Goal: Information Seeking & Learning: Find specific page/section

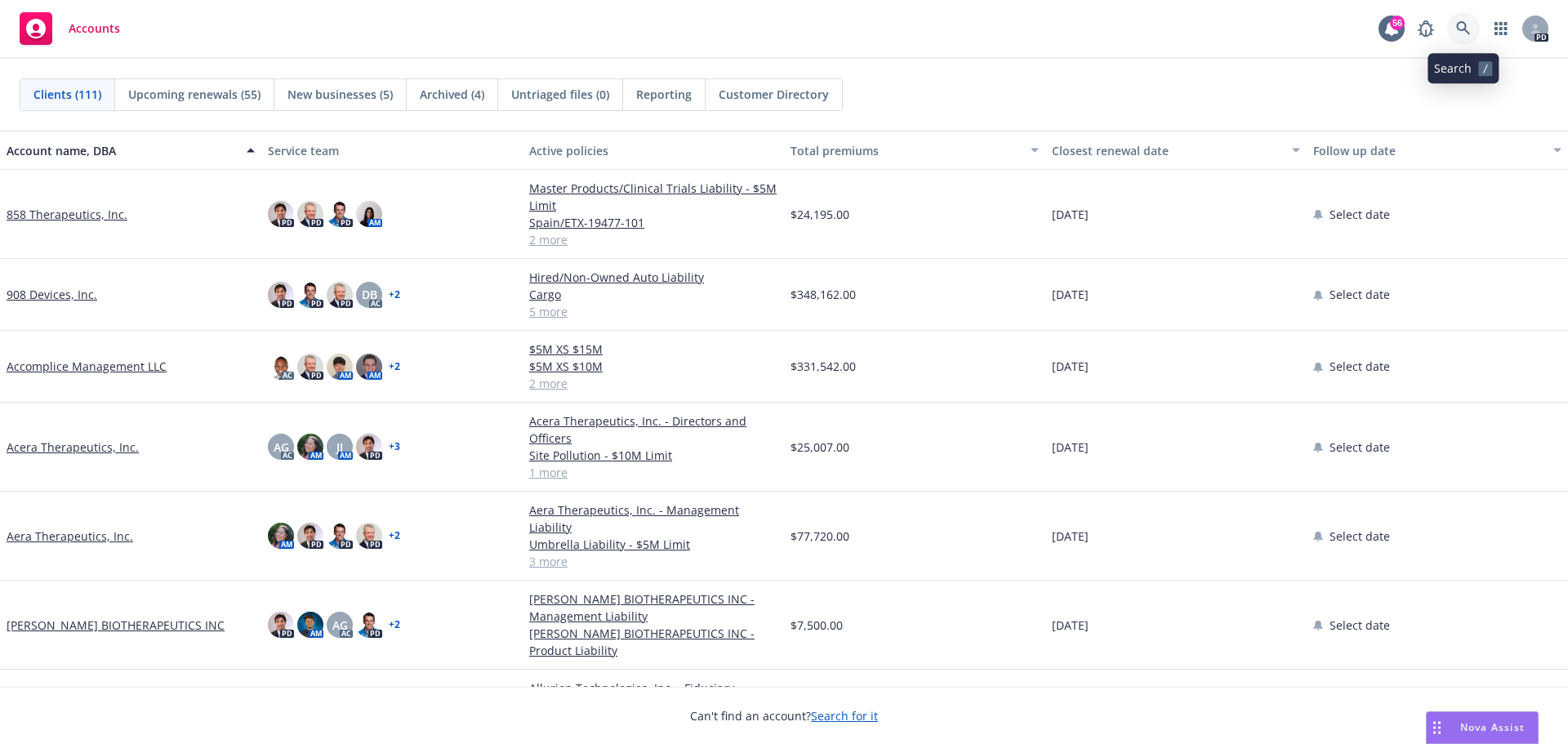
click at [1459, 24] on icon at bounding box center [1464, 29] width 15 height 15
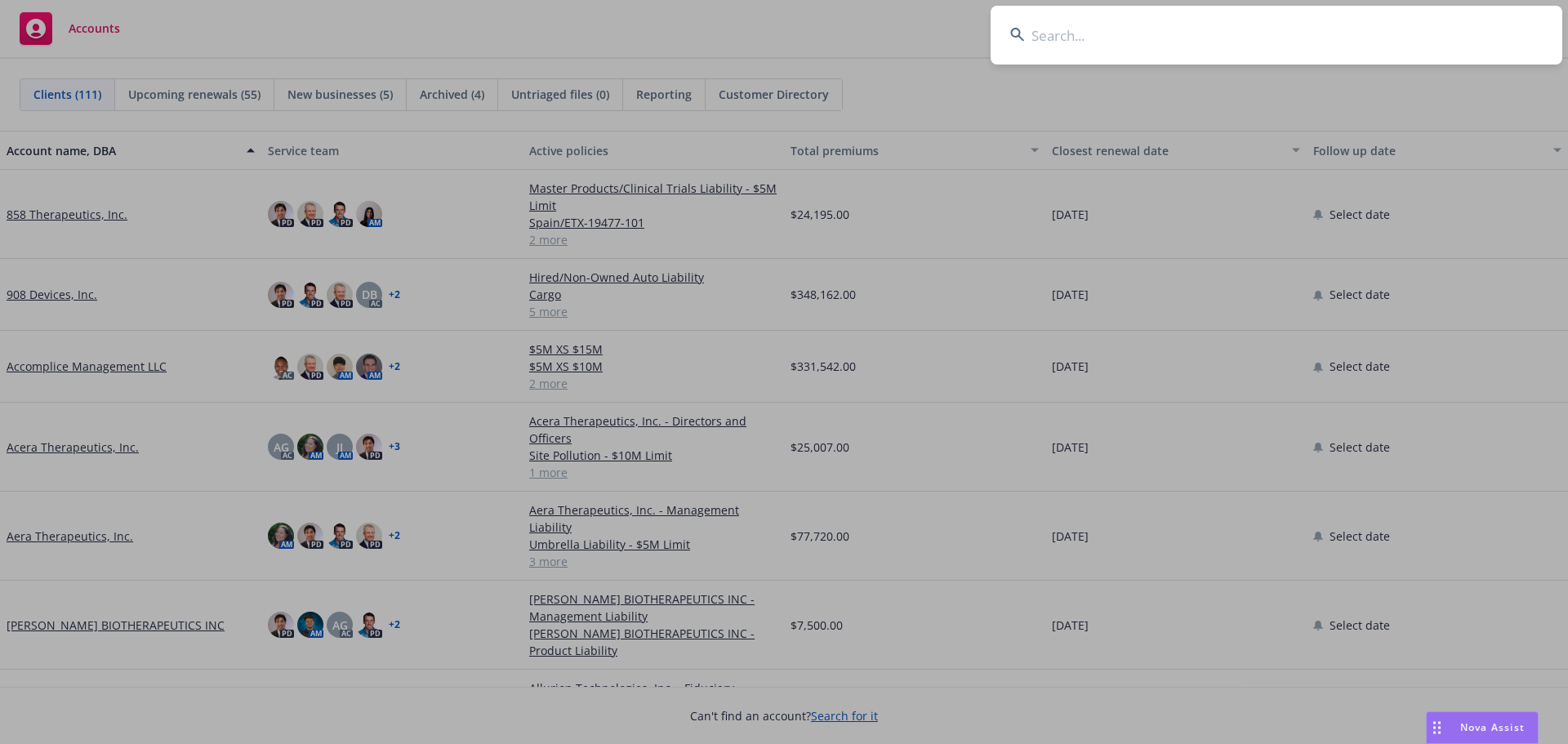
click at [1275, 53] on input at bounding box center [1276, 35] width 572 height 59
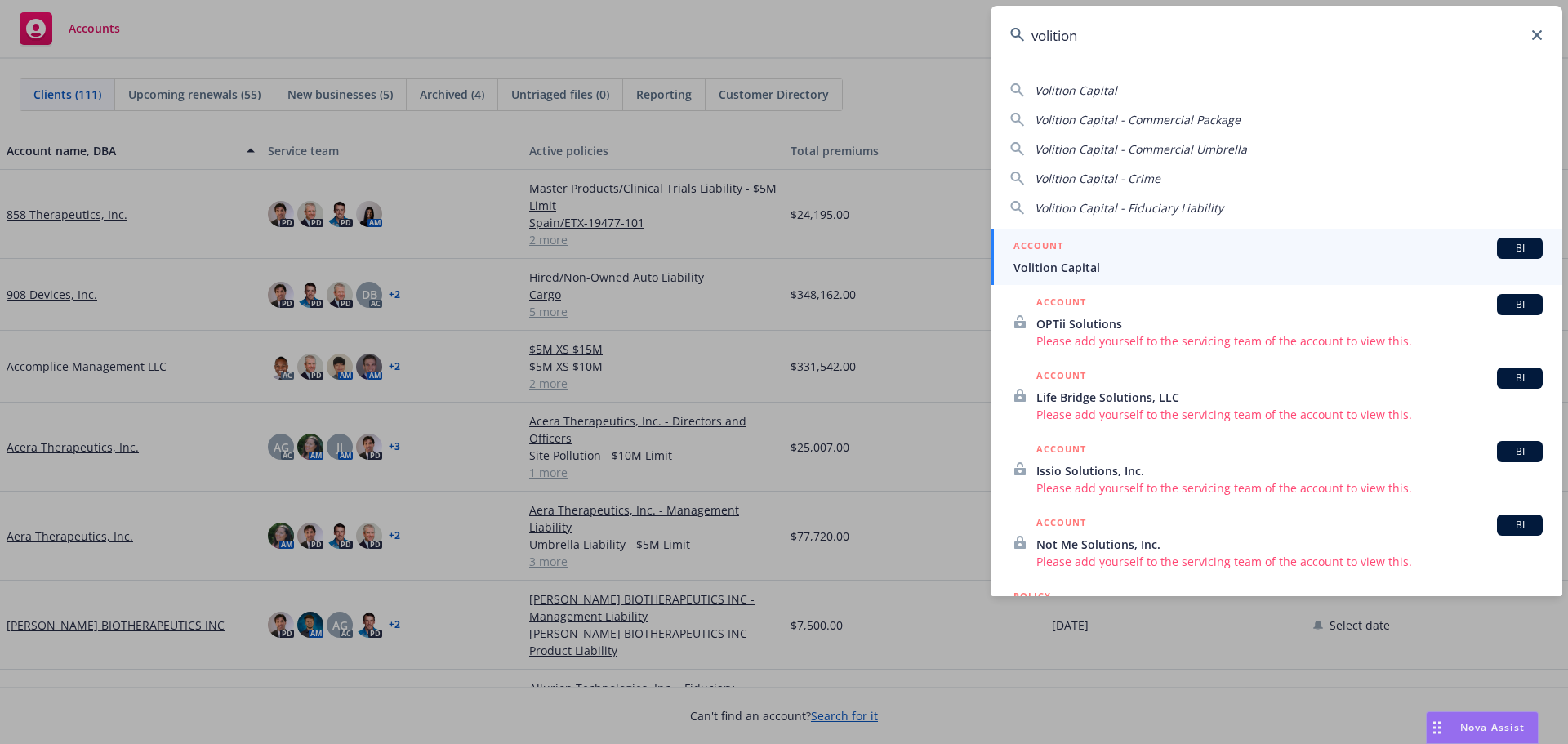
type input "volition"
click at [1123, 250] on div "ACCOUNT BI" at bounding box center [1277, 248] width 530 height 22
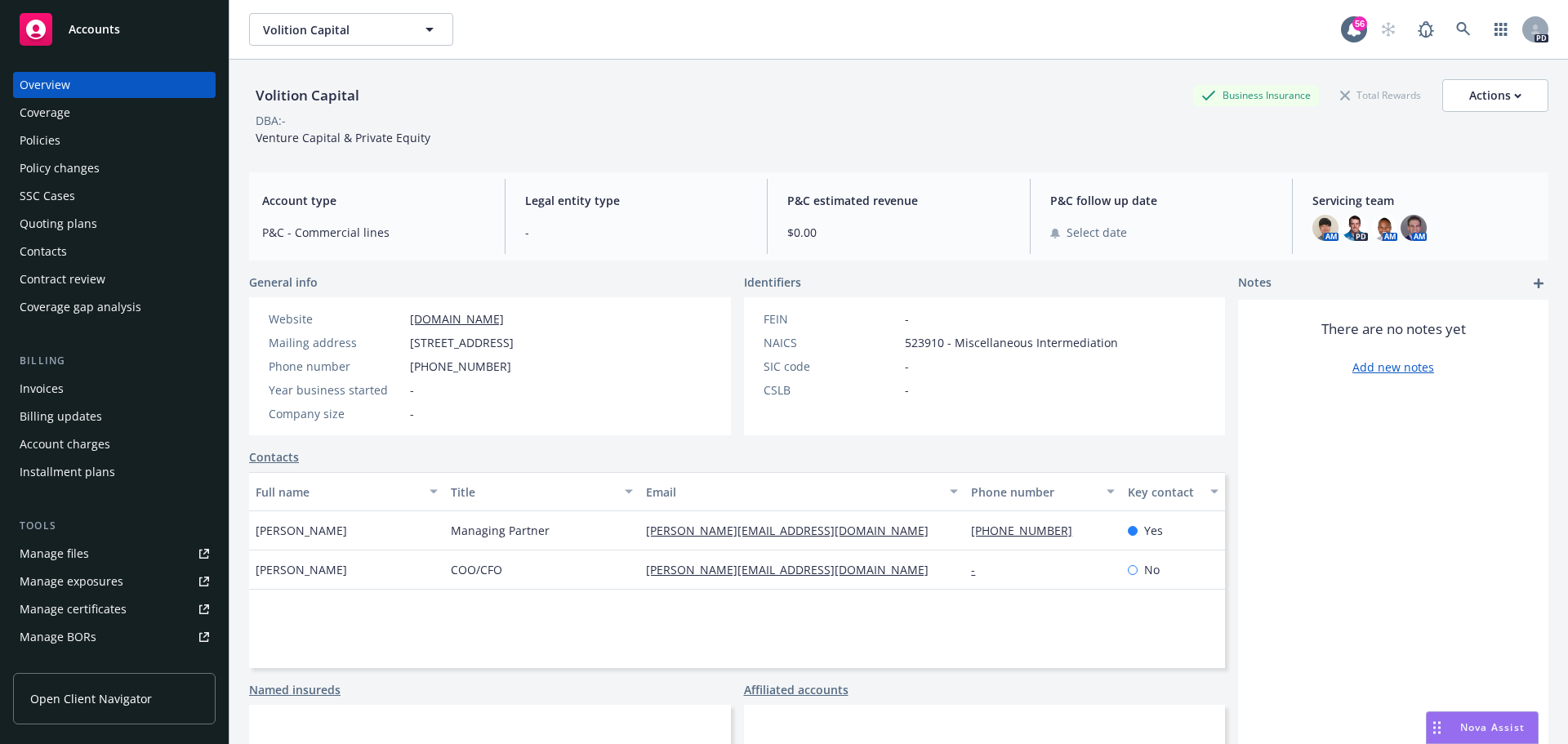
click at [60, 147] on div "Policies" at bounding box center [114, 140] width 189 height 26
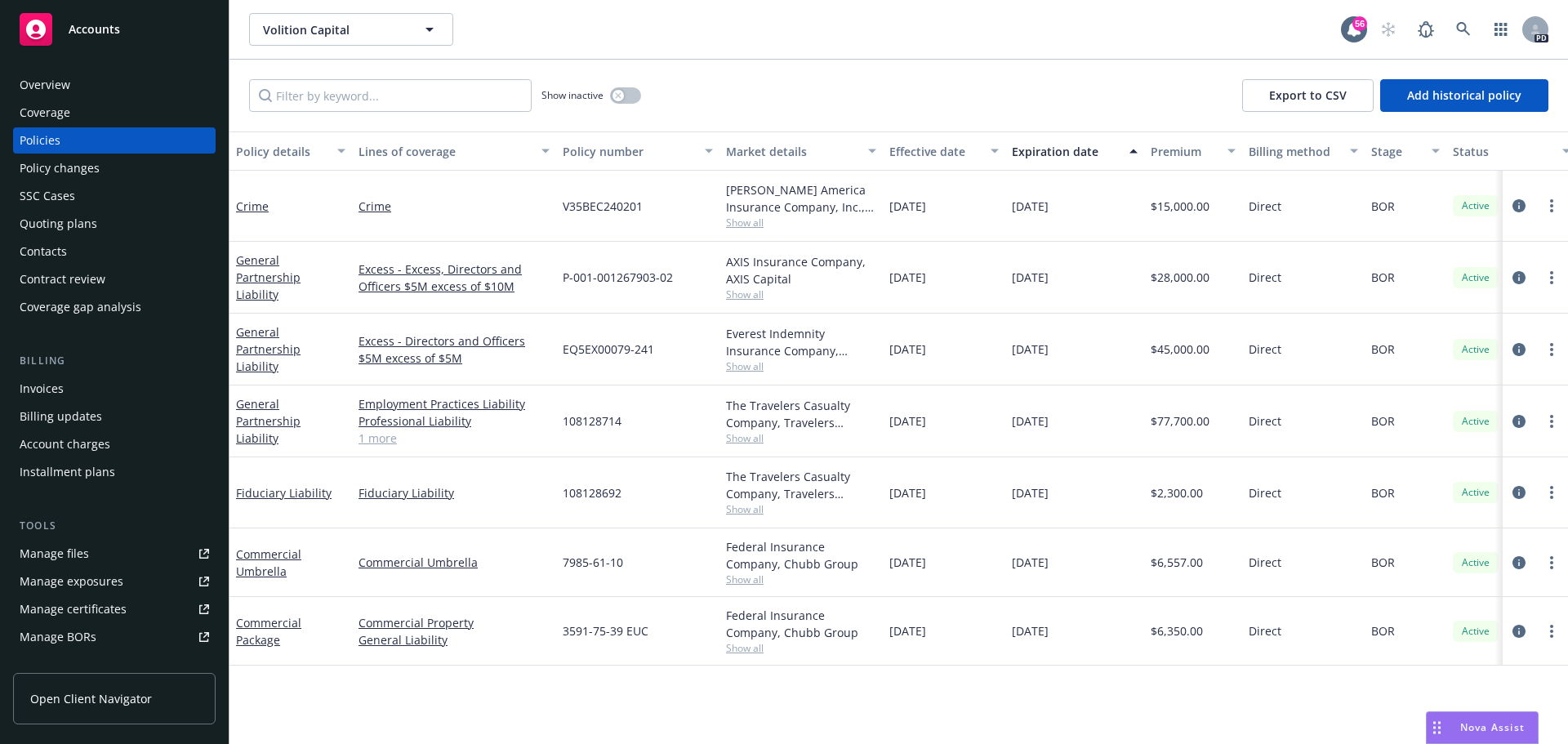
click at [376, 444] on link "1 more" at bounding box center [453, 438] width 191 height 17
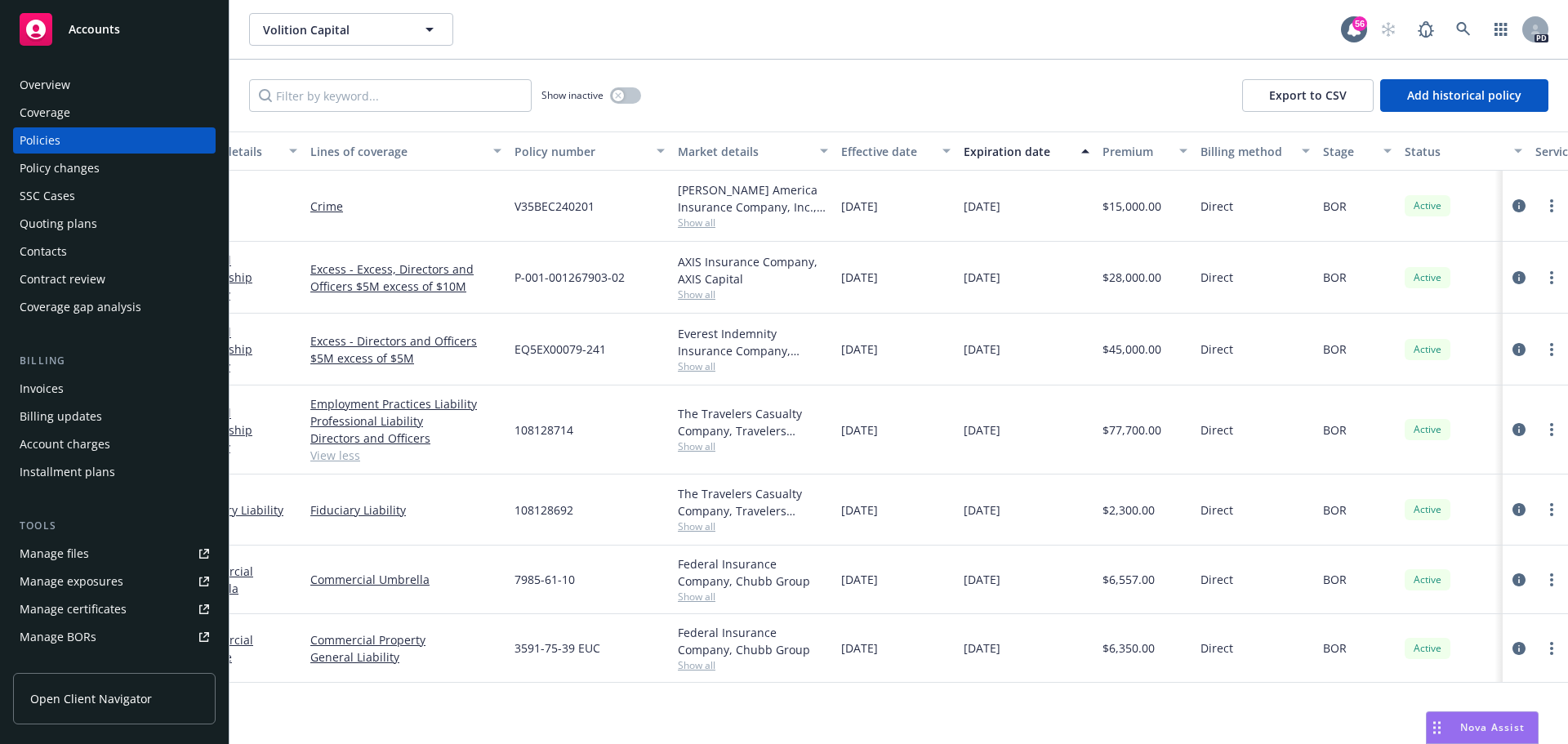
scroll to position [0, 47]
click at [65, 419] on div "Billing updates" at bounding box center [61, 417] width 83 height 26
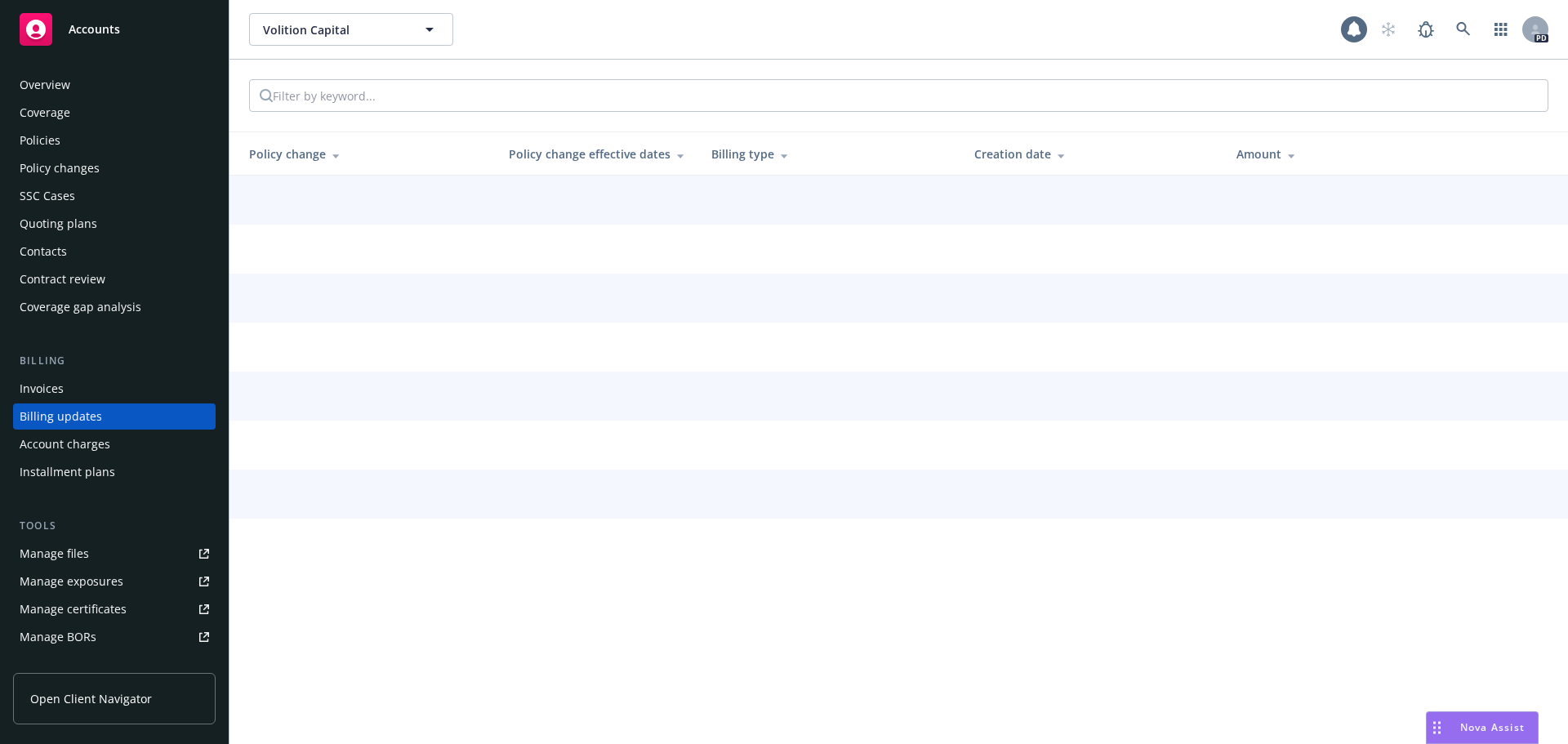
scroll to position [19, 0]
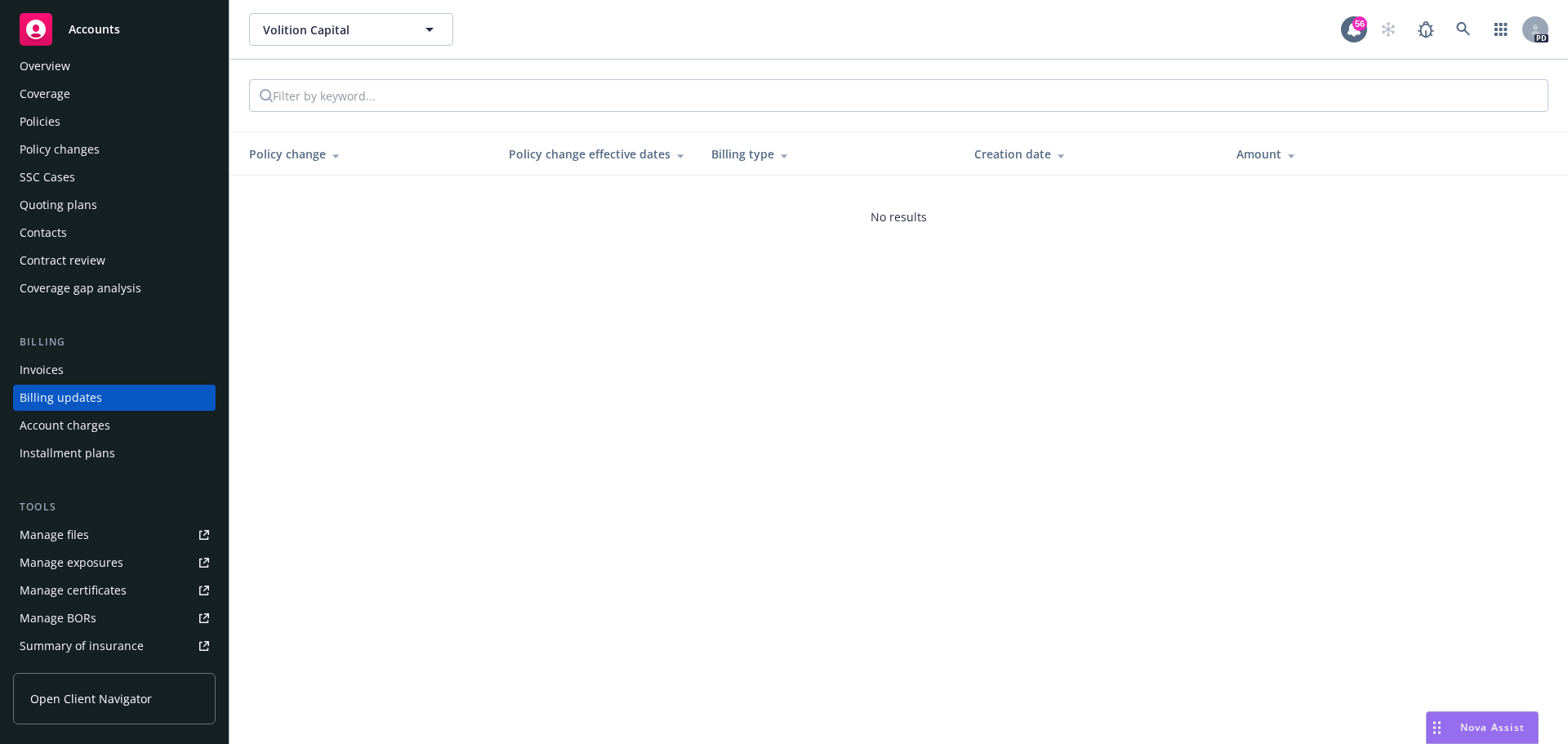
click at [72, 121] on div "Policies" at bounding box center [114, 121] width 189 height 26
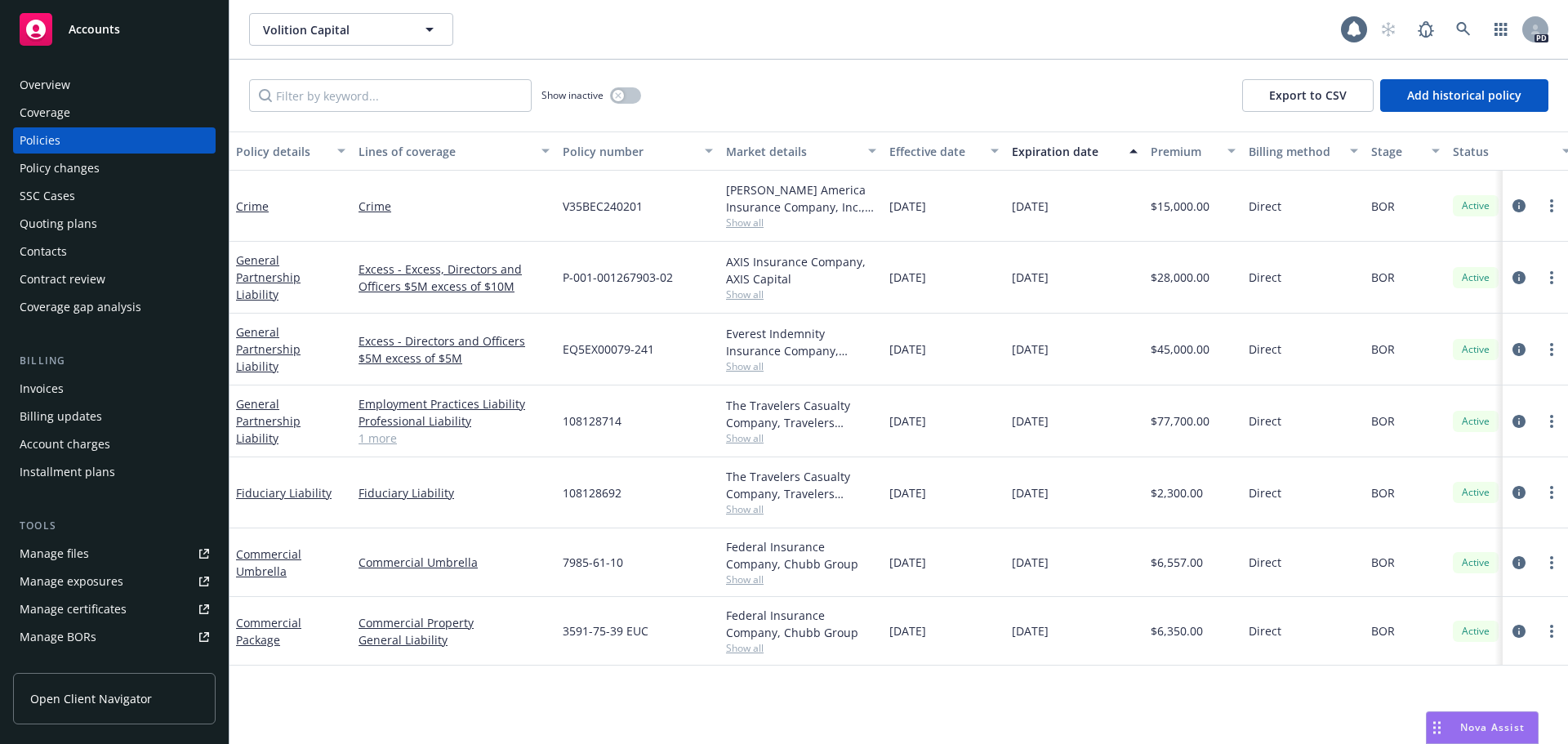
click at [71, 278] on div "Contract review" at bounding box center [62, 279] width 86 height 26
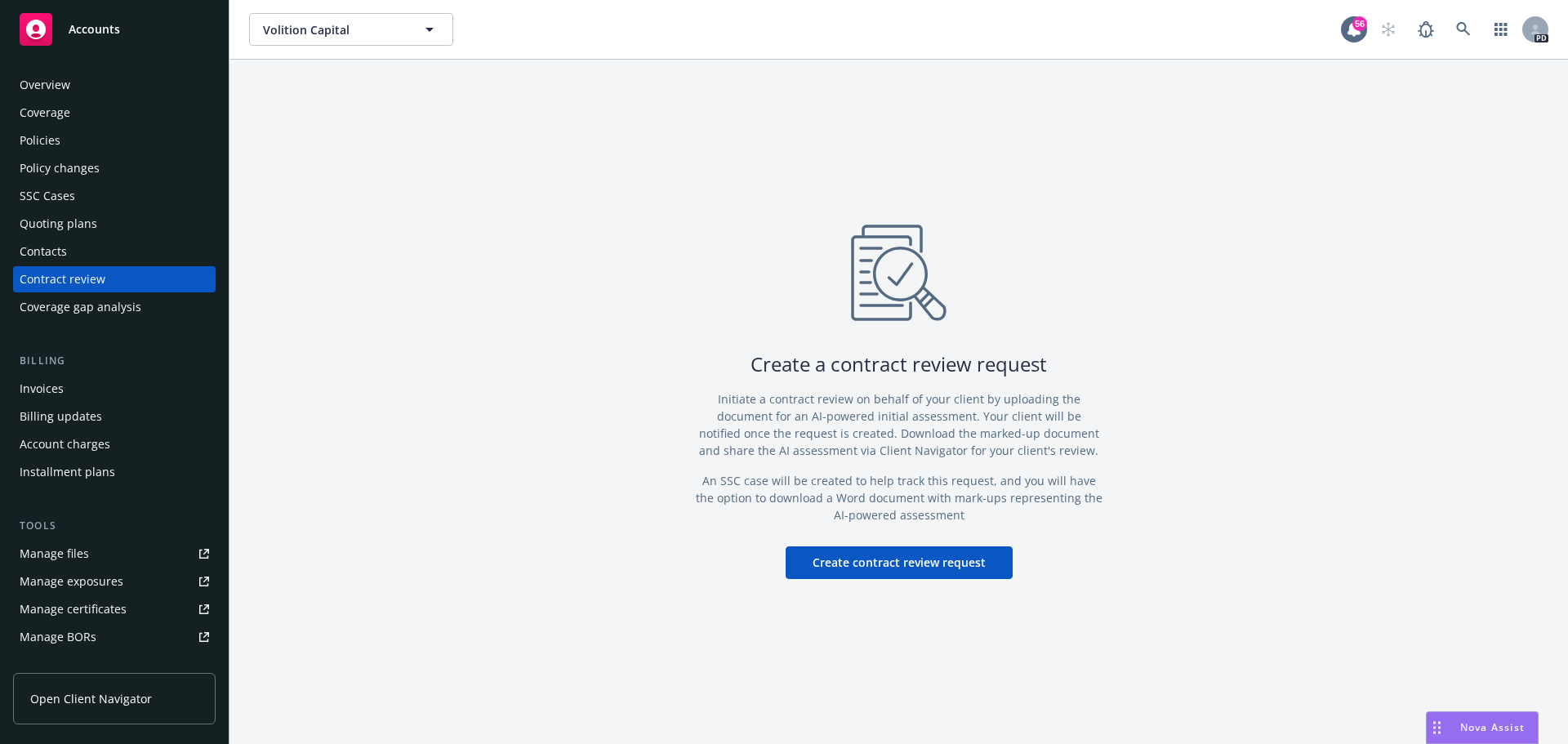
click at [71, 309] on div "Coverage gap analysis" at bounding box center [80, 308] width 121 height 26
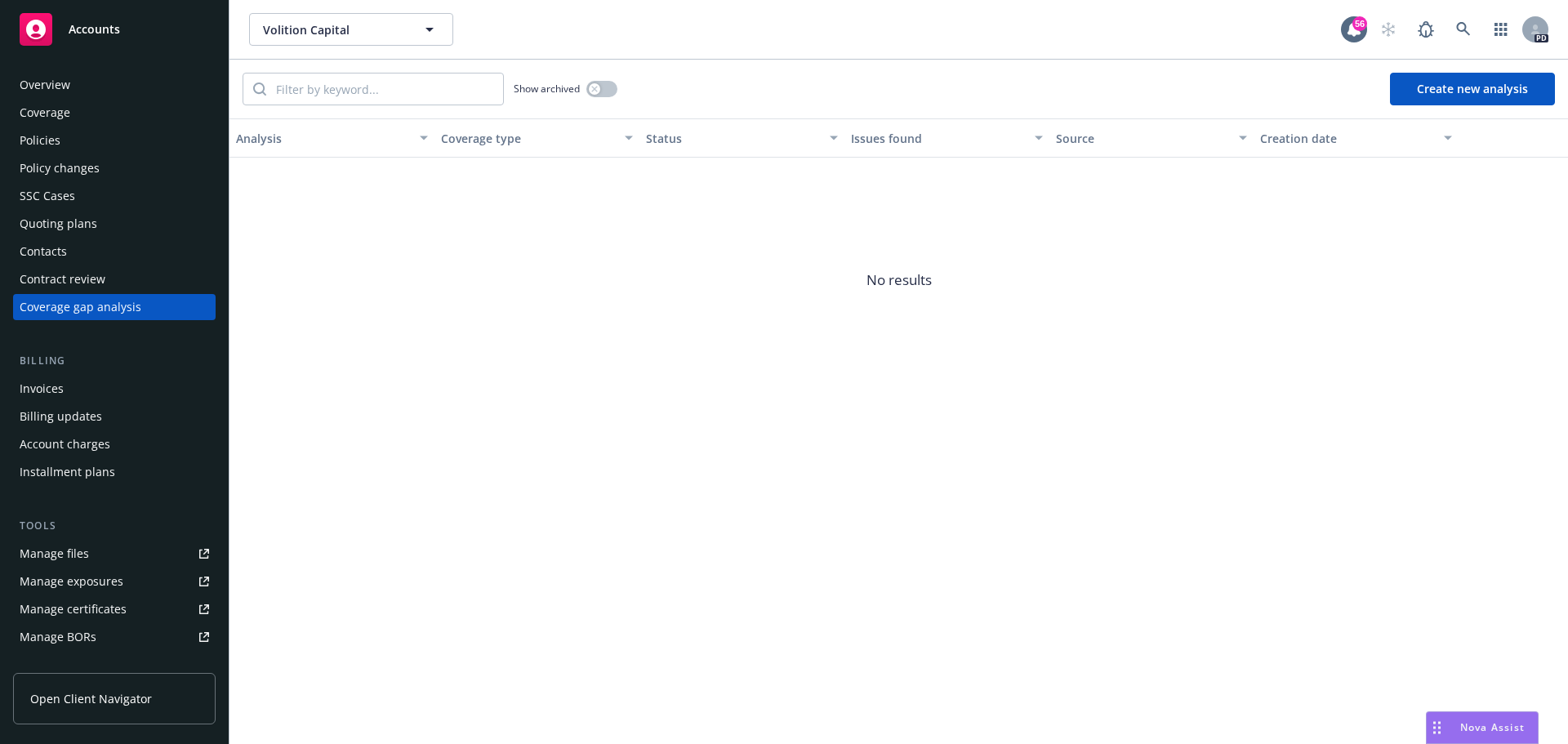
click at [60, 145] on div "Policies" at bounding box center [114, 140] width 189 height 26
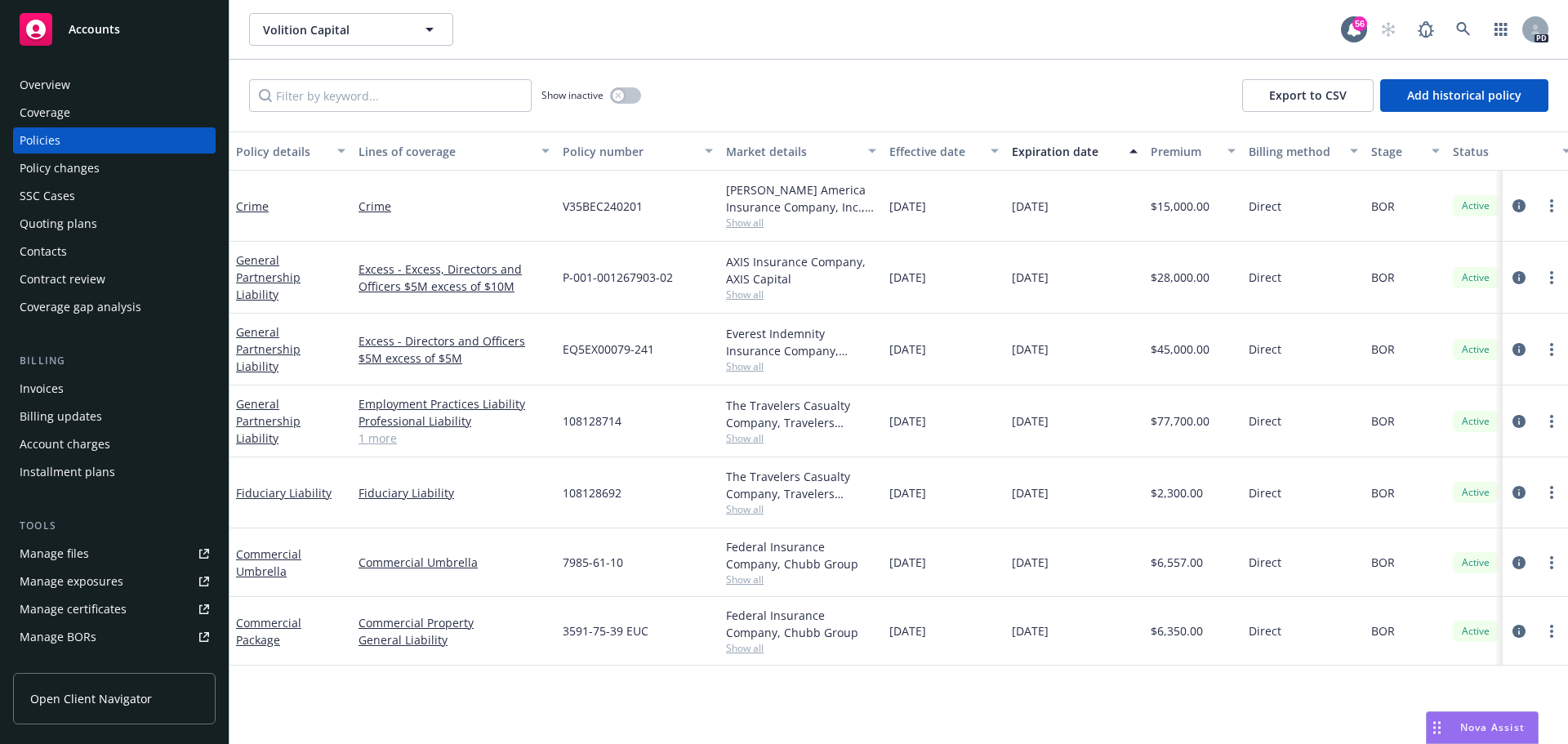
click at [86, 674] on link "Open Client Navigator" at bounding box center [114, 698] width 202 height 52
click at [369, 43] on button "Volition Capital" at bounding box center [351, 29] width 204 height 33
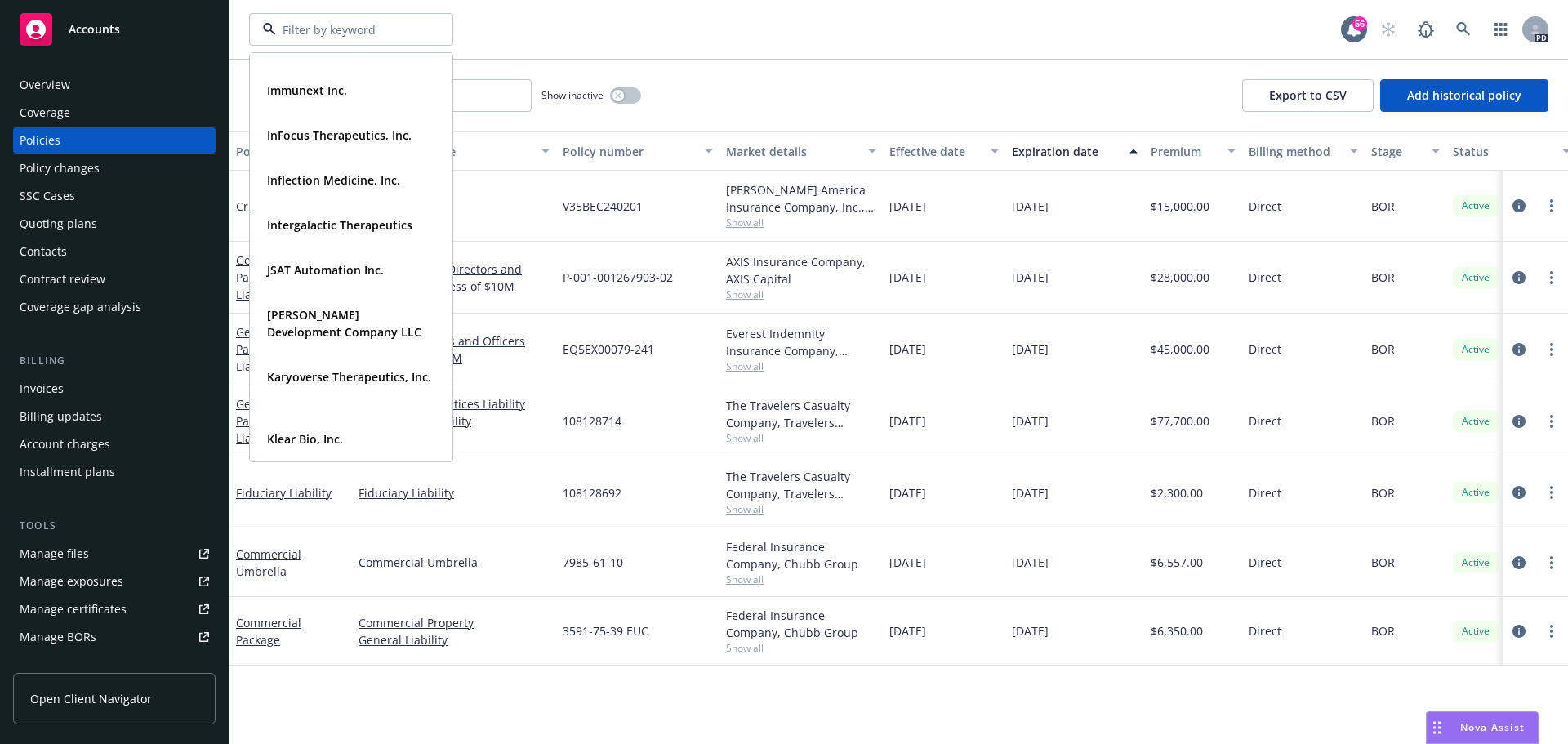
scroll to position [1991, 0]
type input "mem"
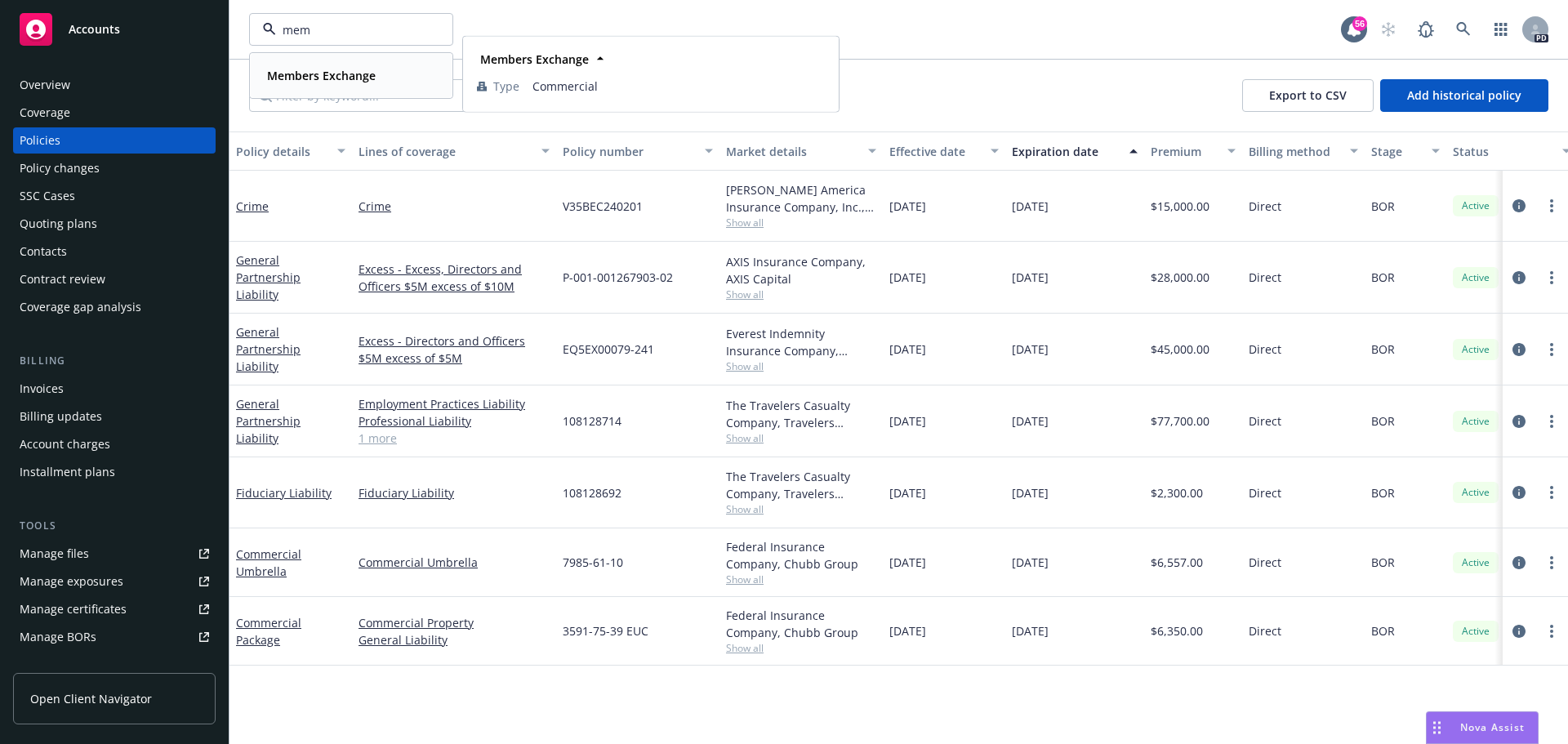
click at [352, 76] on strong "Members Exchange" at bounding box center [321, 75] width 108 height 15
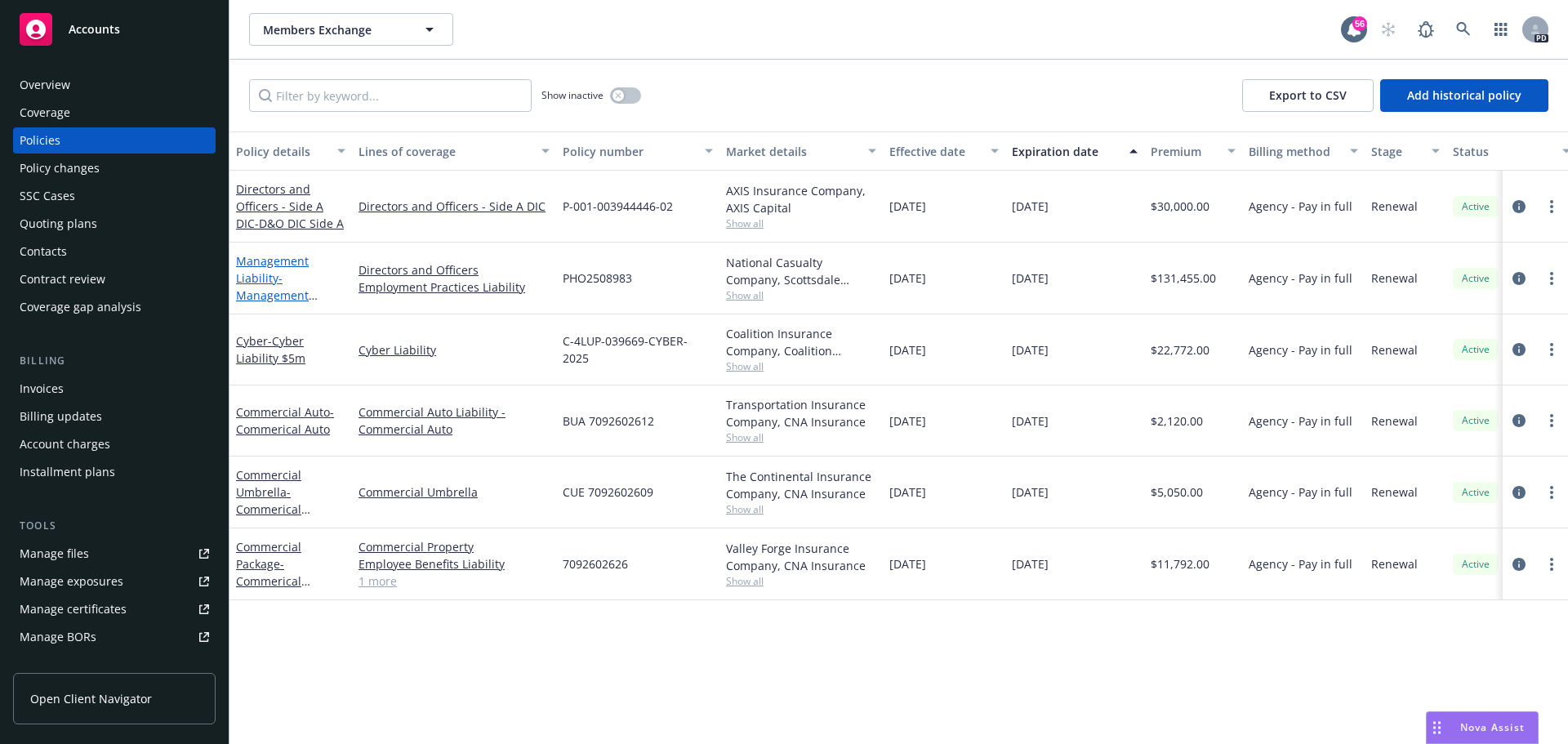
click at [281, 264] on link "Management Liability - Management Liability (D&O $6m, EPL $3m)" at bounding box center [288, 294] width 104 height 84
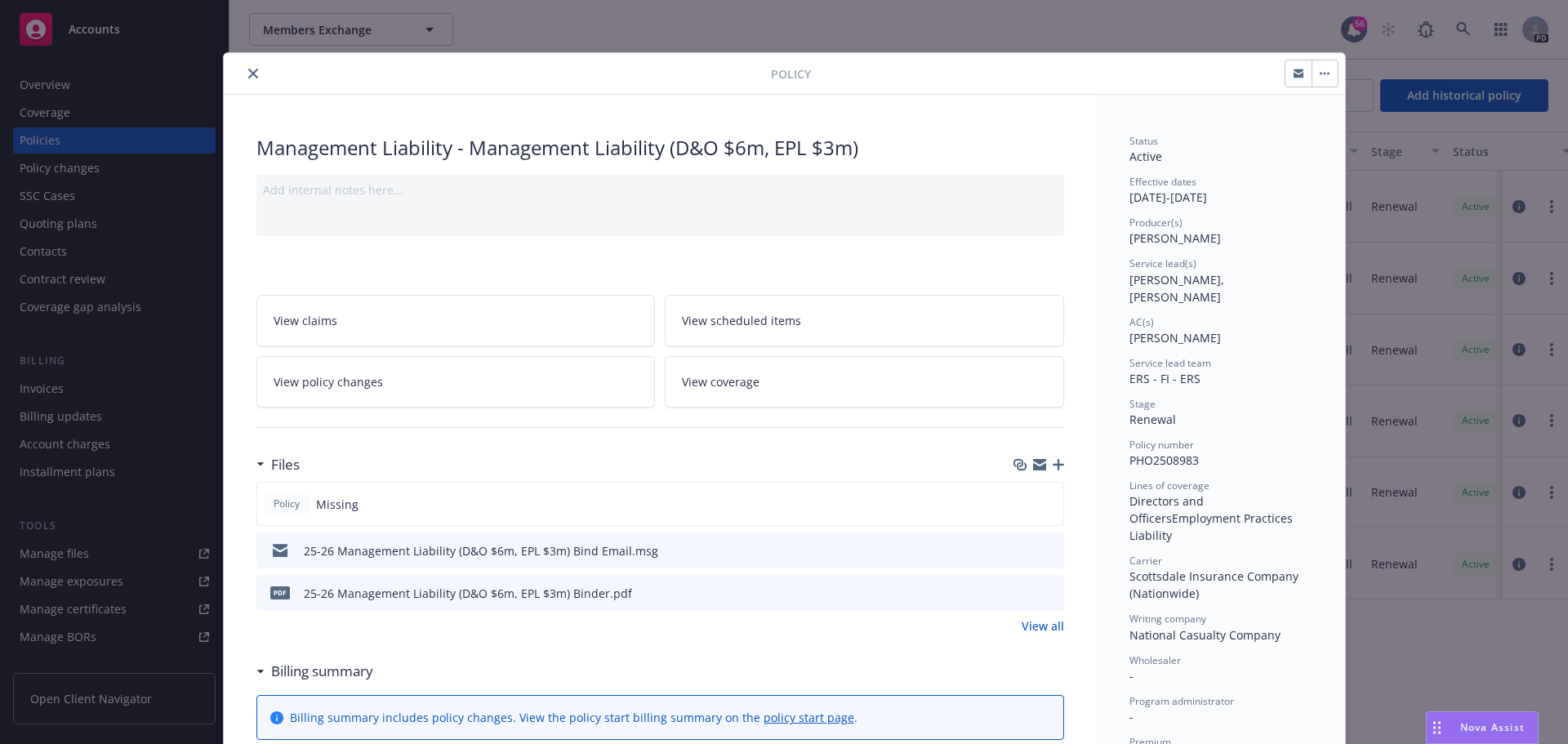
click at [244, 78] on button "close" at bounding box center [253, 73] width 20 height 20
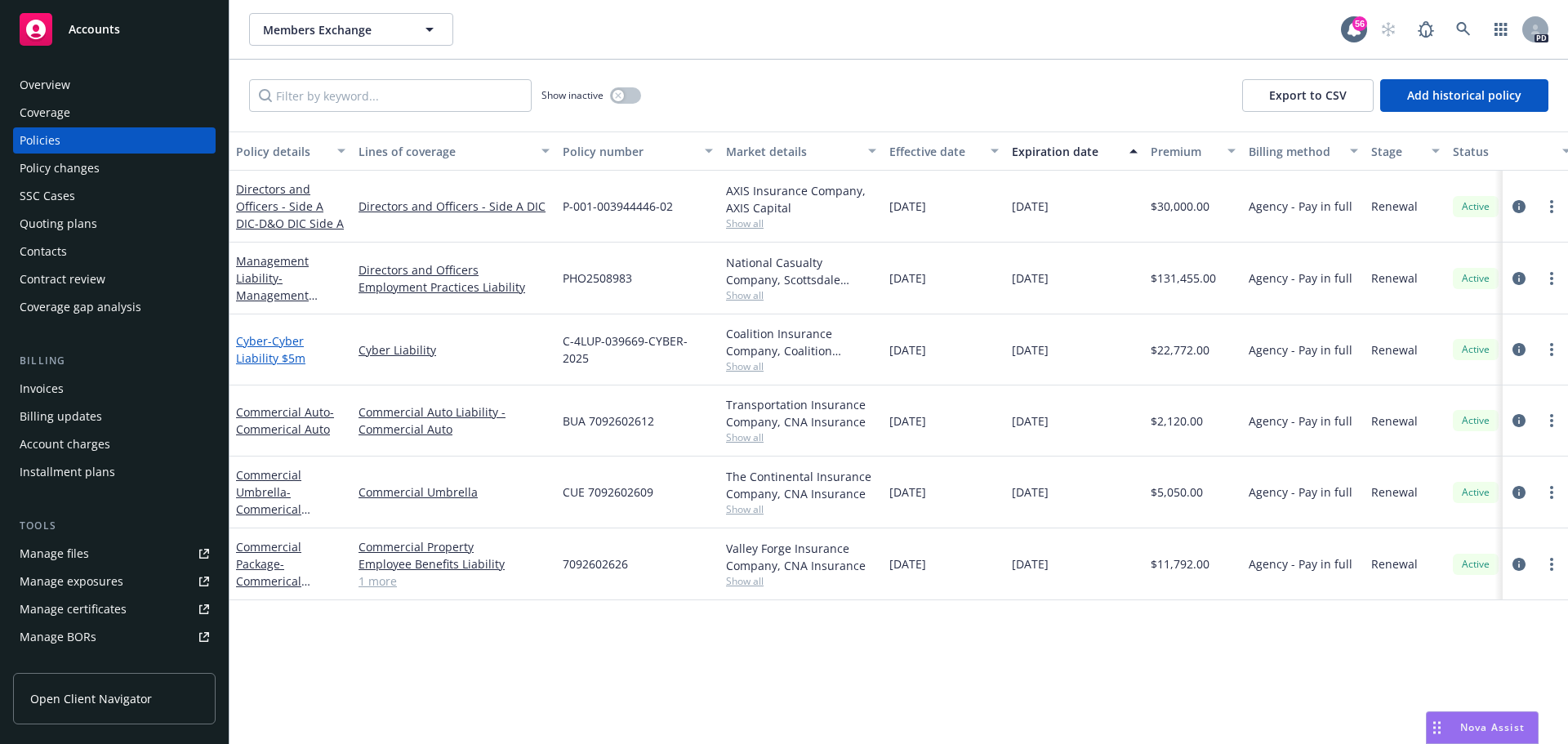
click at [262, 352] on span "- Cyber Liability $5m" at bounding box center [271, 349] width 70 height 33
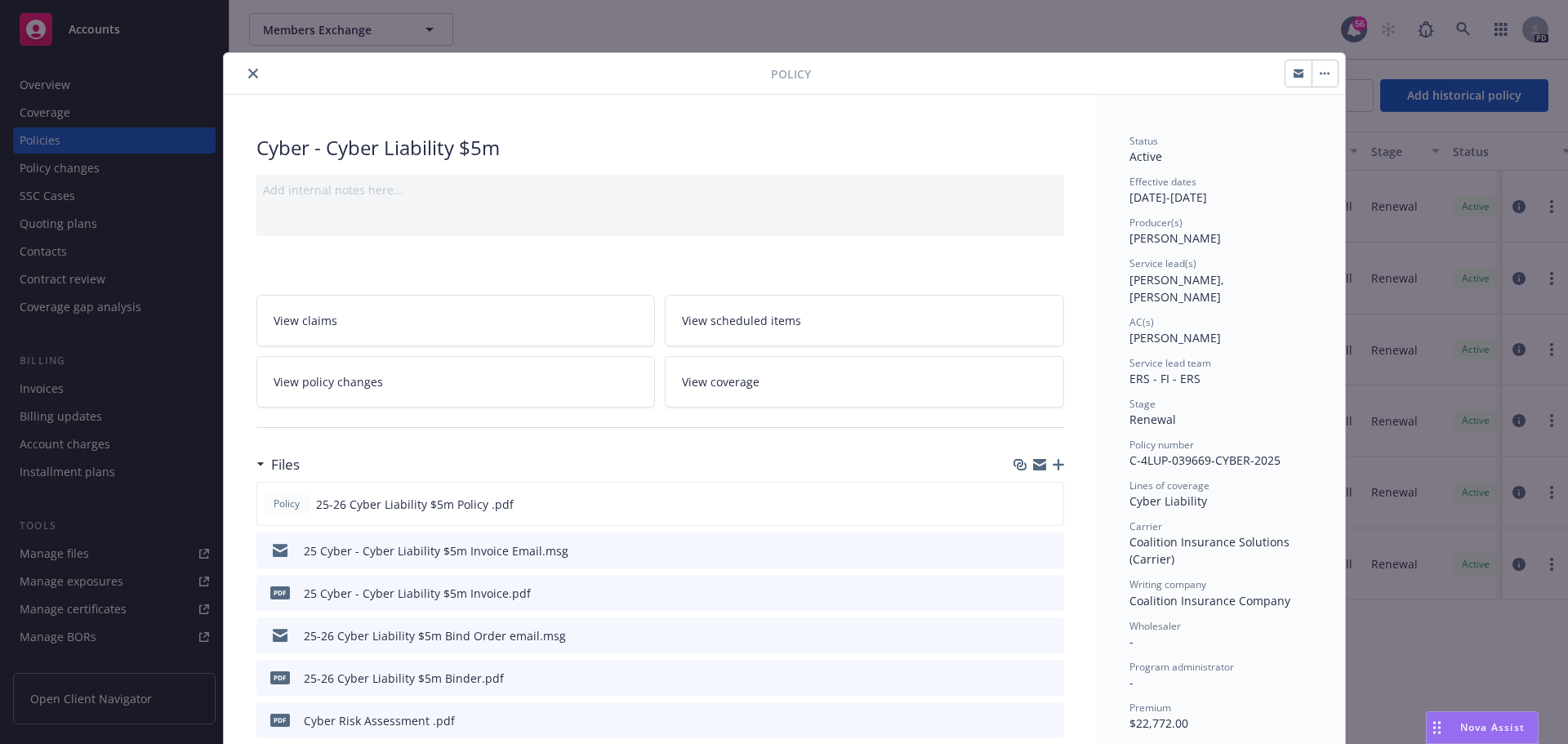
click at [251, 65] on button "close" at bounding box center [253, 73] width 20 height 20
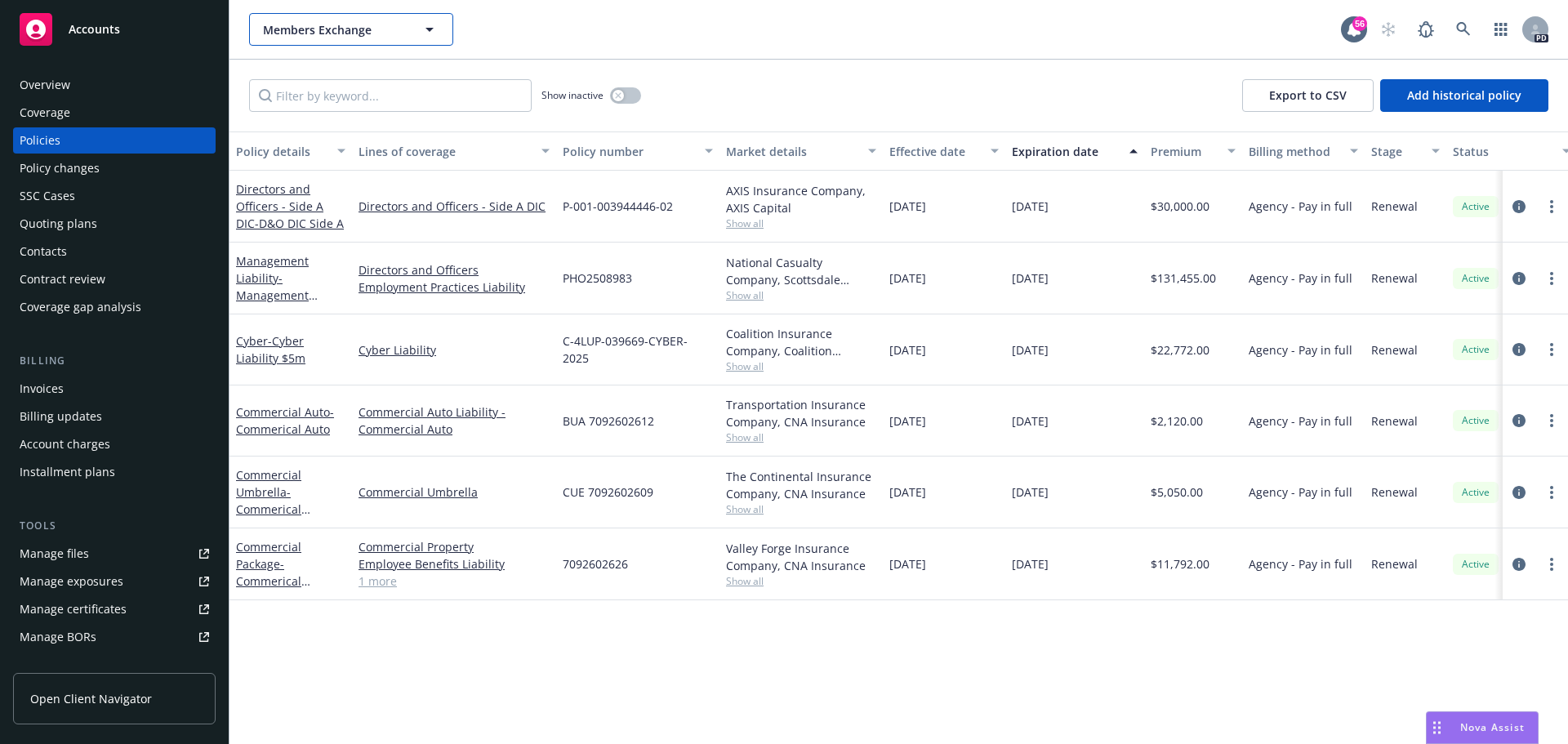
click at [377, 29] on span "Members Exchange" at bounding box center [334, 30] width 141 height 17
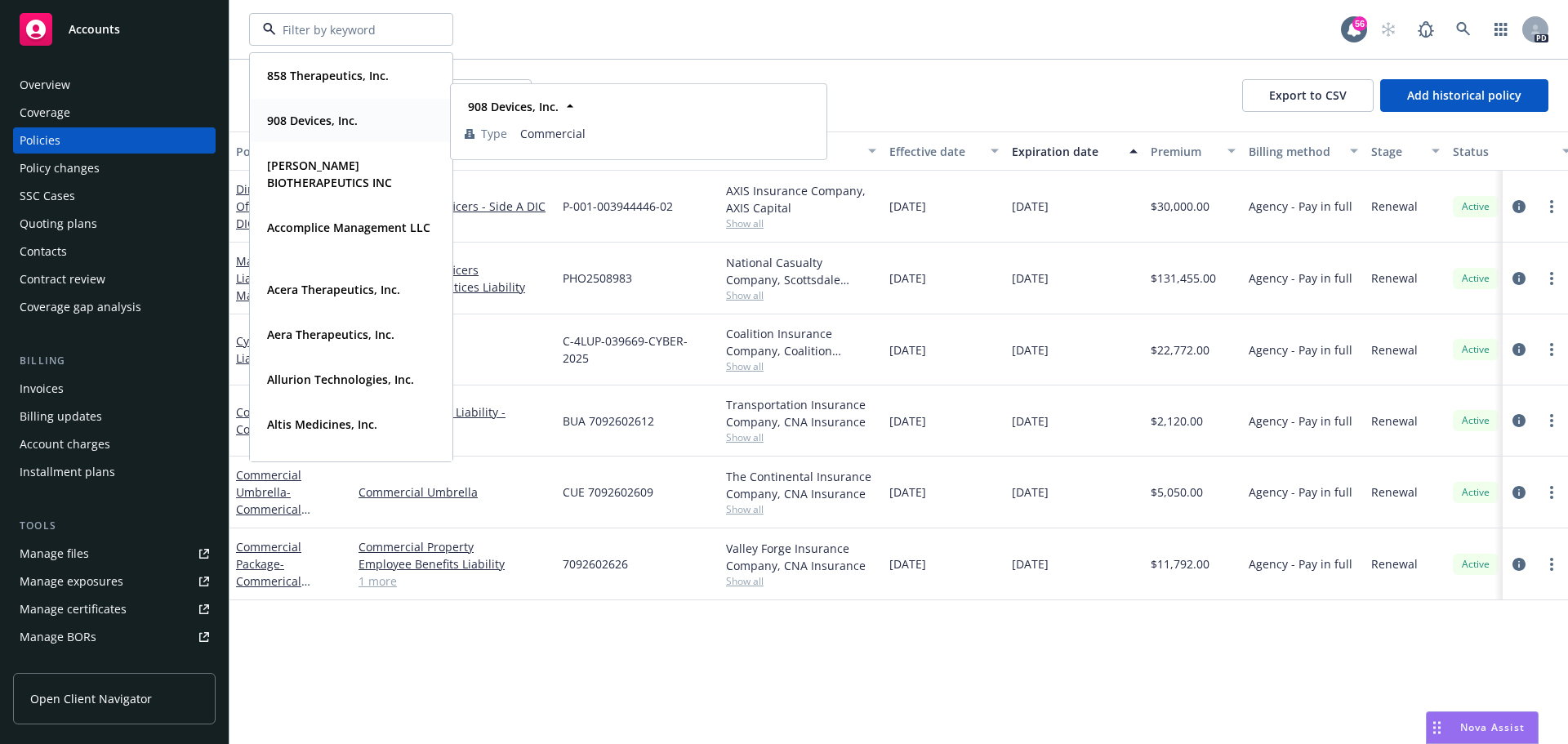
click at [330, 123] on strong "908 Devices, Inc." at bounding box center [312, 120] width 90 height 15
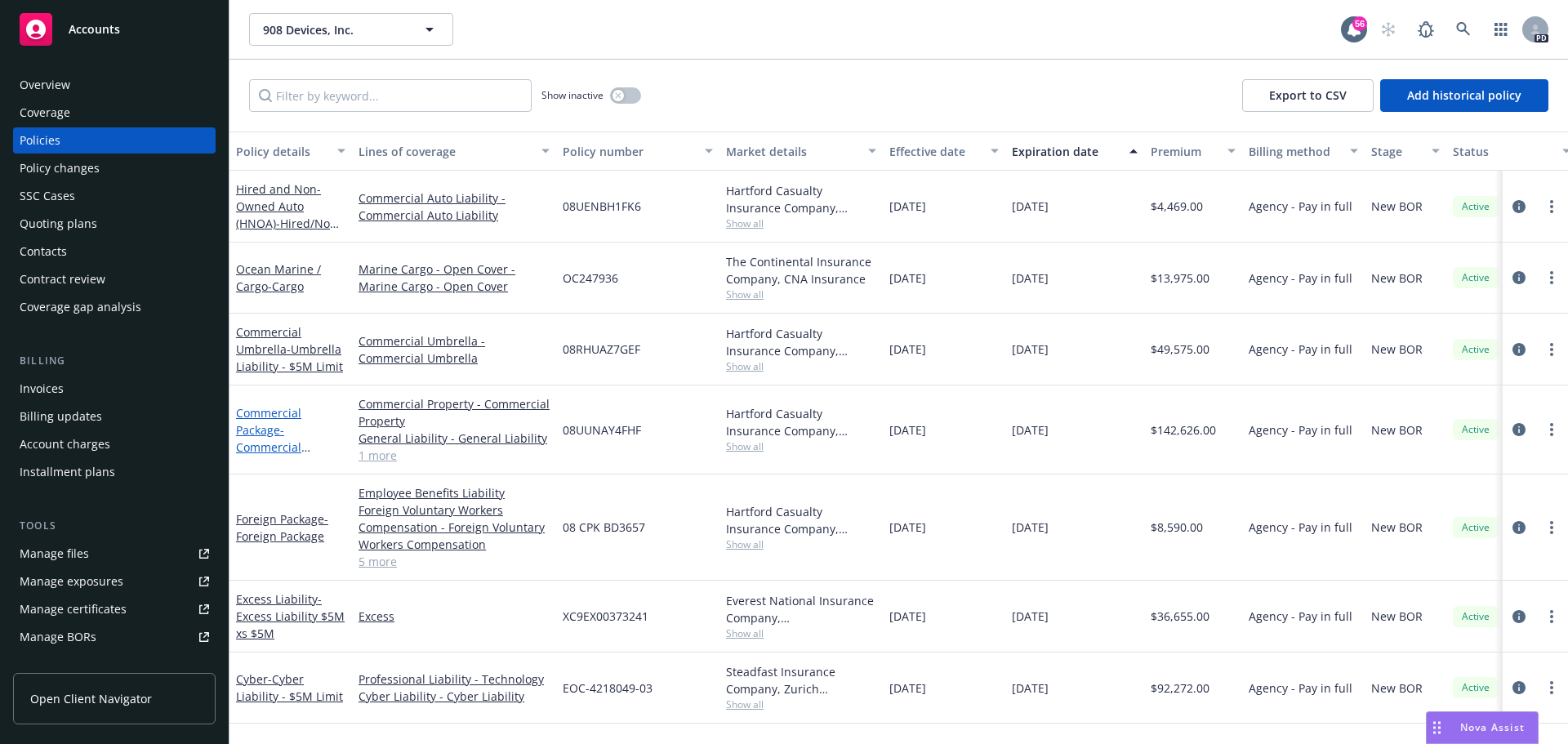
click at [261, 422] on link "Commercial Package - Commercial Package" at bounding box center [268, 438] width 65 height 67
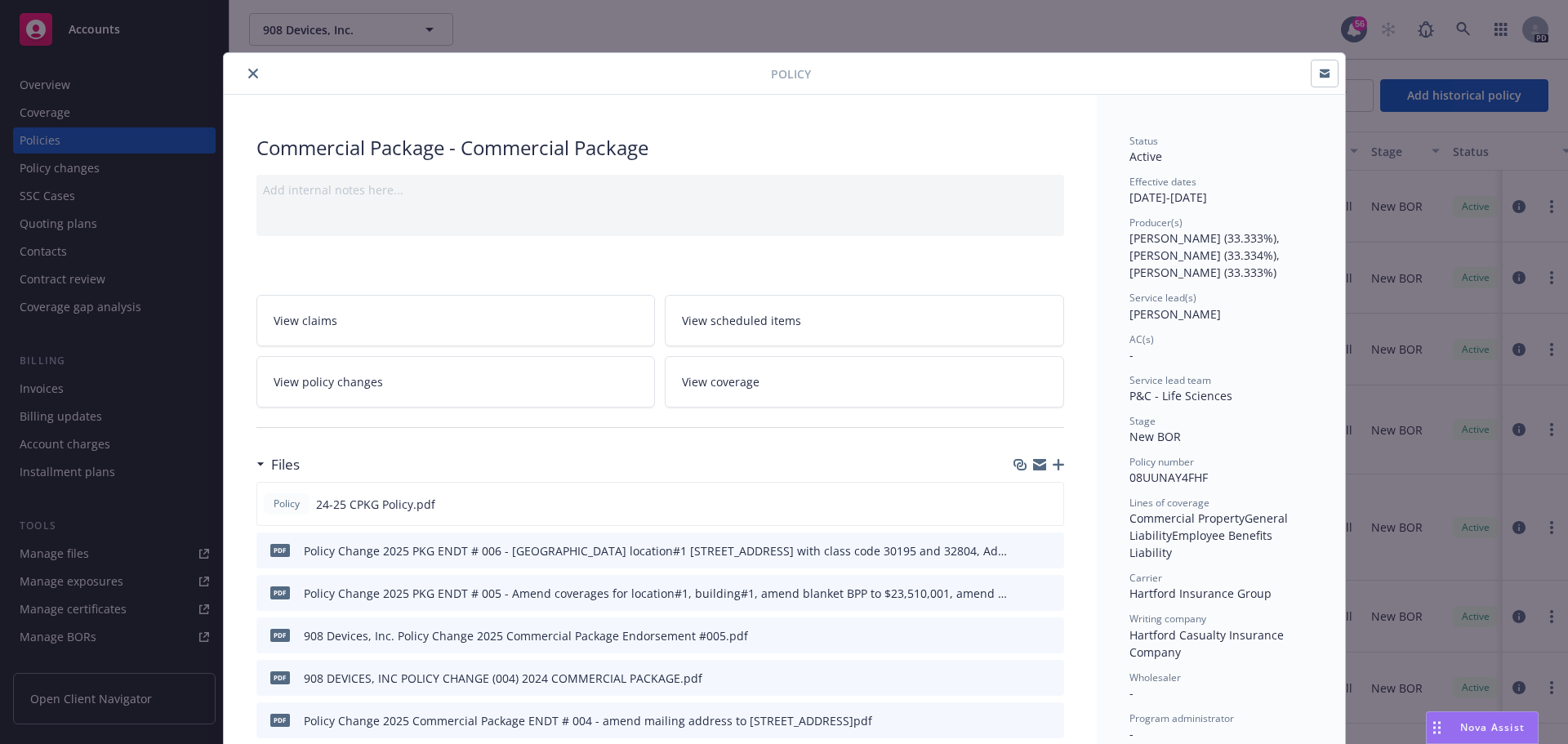
click at [252, 77] on button "close" at bounding box center [253, 73] width 20 height 20
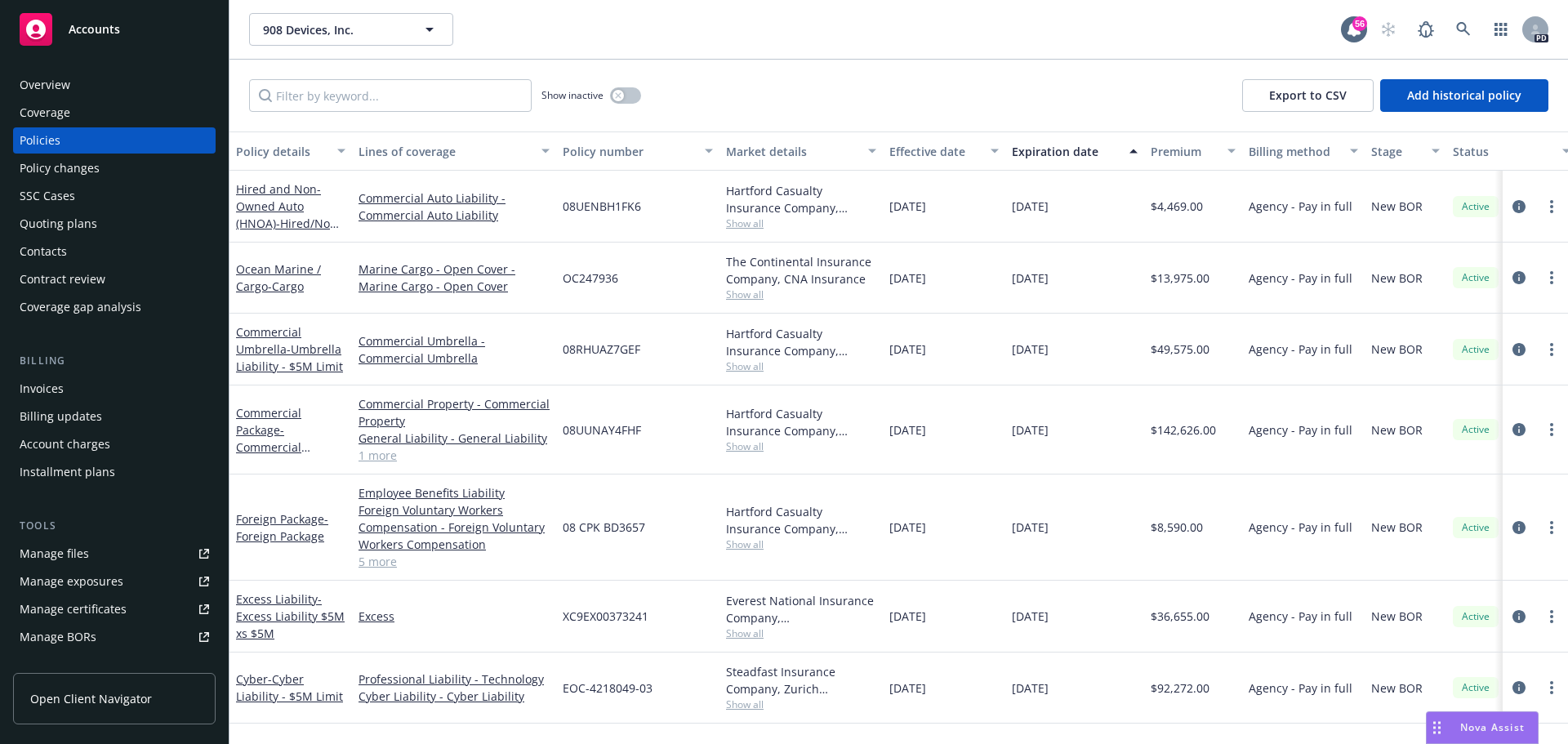
click at [723, 66] on div "Show inactive Export to CSV Add historical policy" at bounding box center [898, 95] width 1338 height 71
click at [362, 40] on button "908 Devices, Inc." at bounding box center [351, 29] width 204 height 33
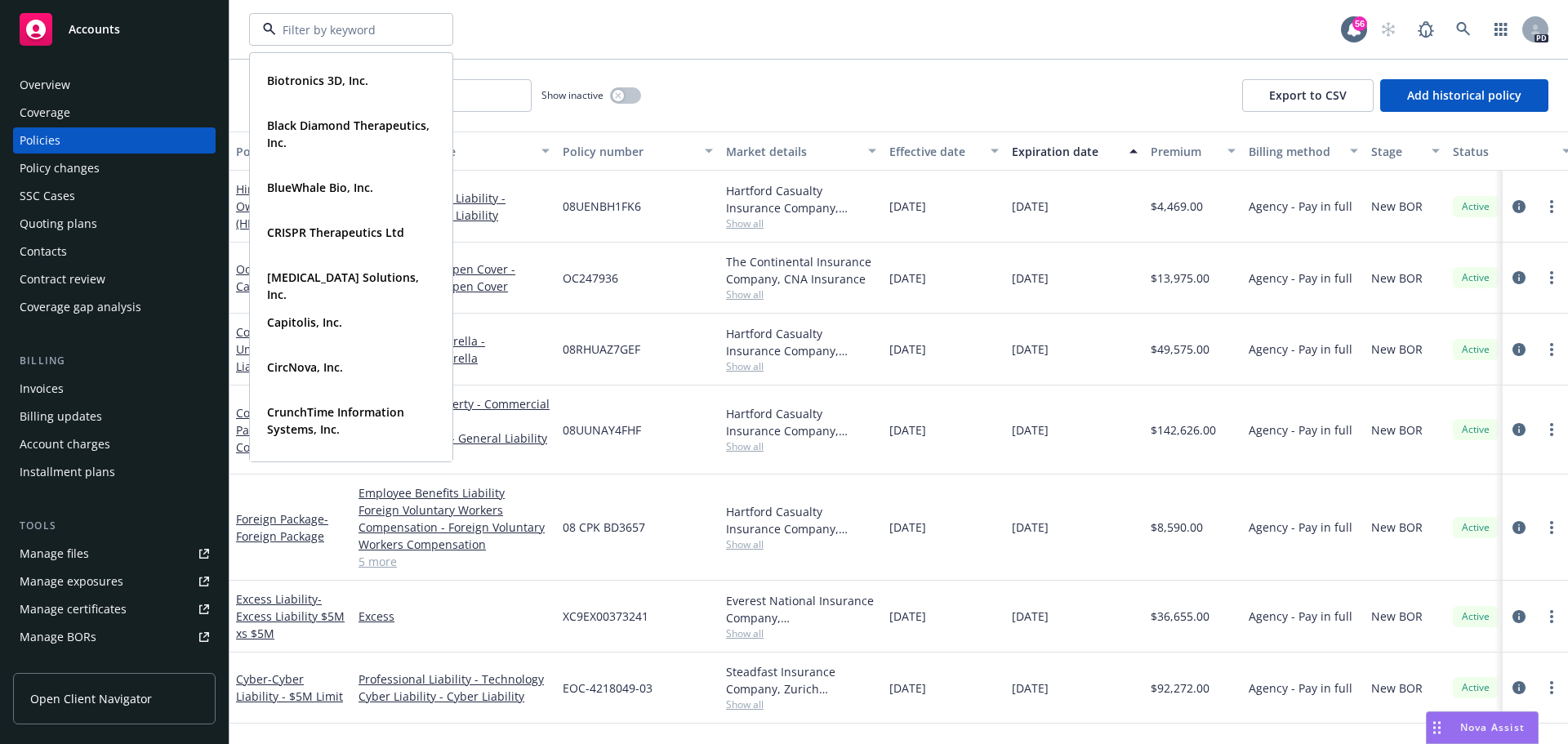
scroll to position [1075, 0]
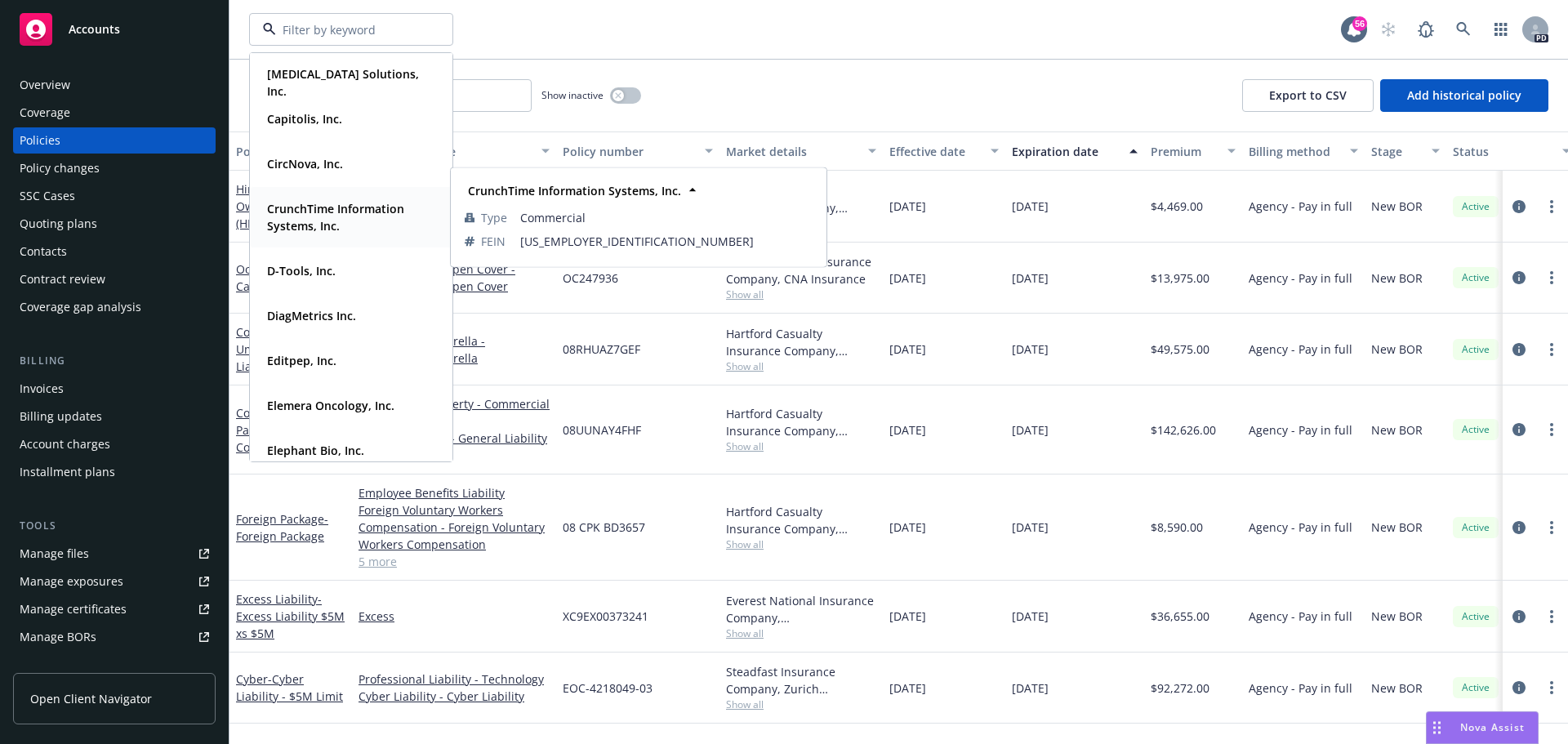
click at [298, 211] on strong "CrunchTime Information Systems, Inc." at bounding box center [336, 217] width 137 height 33
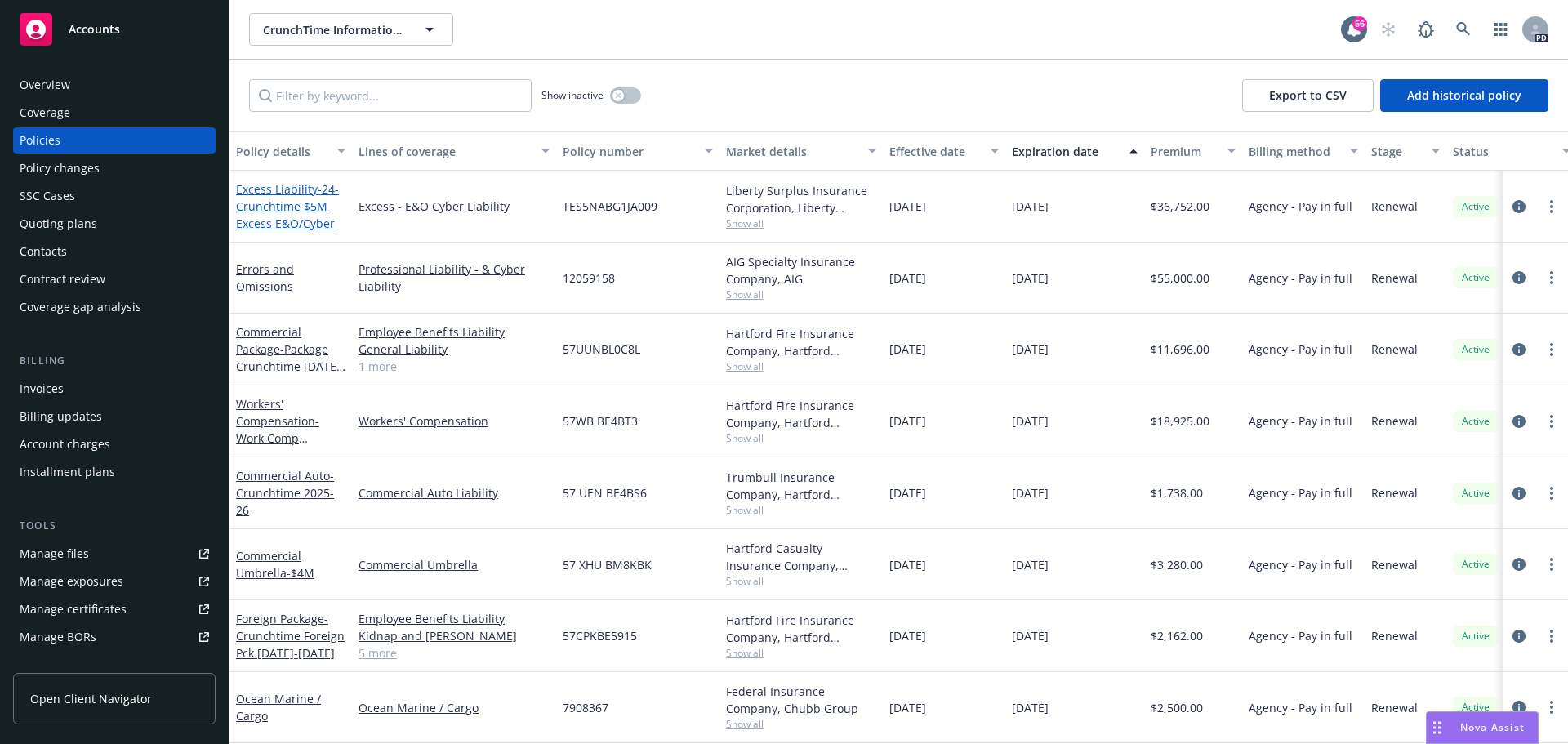
click at [293, 210] on span "- 24-Crunchtime $5M Excess E&O/Cyber" at bounding box center [287, 206] width 103 height 50
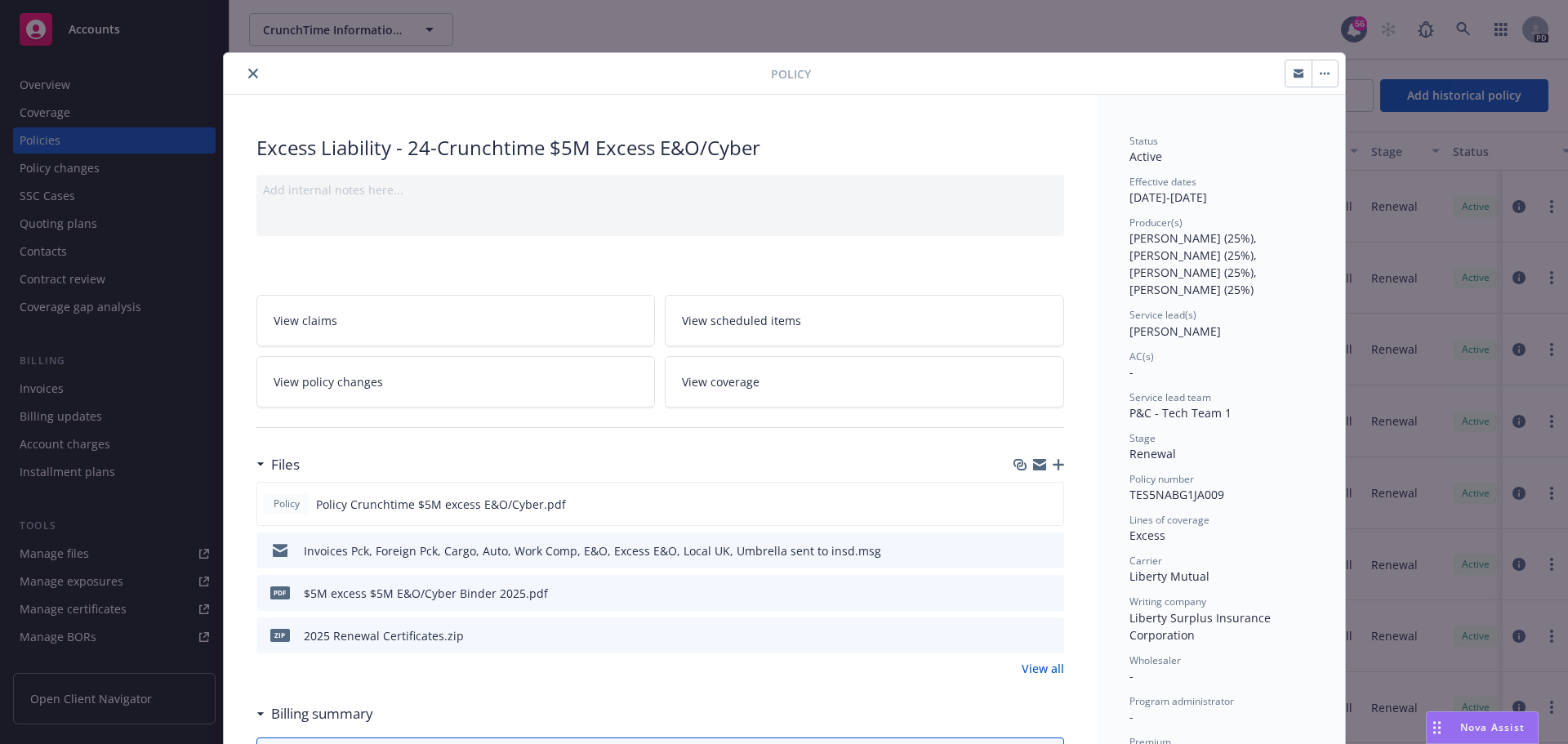
click at [245, 80] on button "close" at bounding box center [253, 73] width 20 height 20
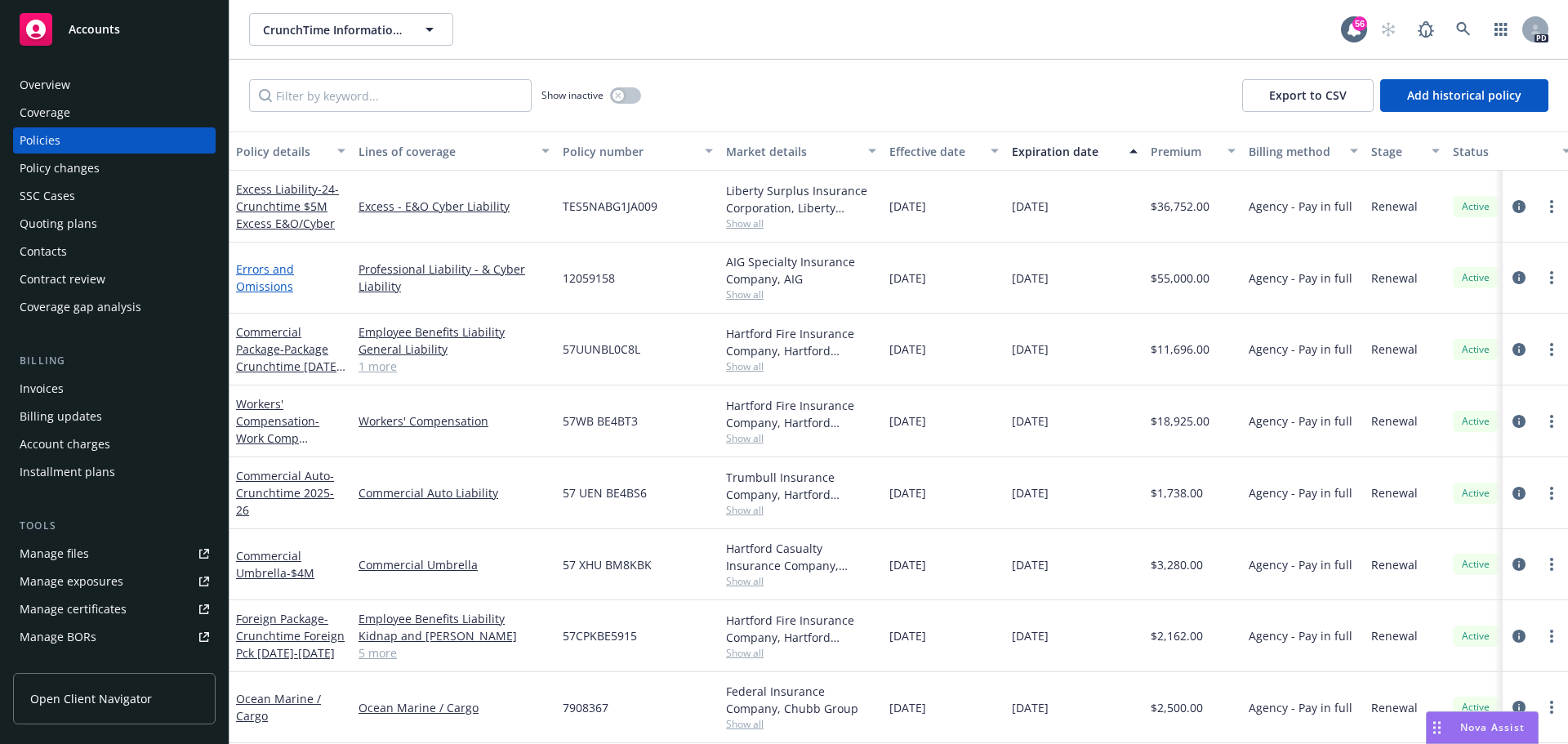
click at [275, 275] on link "Errors and Omissions" at bounding box center [265, 277] width 58 height 33
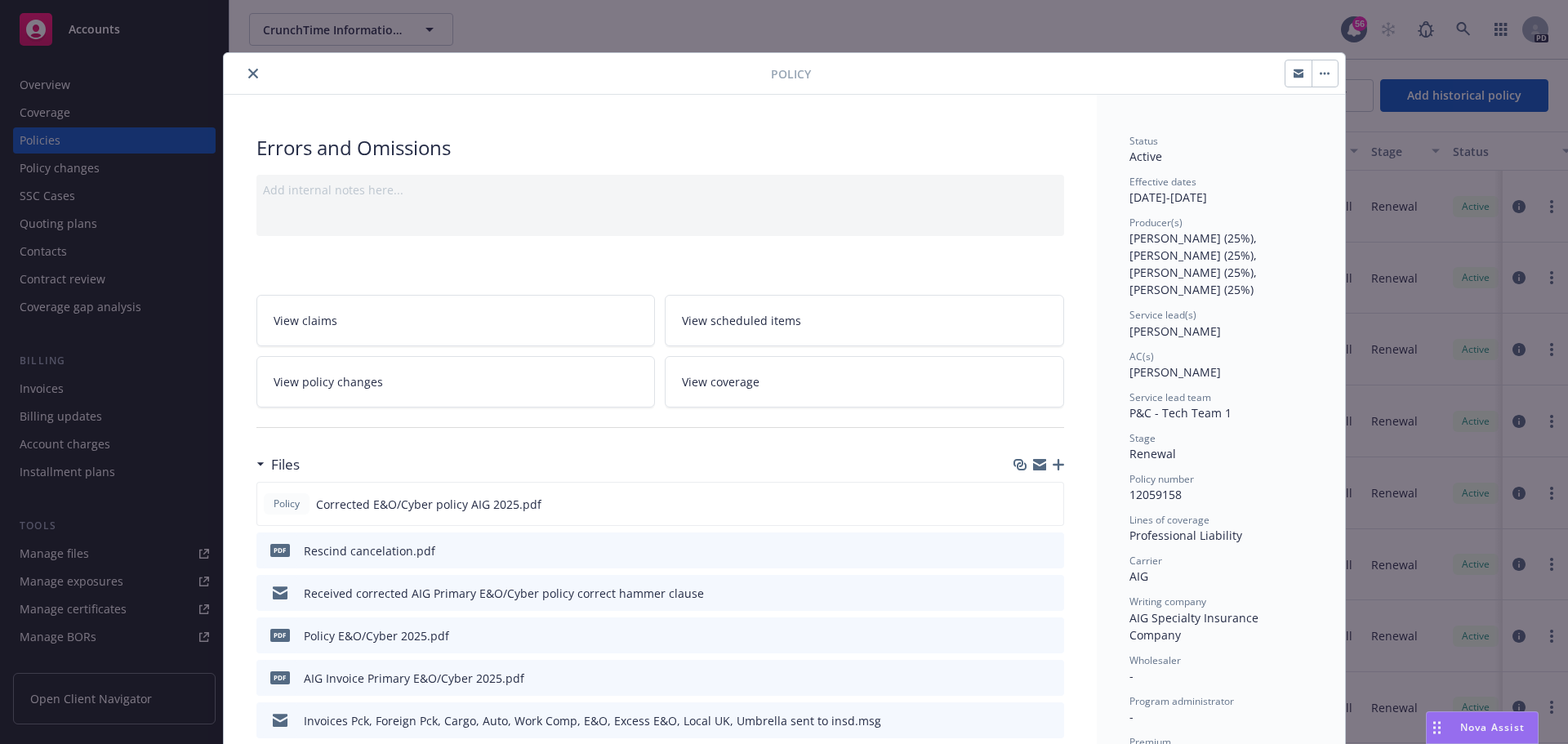
click at [248, 71] on icon "close" at bounding box center [253, 73] width 9 height 9
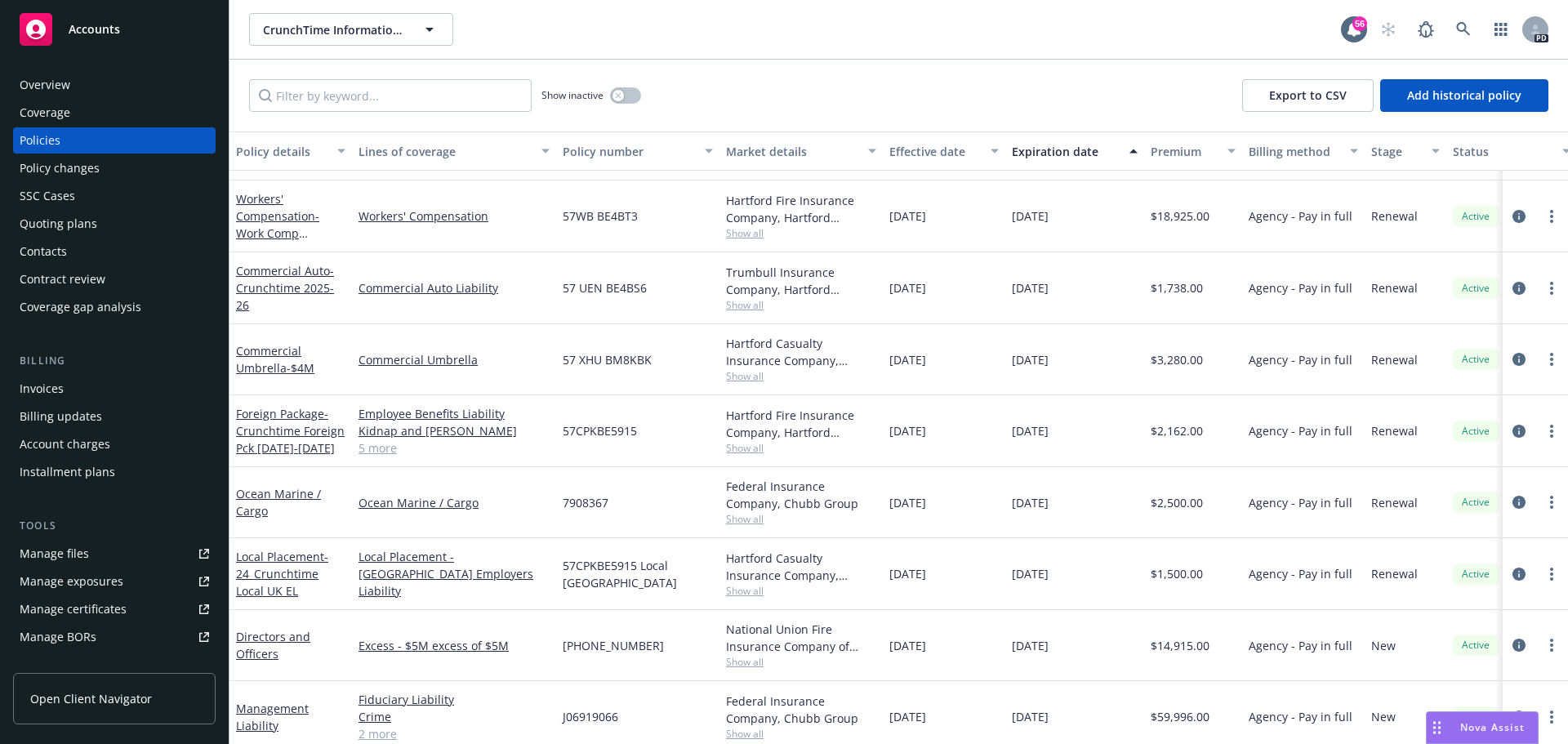
scroll to position [198, 0]
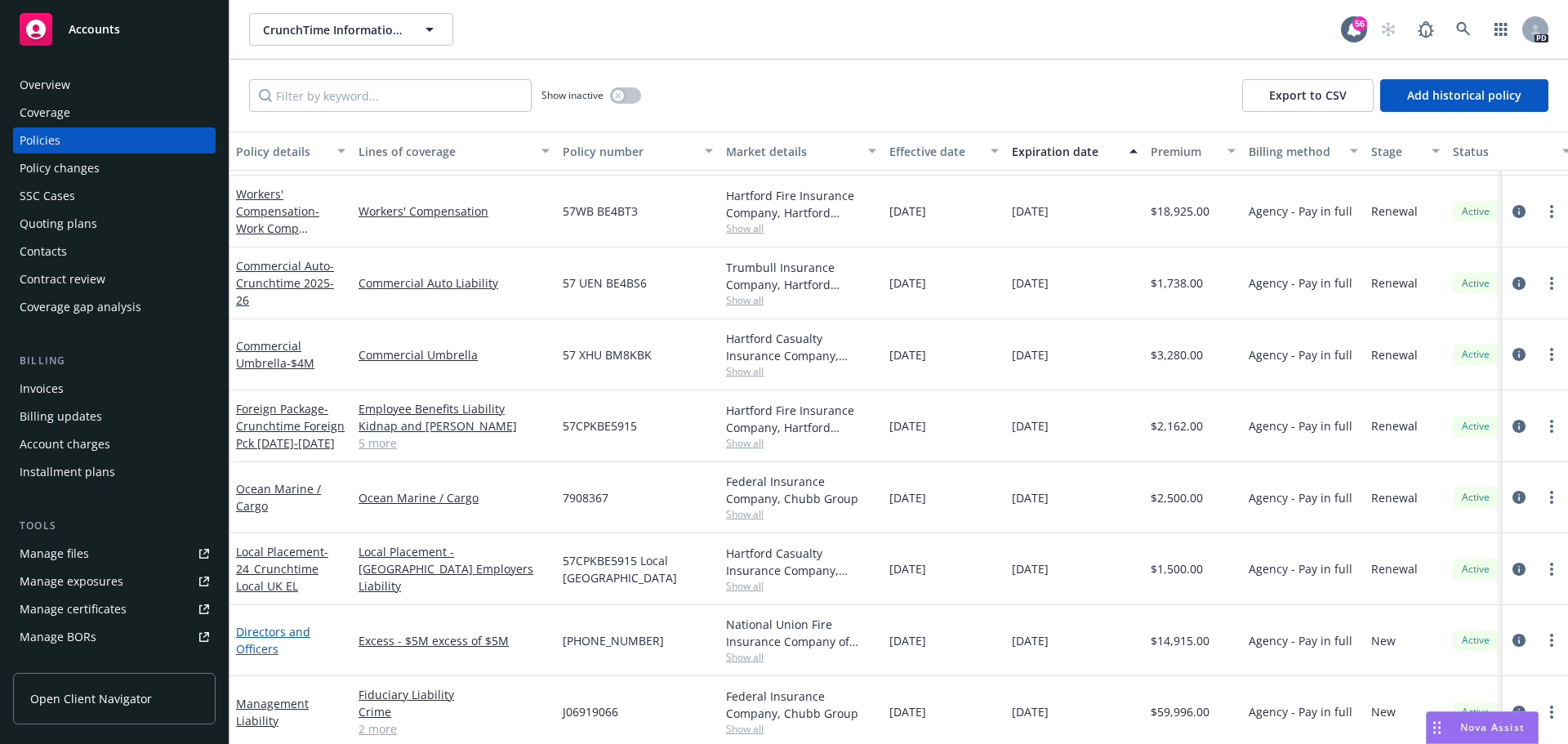
click at [270, 636] on link "Directors and Officers" at bounding box center [273, 640] width 74 height 33
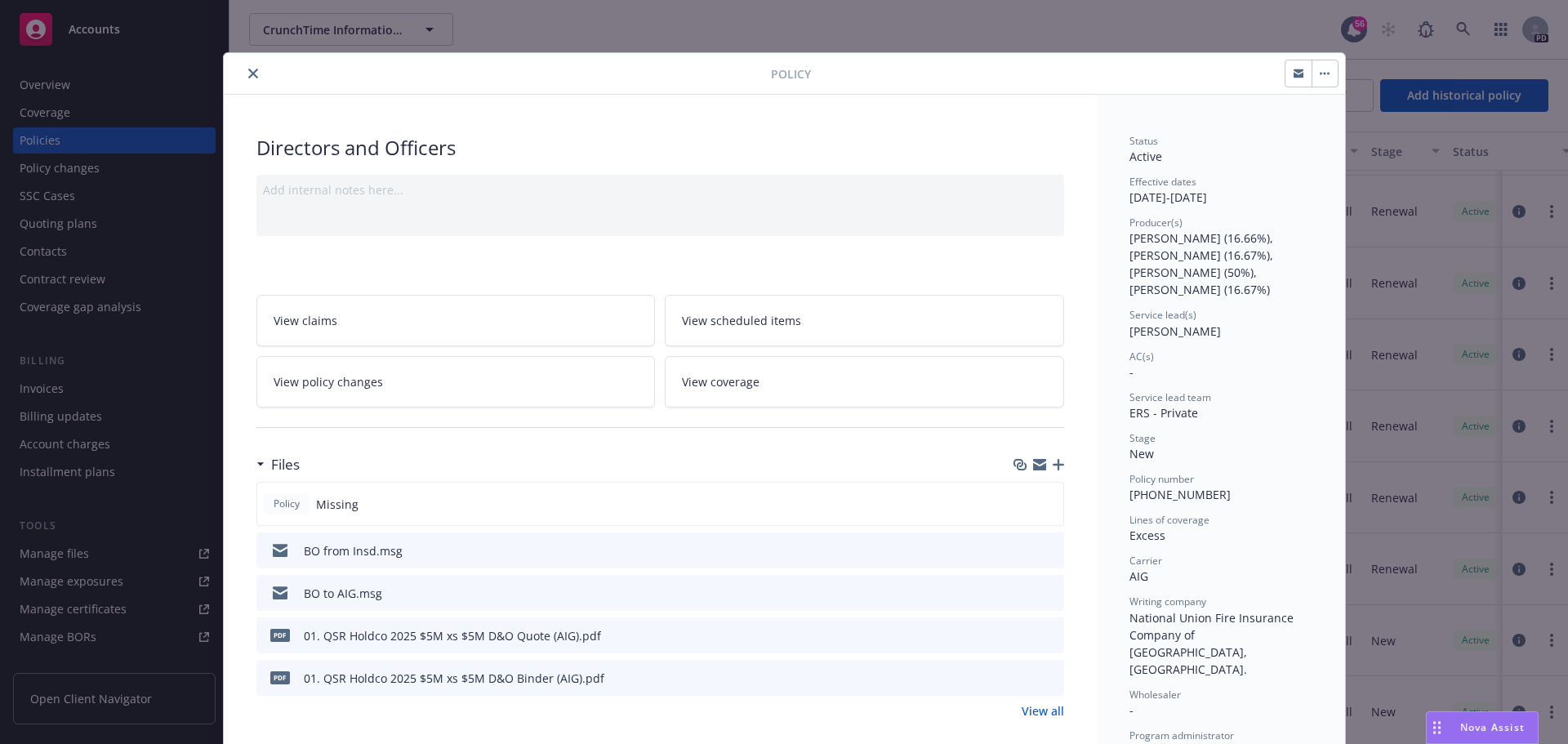
click at [248, 72] on icon "close" at bounding box center [253, 73] width 9 height 9
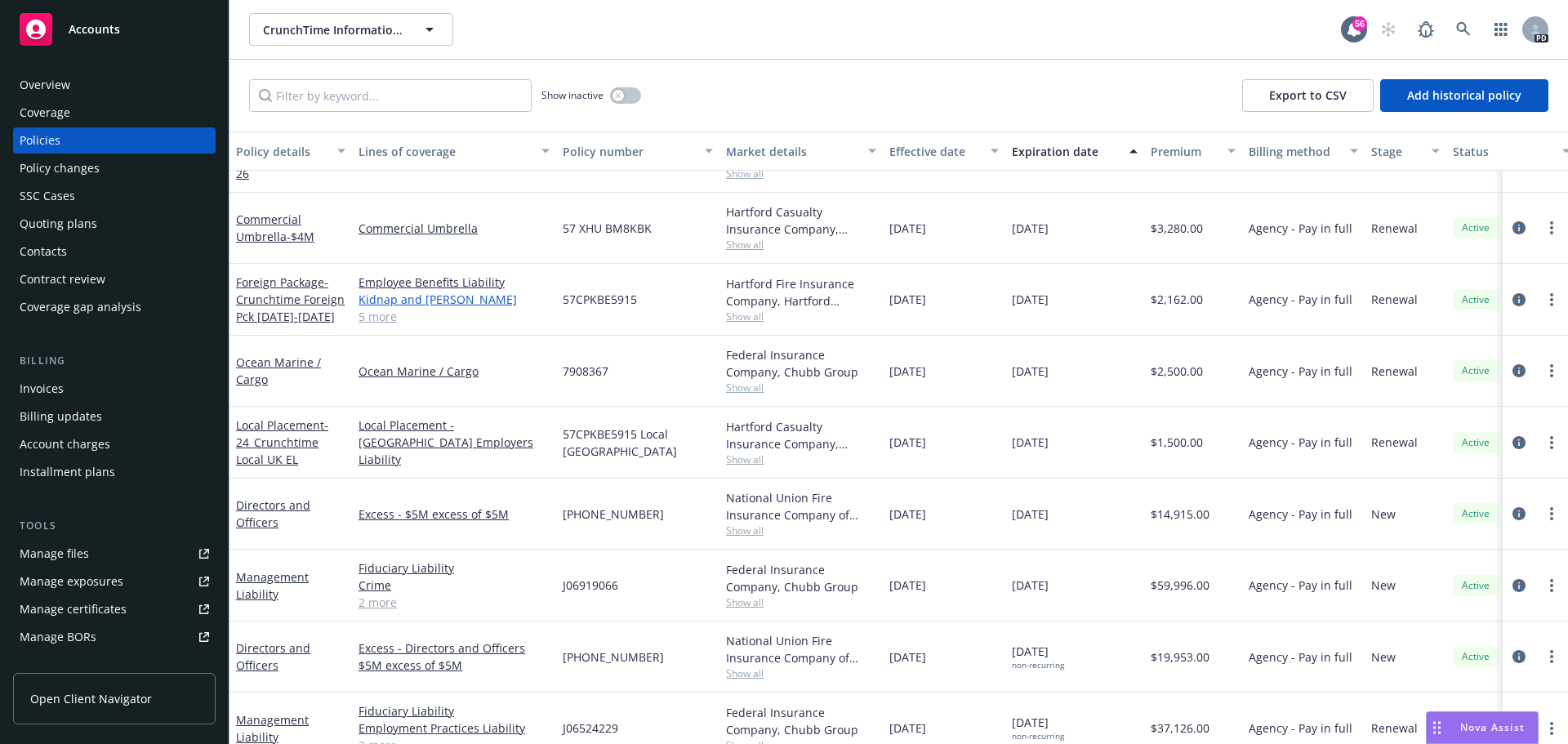
scroll to position [343, 0]
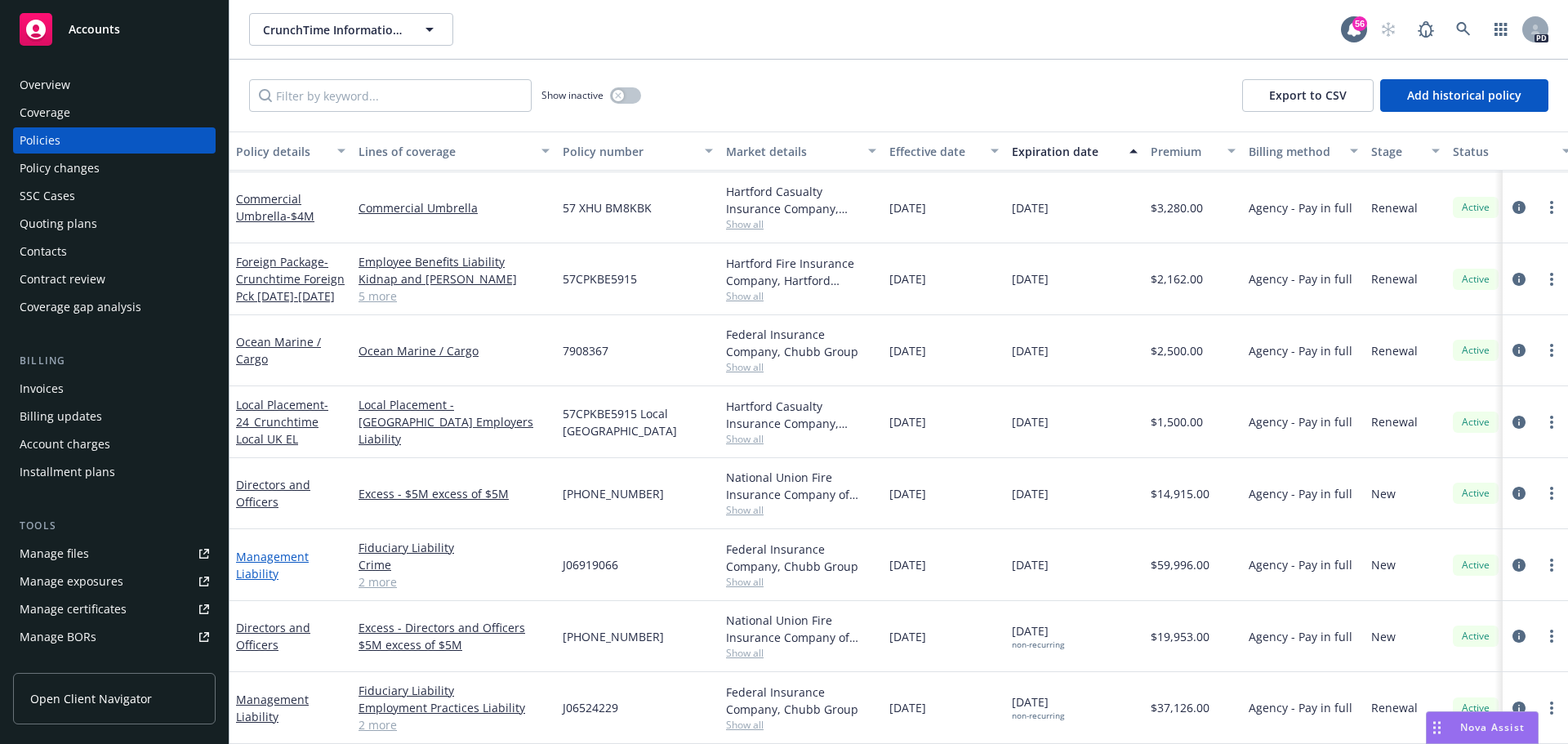
click at [240, 554] on link "Management Liability" at bounding box center [272, 564] width 72 height 33
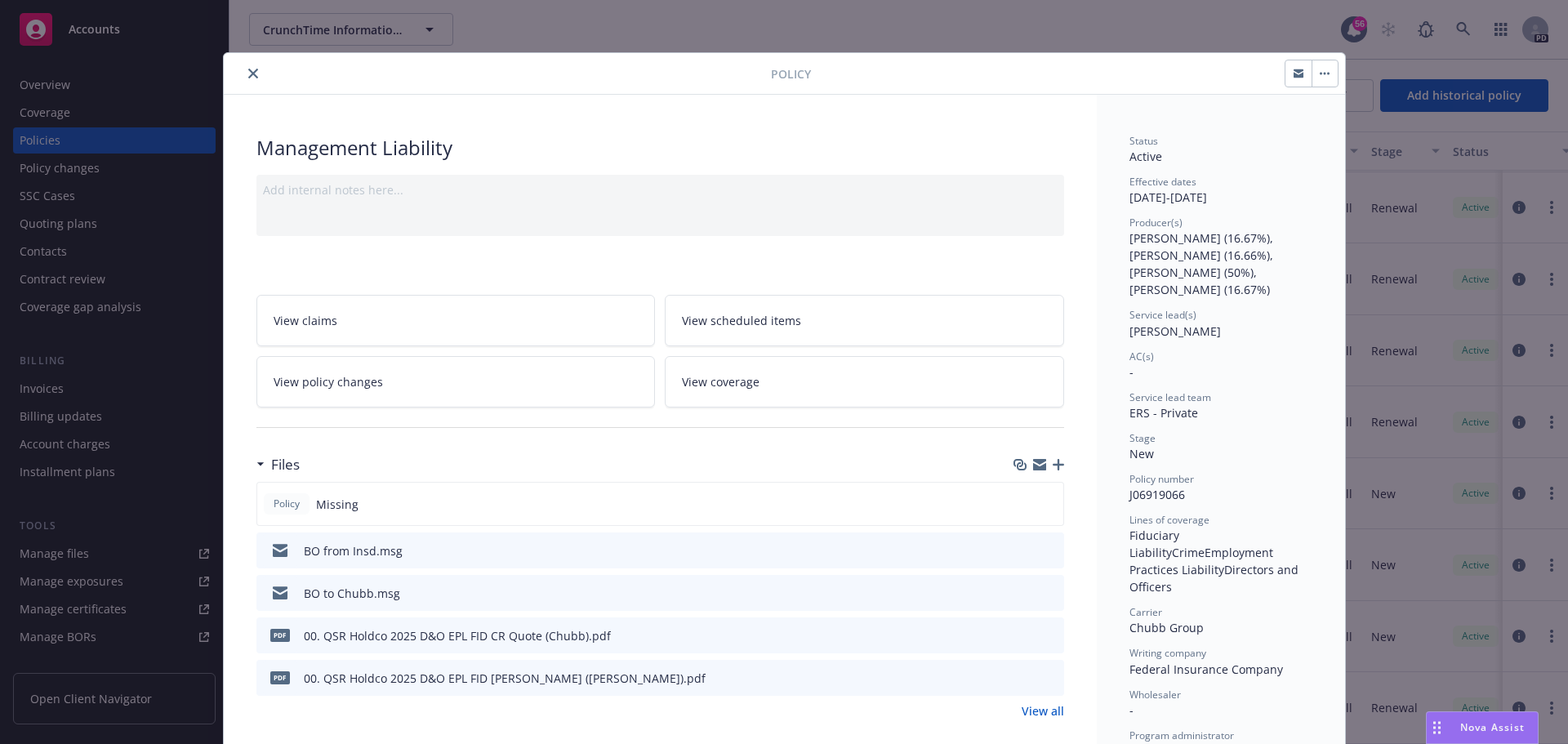
click at [249, 69] on icon "close" at bounding box center [253, 73] width 9 height 9
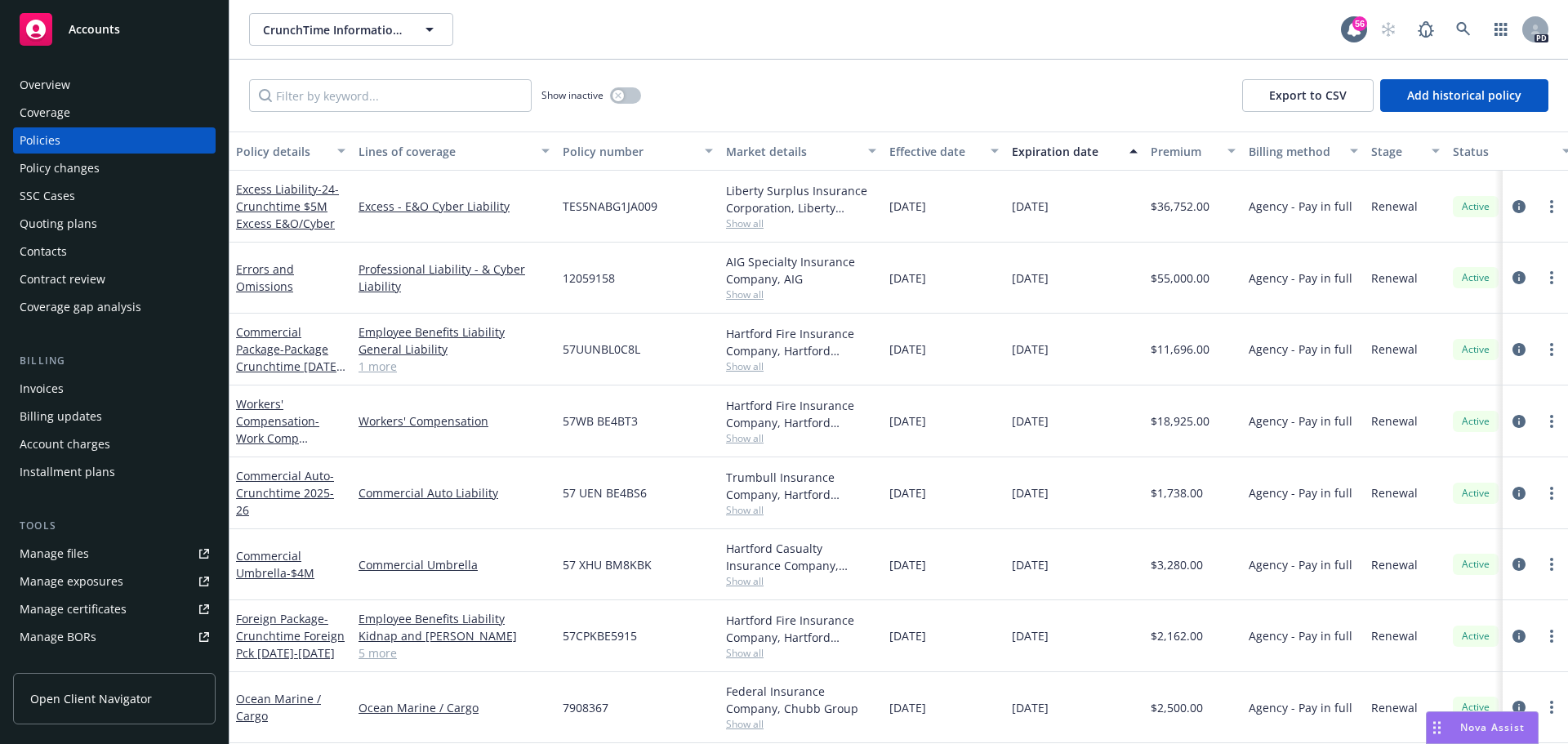
click at [721, 34] on div "CrunchTime Information Systems, Inc. CrunchTime Information Systems, Inc. Crunc…" at bounding box center [795, 29] width 1092 height 33
click at [420, 23] on icon "button" at bounding box center [429, 29] width 20 height 20
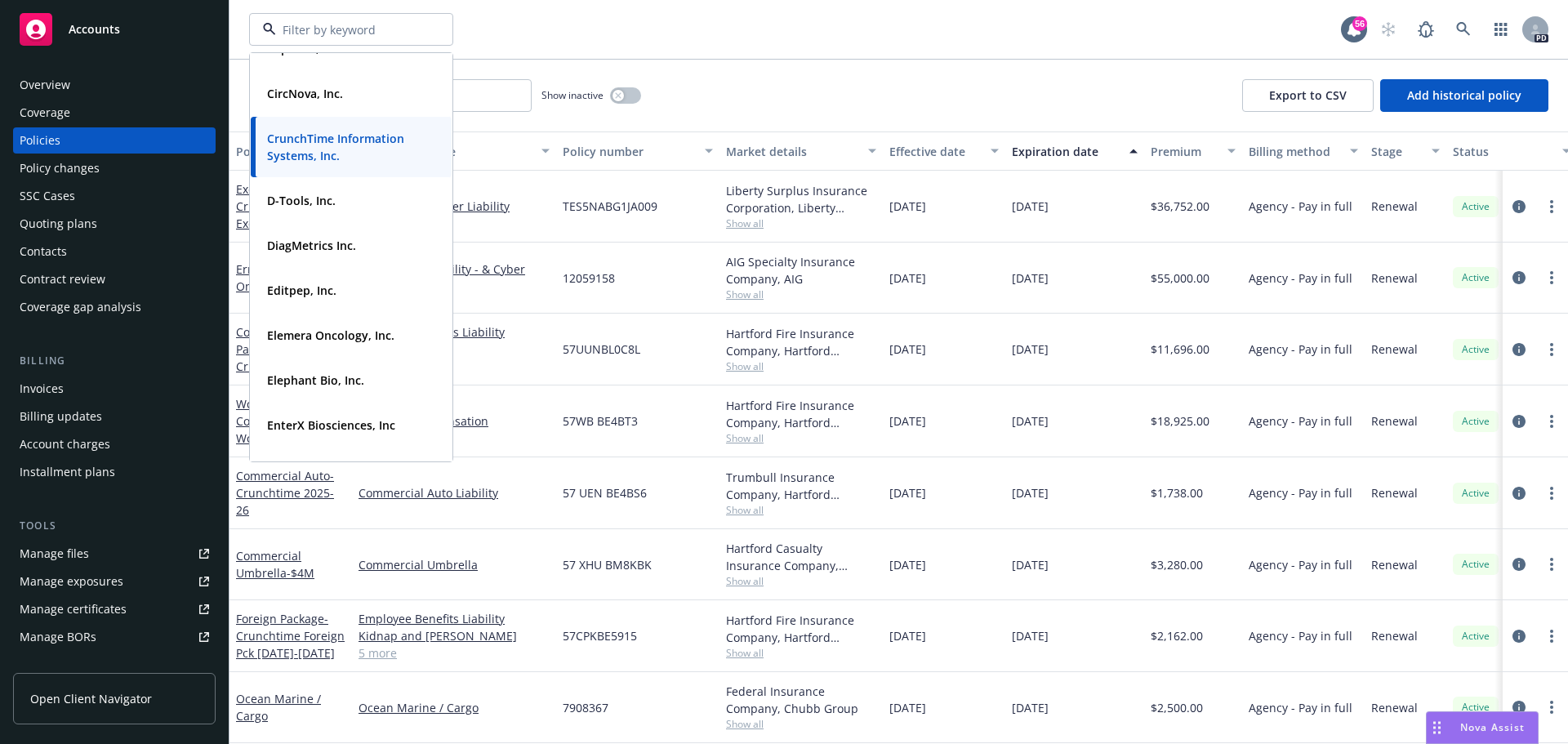
scroll to position [994, 0]
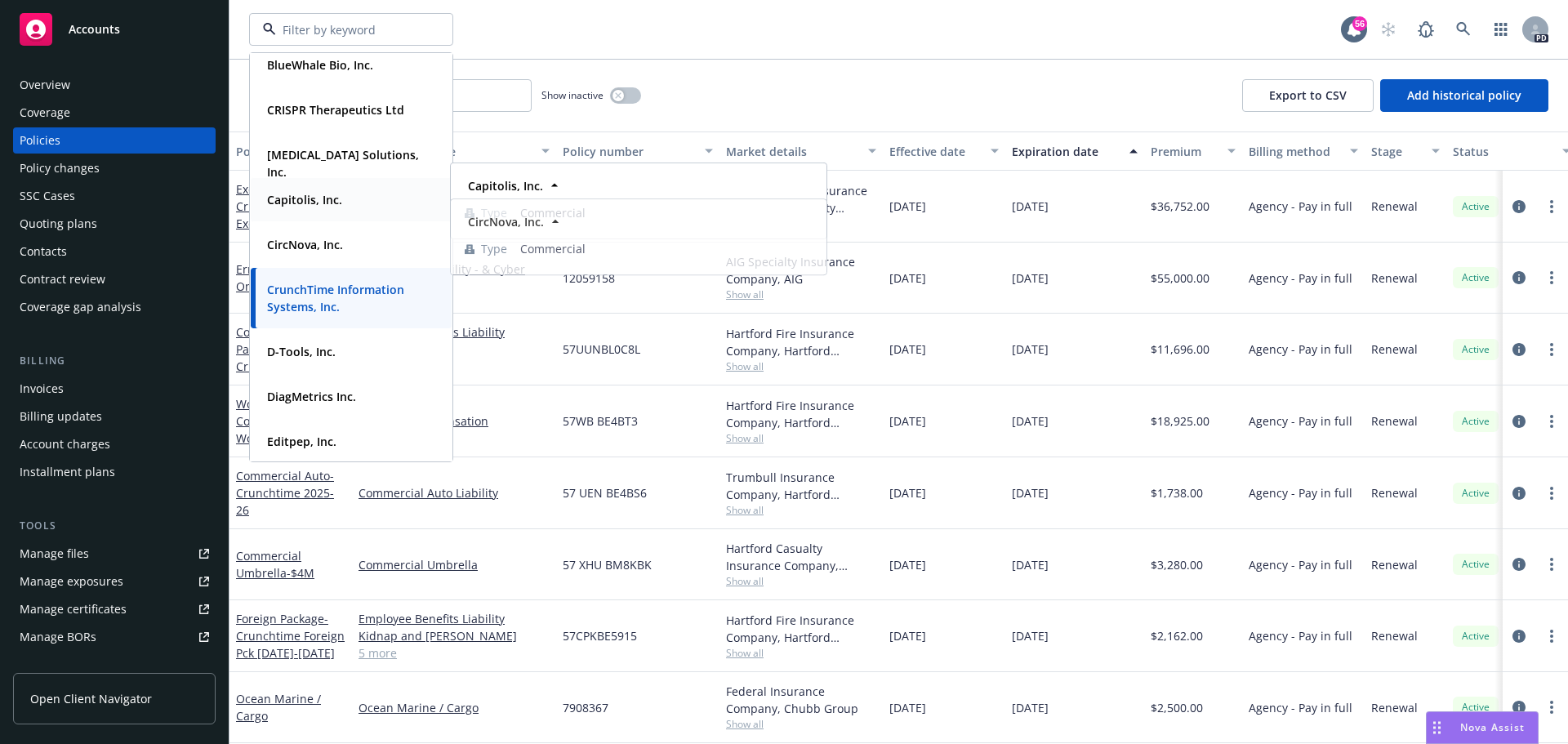
click at [306, 193] on strong "Capitolis, Inc." at bounding box center [305, 199] width 75 height 15
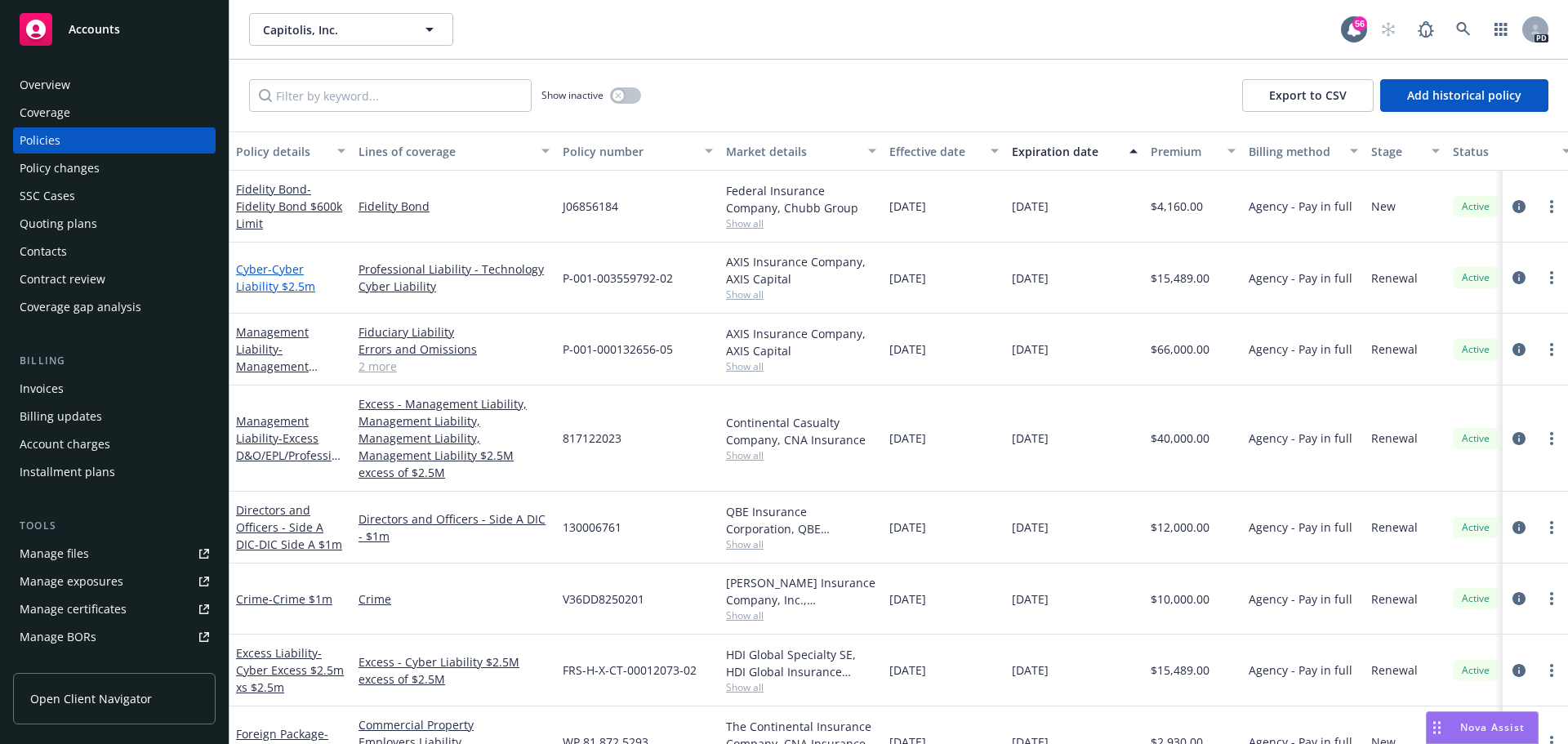
click at [263, 283] on span "- Cyber Liability $2.5m" at bounding box center [276, 277] width 79 height 33
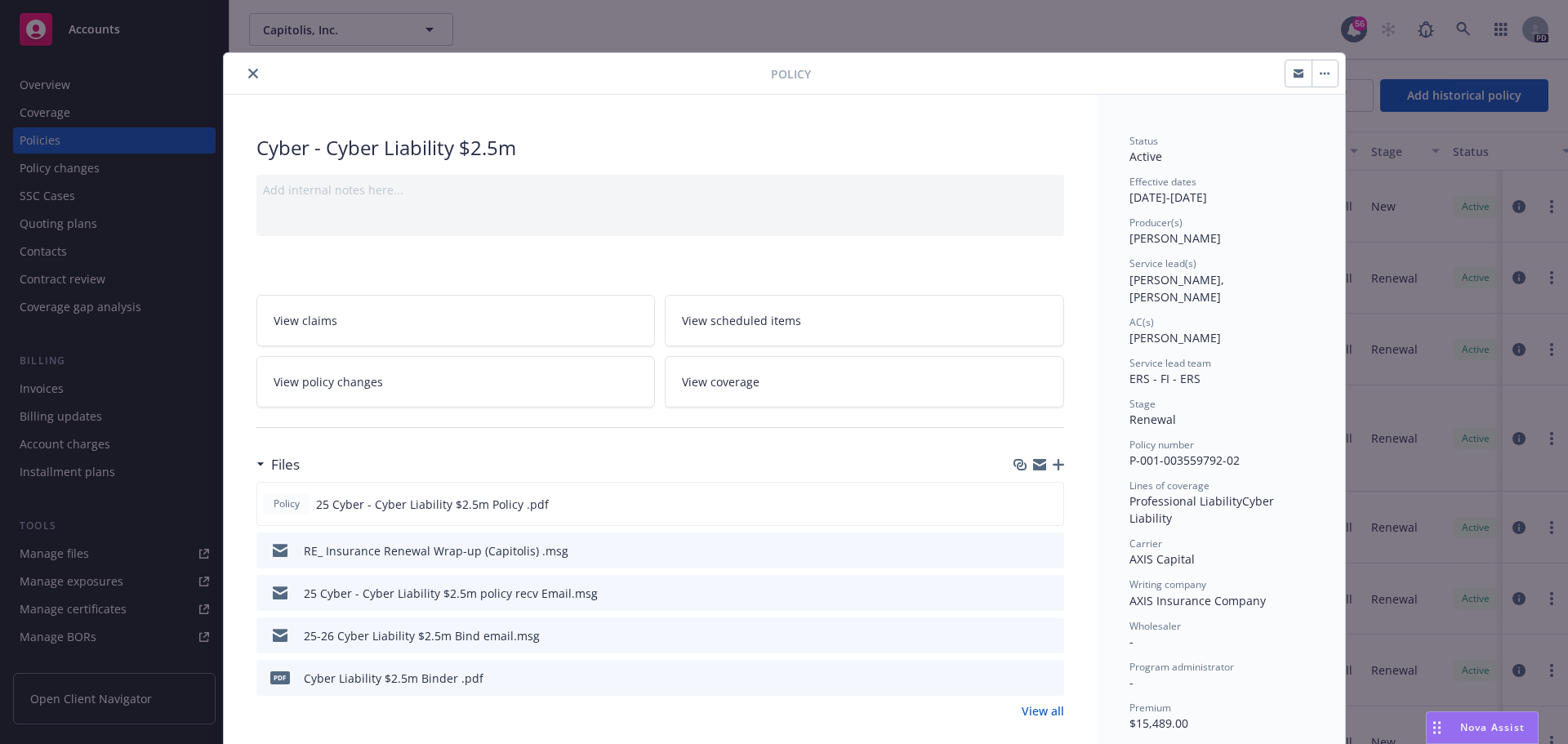
click at [243, 89] on div "Policy" at bounding box center [784, 73] width 1121 height 41
click at [245, 78] on button "close" at bounding box center [253, 73] width 20 height 20
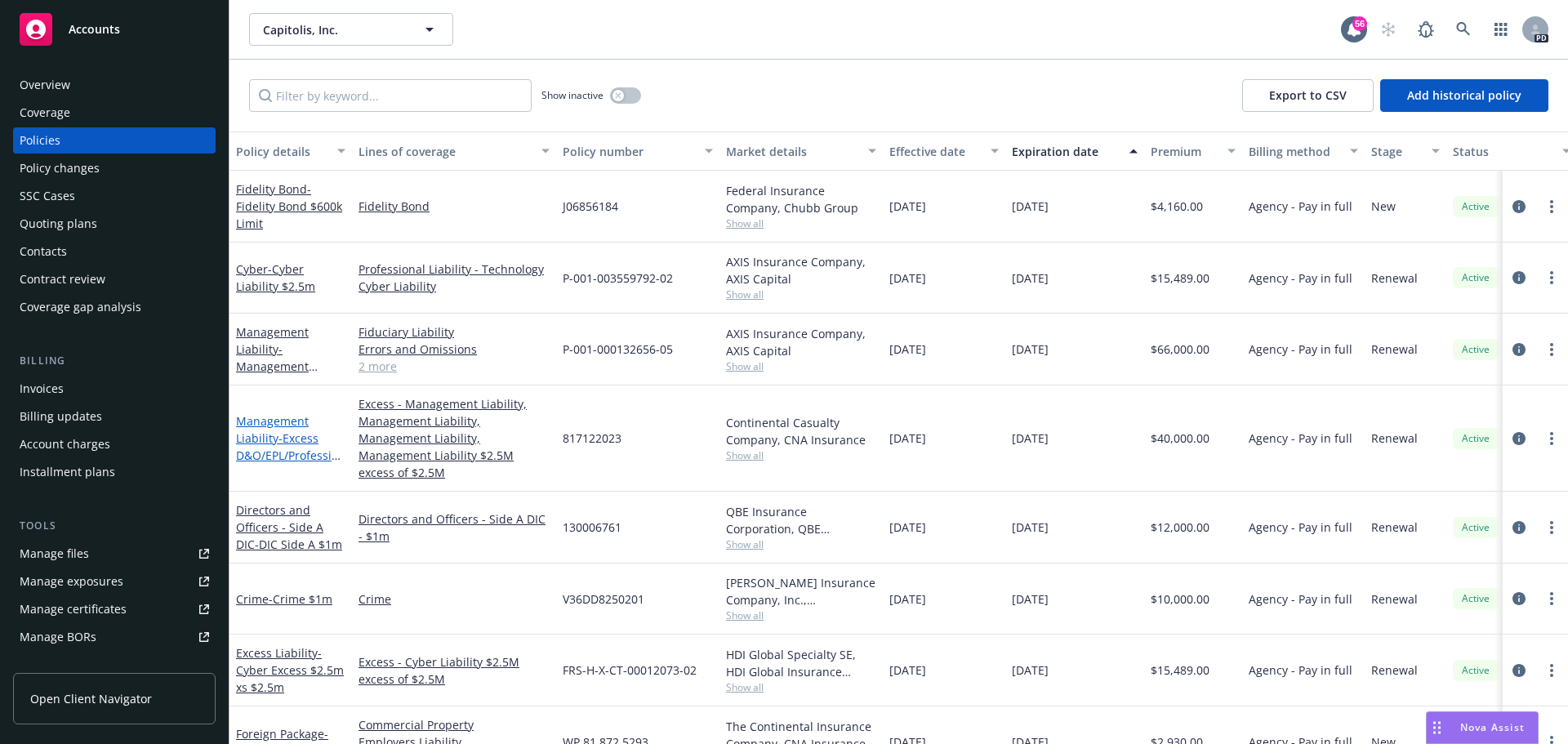
click at [264, 431] on link "Management Liability - Excess D&O/EPL/Professional Liability $2.5m xs $2.5m" at bounding box center [291, 454] width 109 height 84
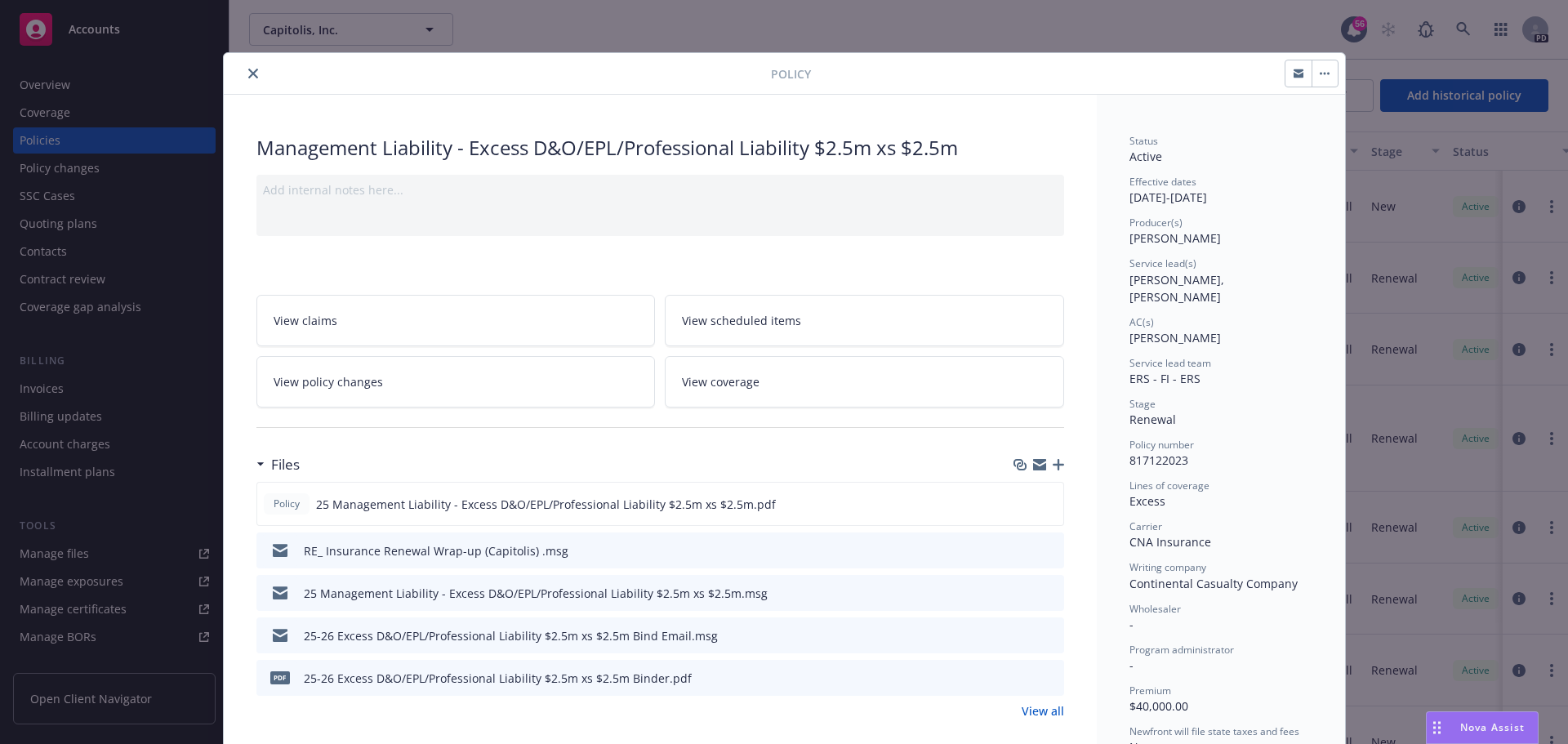
click at [248, 69] on icon "close" at bounding box center [253, 73] width 9 height 9
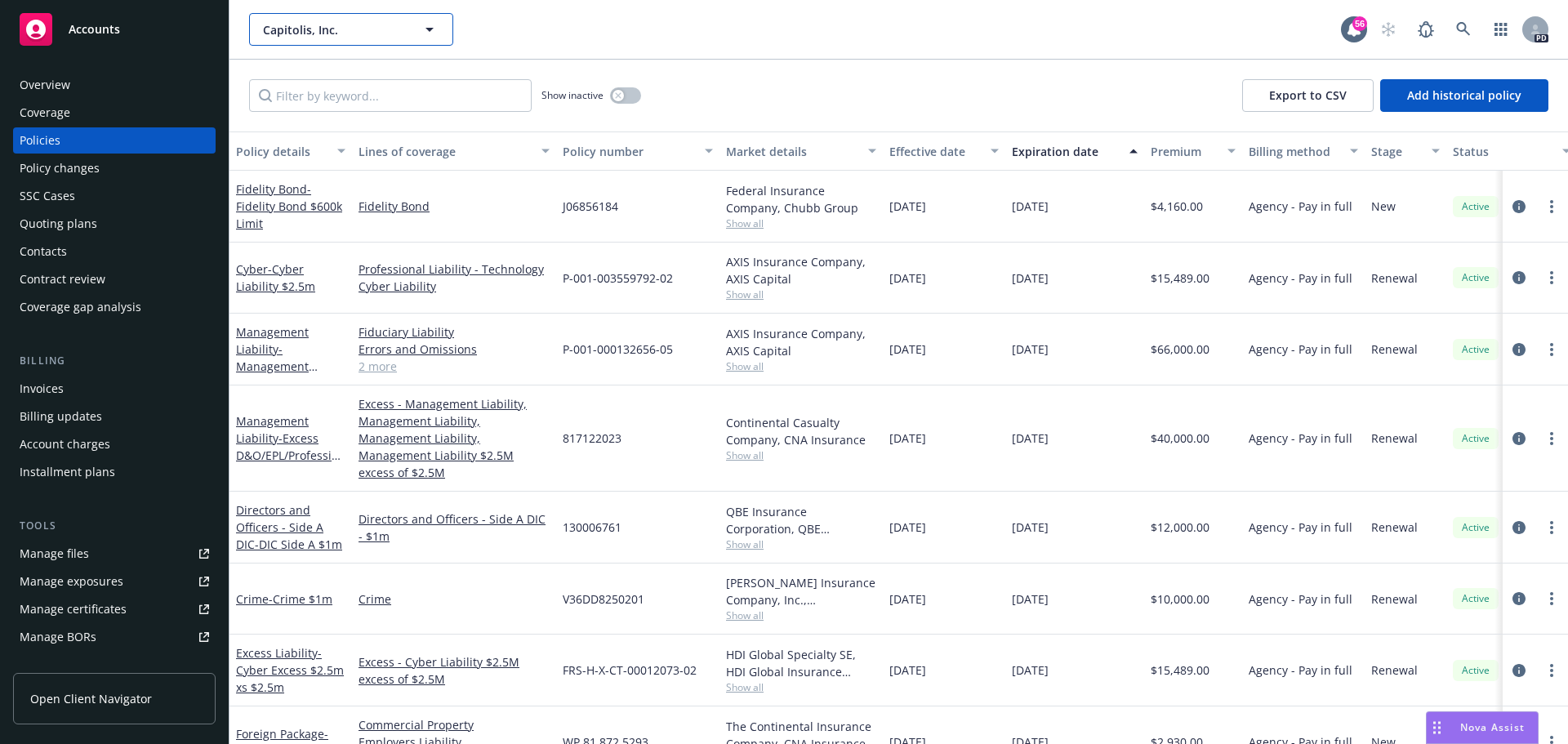
click at [331, 25] on span "Capitolis, Inc." at bounding box center [334, 30] width 141 height 17
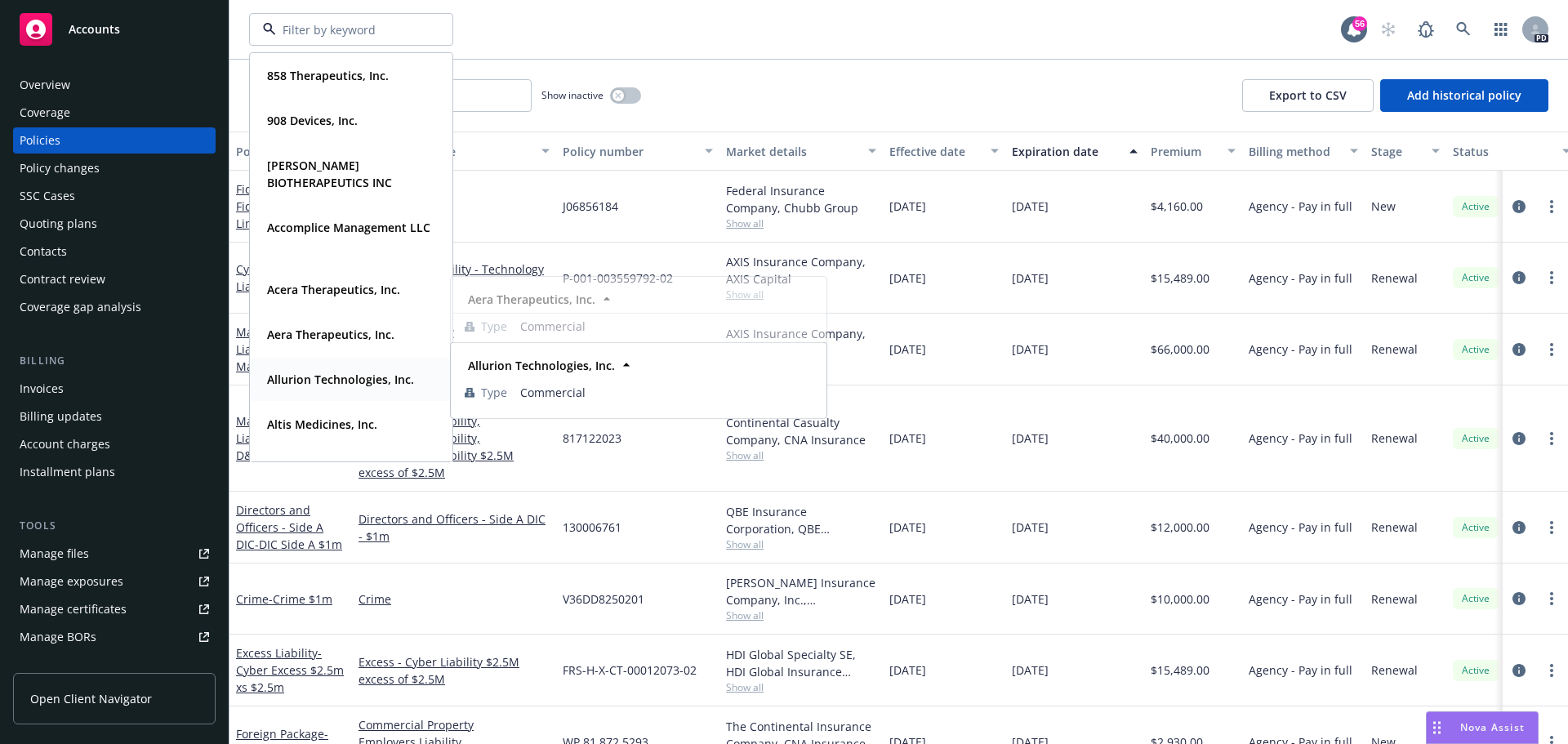
click at [326, 382] on strong "Allurion Technologies, Inc." at bounding box center [341, 379] width 147 height 15
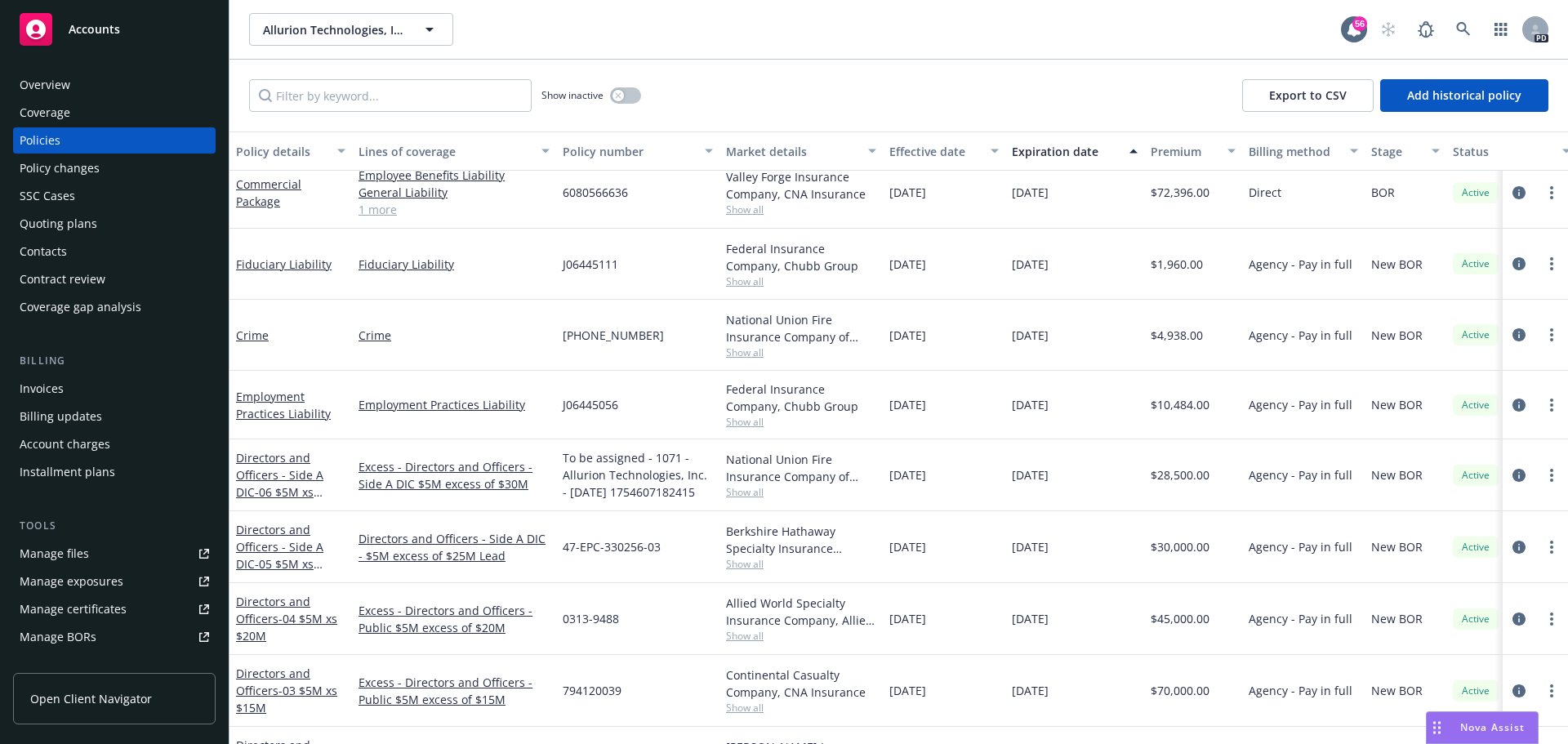
scroll to position [476, 0]
click at [290, 479] on link "Directors and Officers - Side A DIC - 06 $5M xs $30M Excess" at bounding box center [279, 482] width 87 height 67
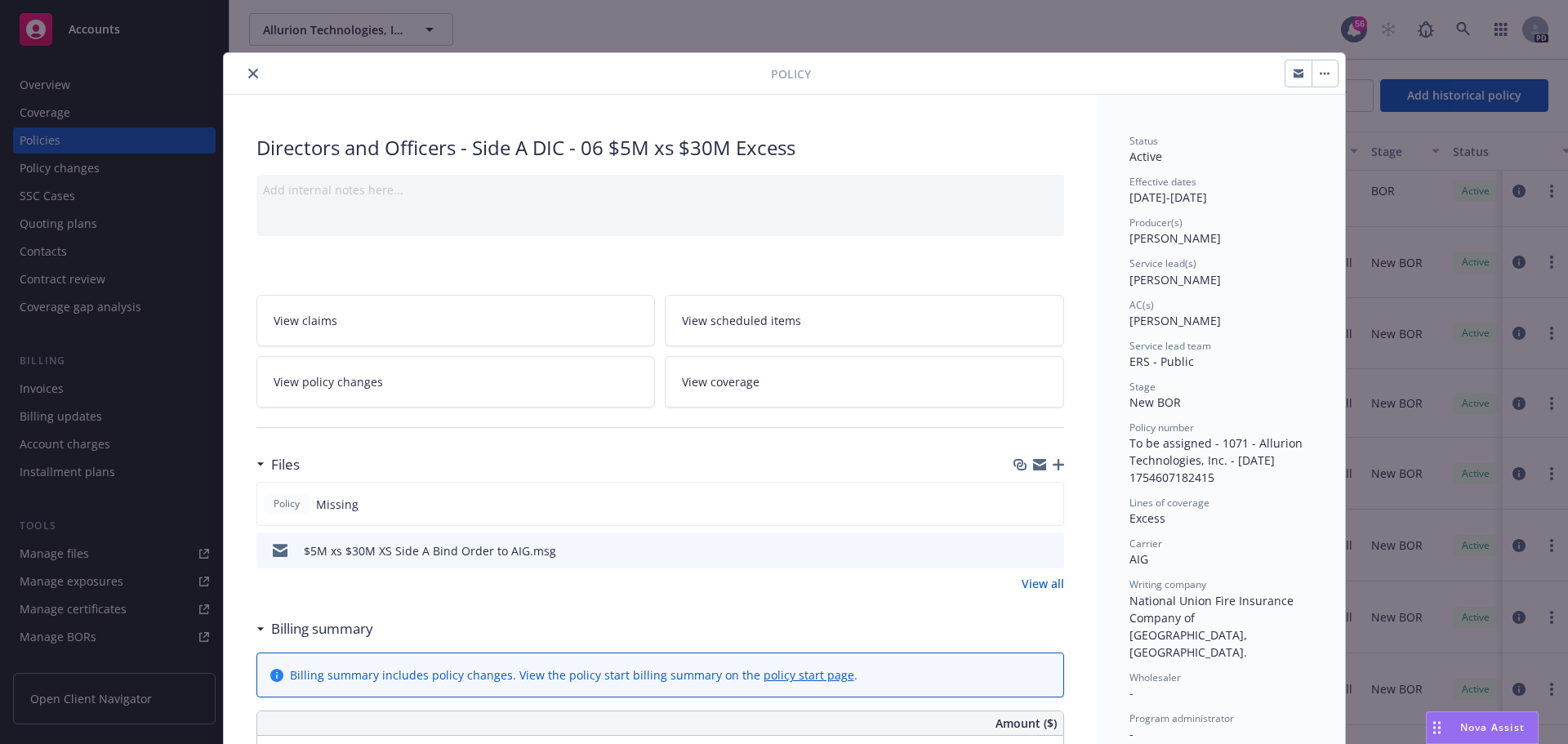
click at [244, 65] on button "close" at bounding box center [253, 73] width 20 height 20
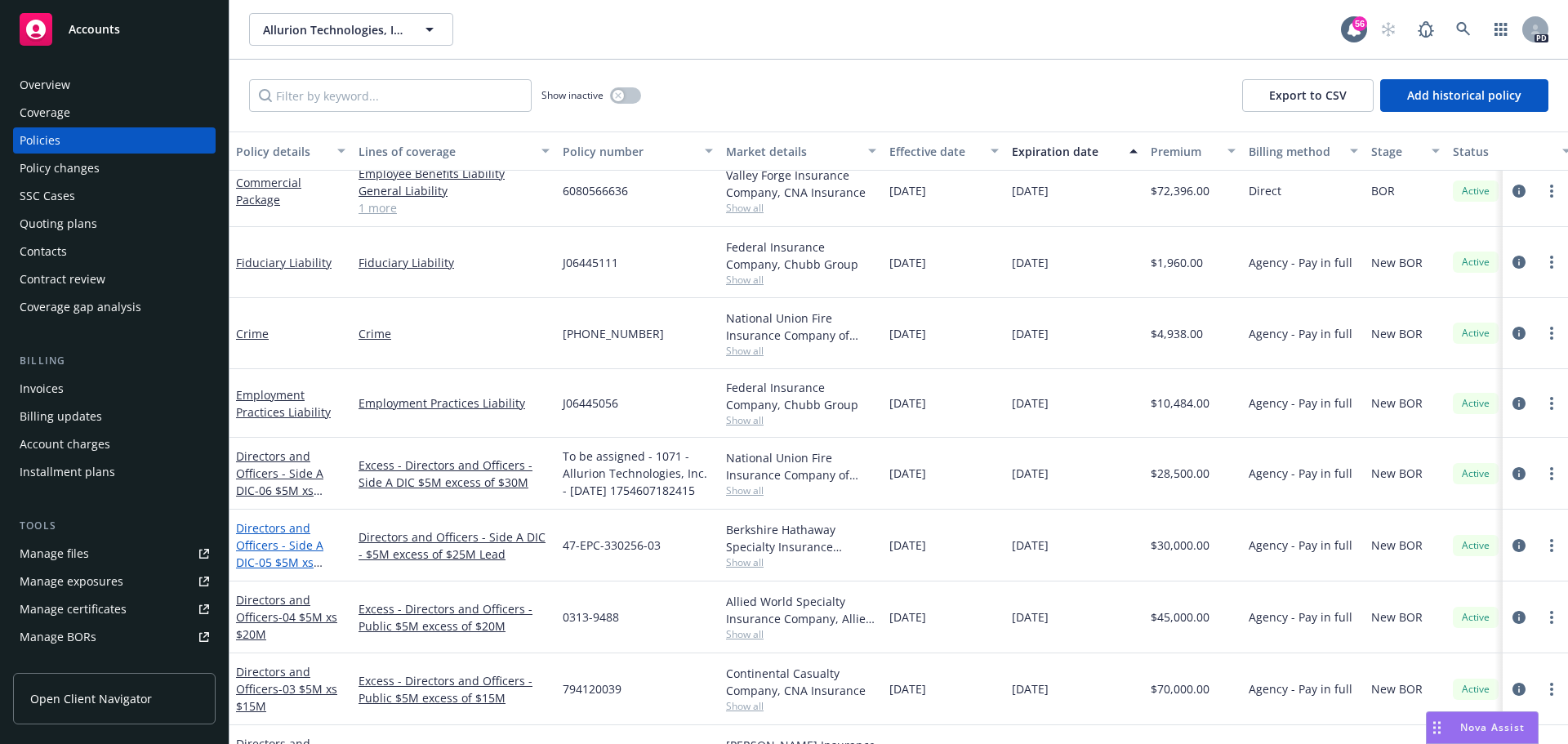
click at [293, 530] on link "Directors and Officers - Side A DIC - 05 $5M xs $25M Lead" at bounding box center [279, 553] width 87 height 67
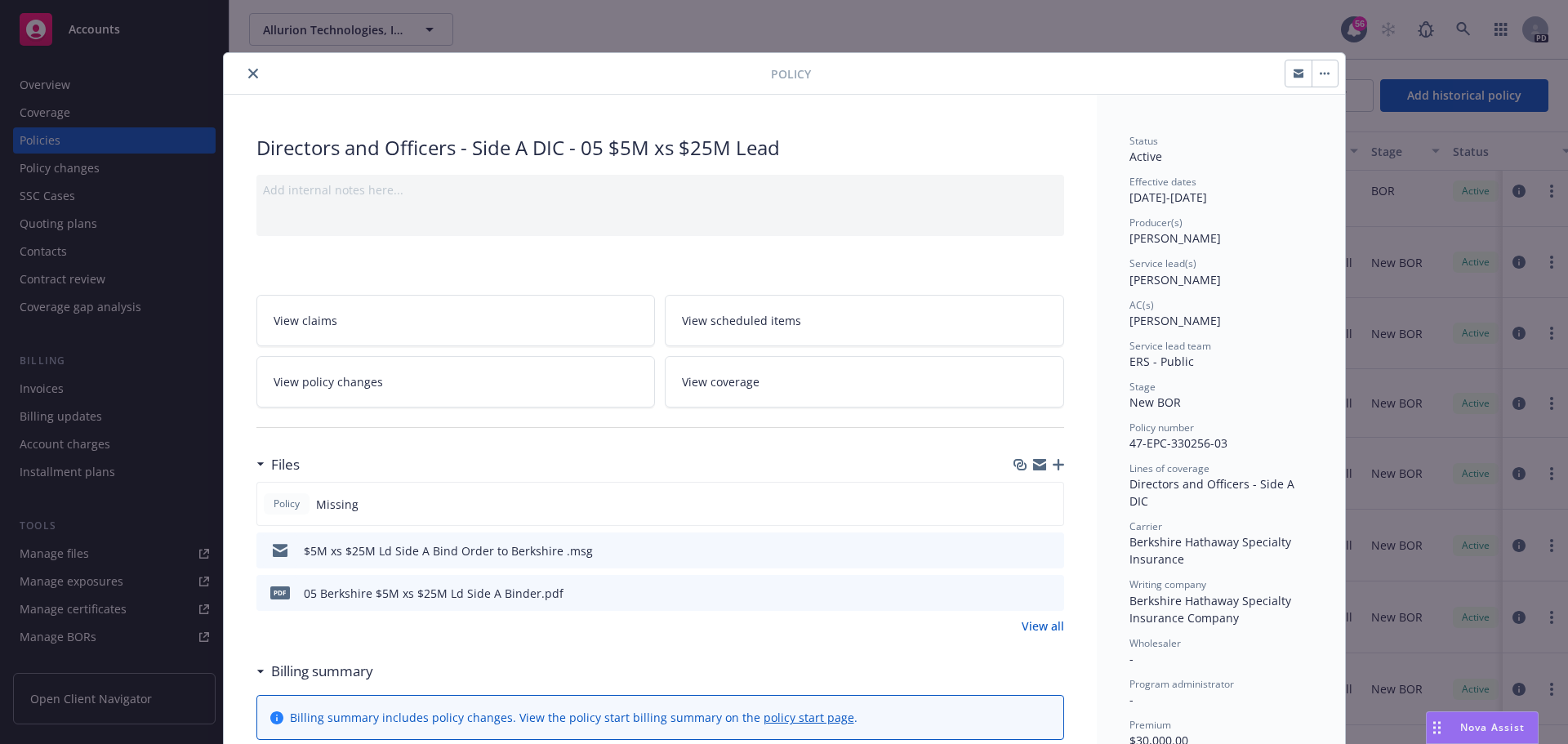
click at [251, 77] on button "close" at bounding box center [253, 73] width 20 height 20
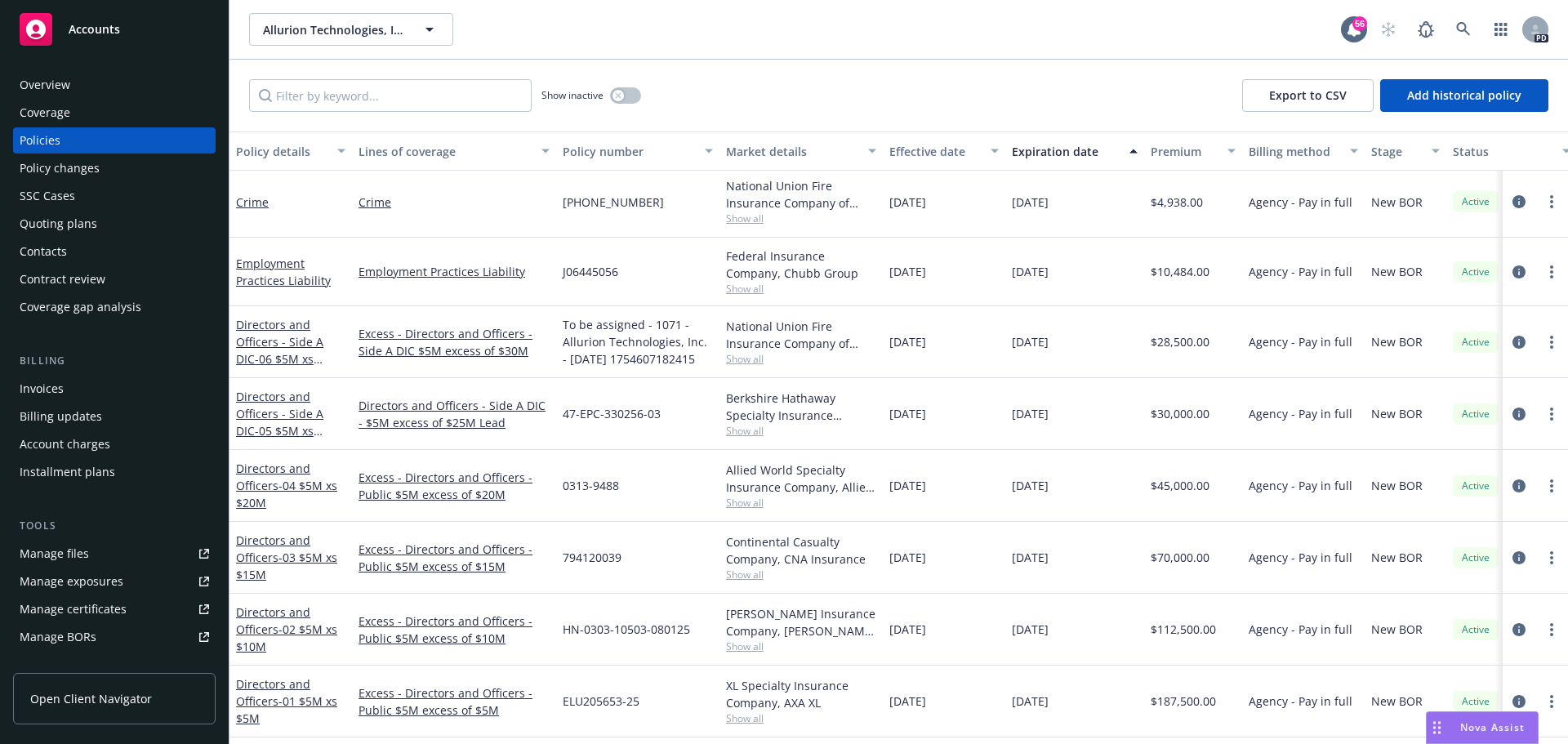
scroll to position [670, 0]
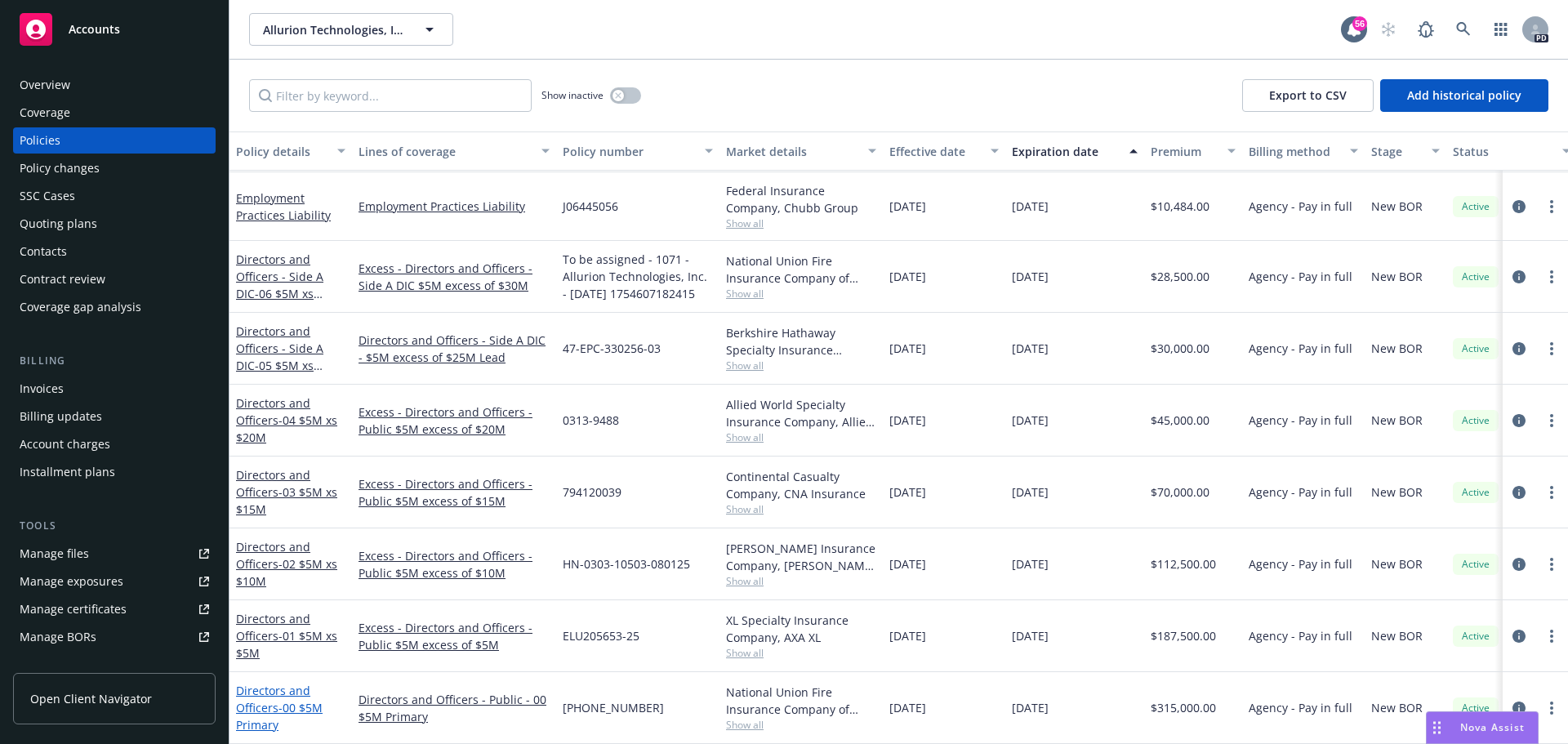
click at [266, 689] on link "Directors and Officers - 00 $5M Primary" at bounding box center [279, 707] width 87 height 50
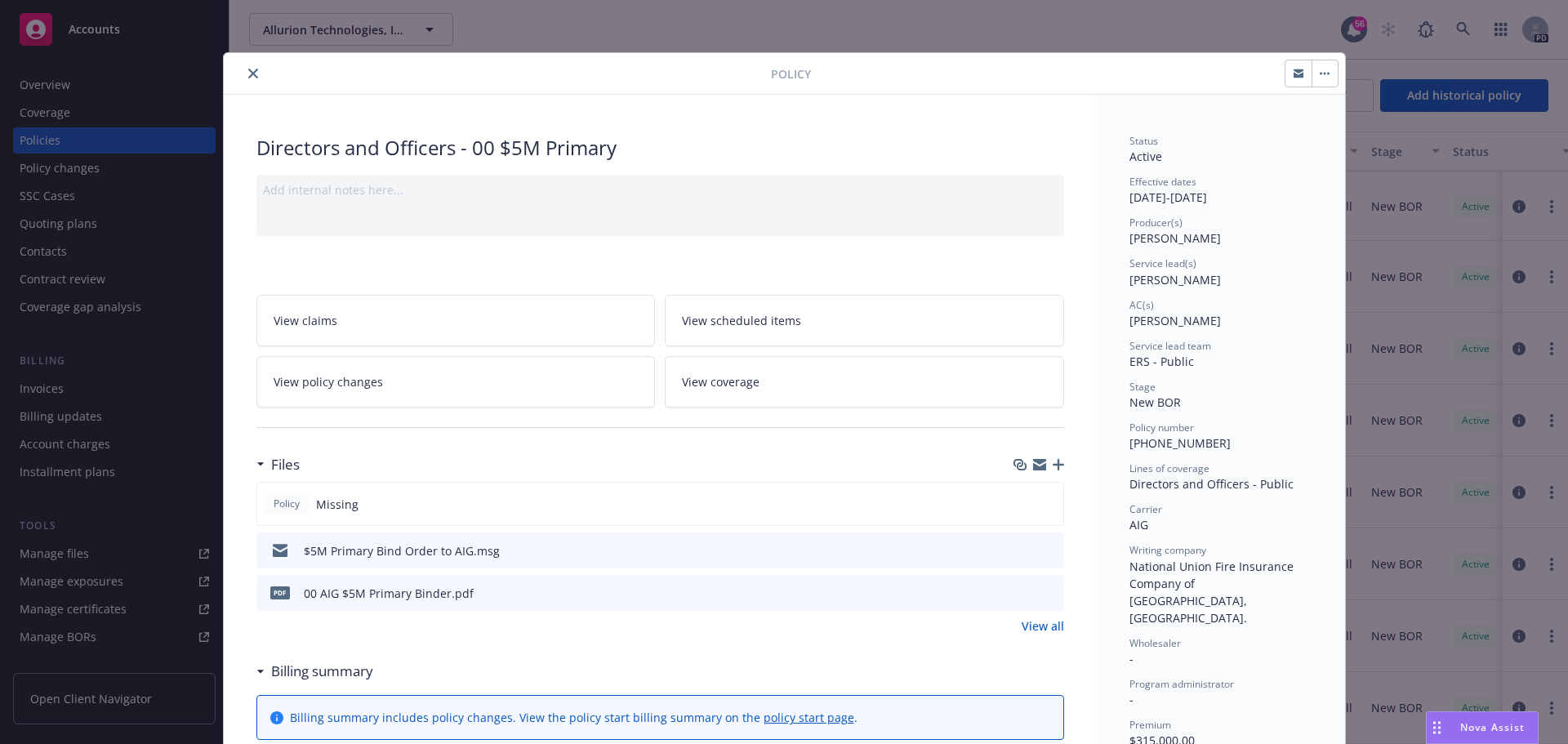
click at [244, 72] on button "close" at bounding box center [253, 73] width 20 height 20
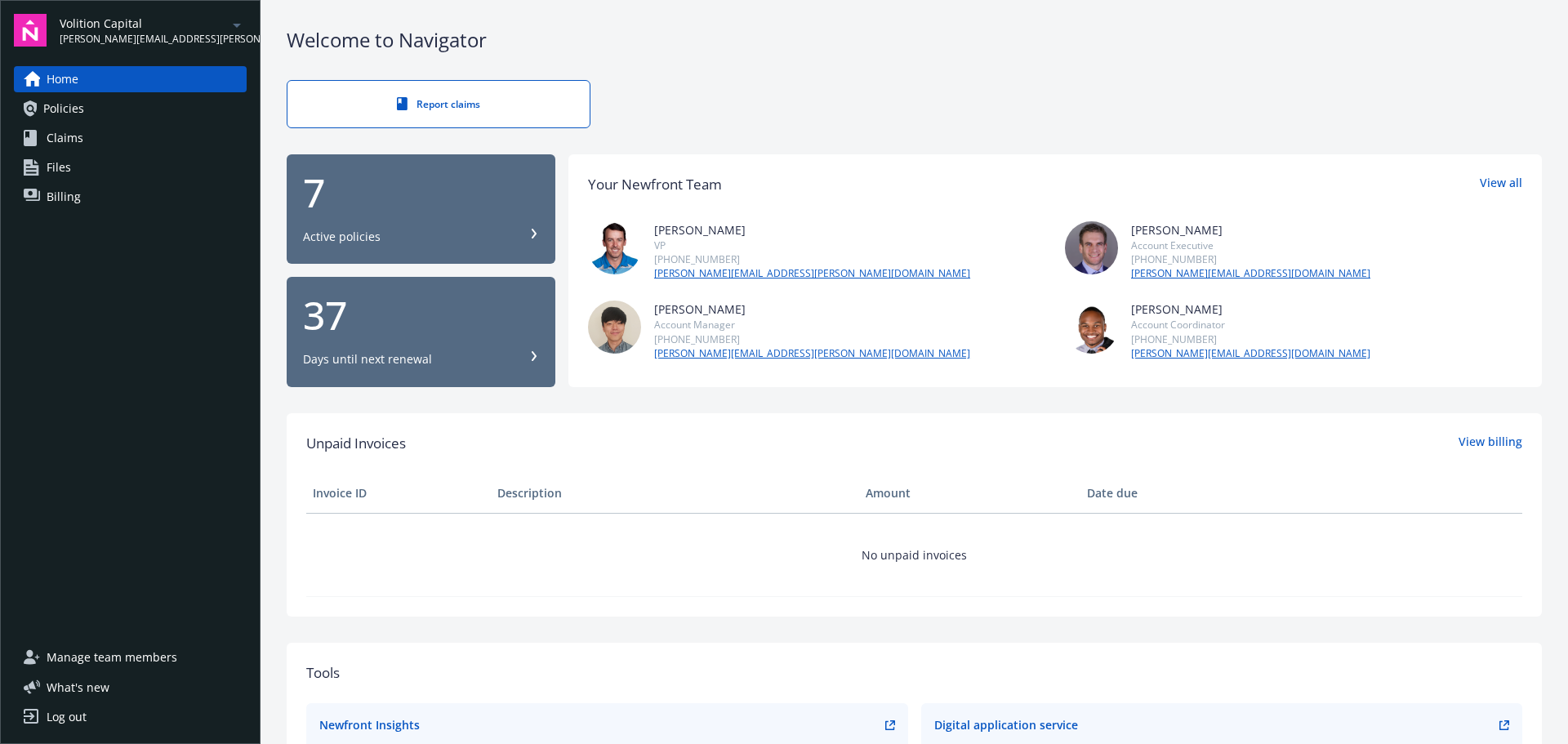
click at [78, 197] on span "Billing" at bounding box center [63, 197] width 34 height 26
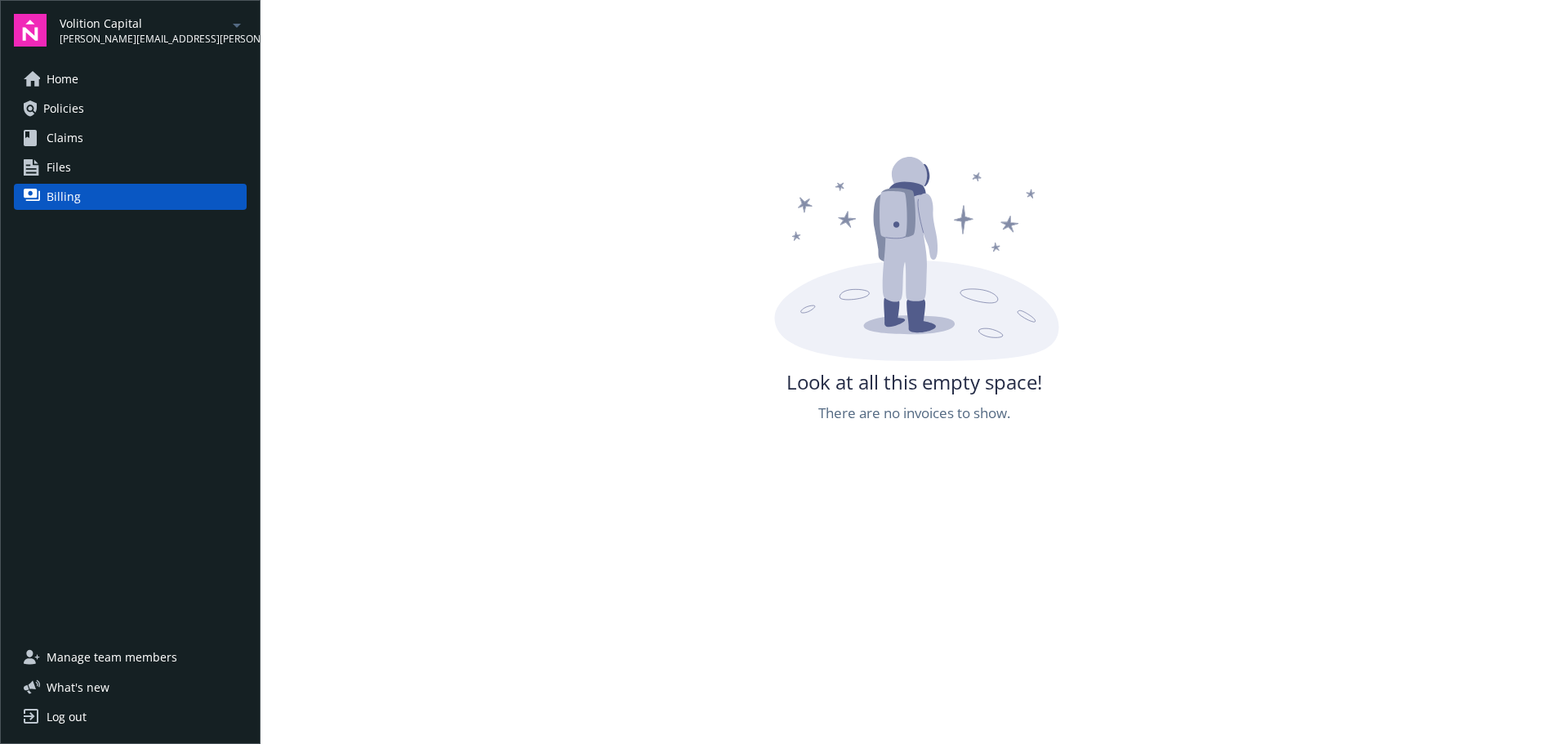
click at [73, 101] on span "Policies" at bounding box center [63, 109] width 40 height 26
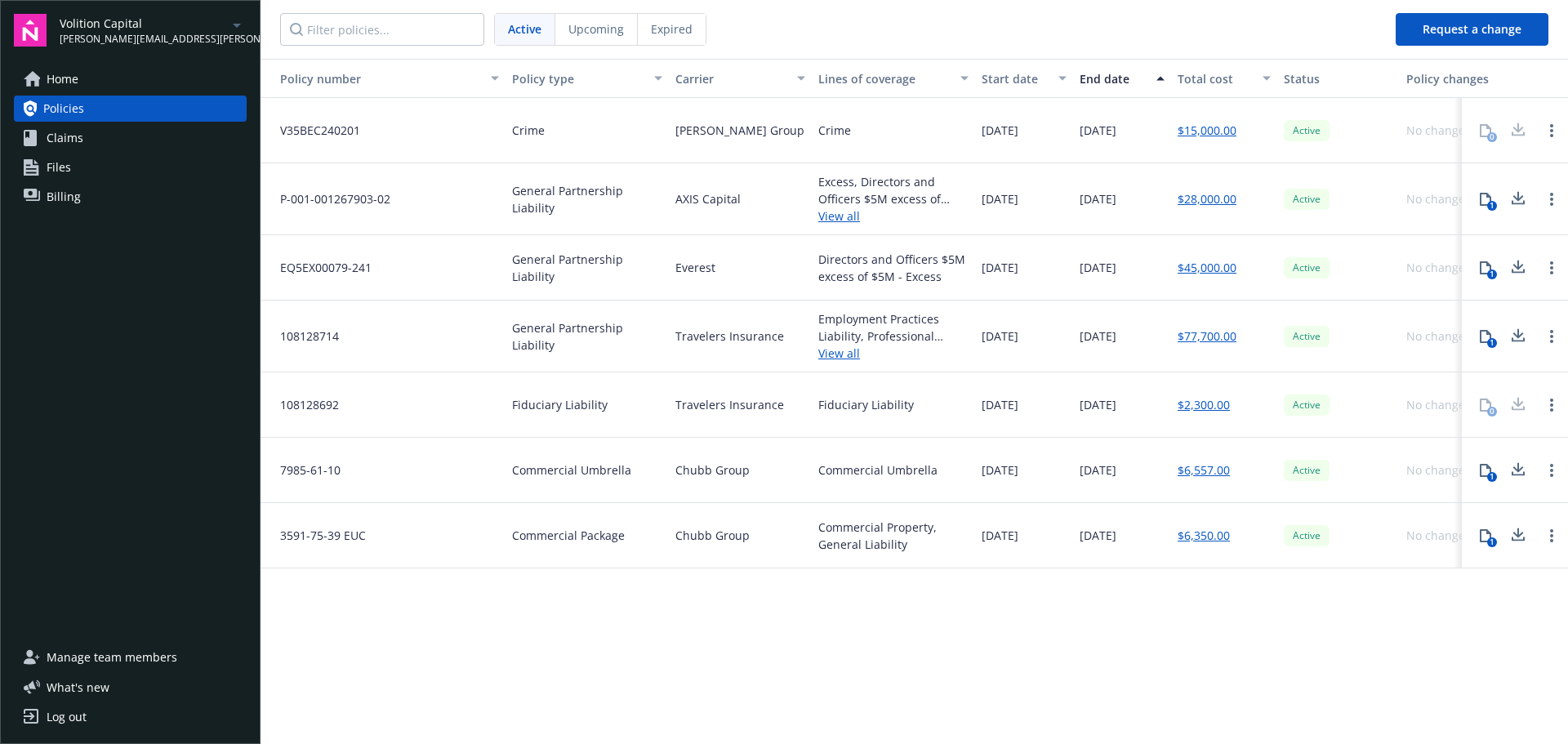
click at [1216, 124] on link "$15,000.00" at bounding box center [1207, 130] width 59 height 17
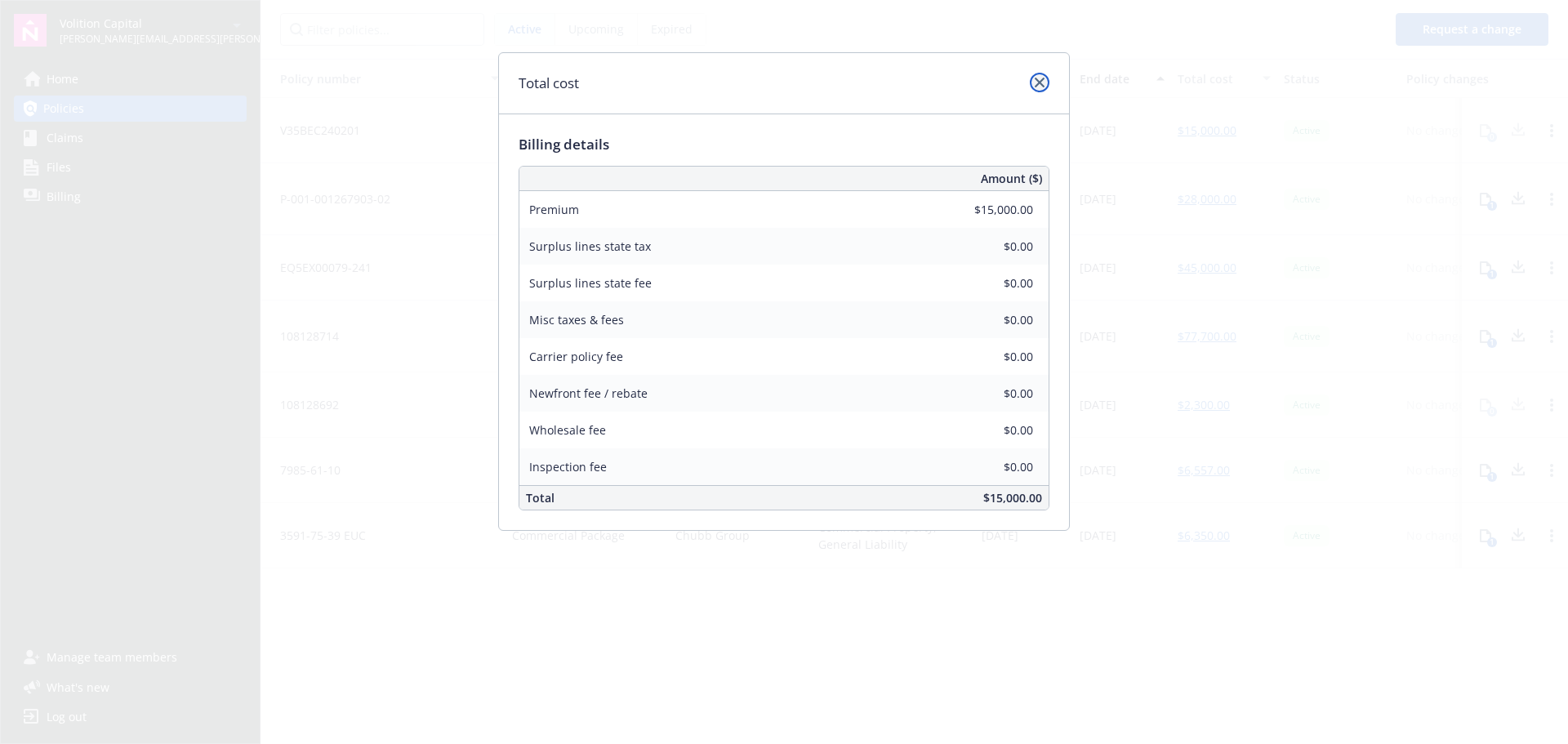
click at [1038, 87] on link "close" at bounding box center [1039, 82] width 20 height 20
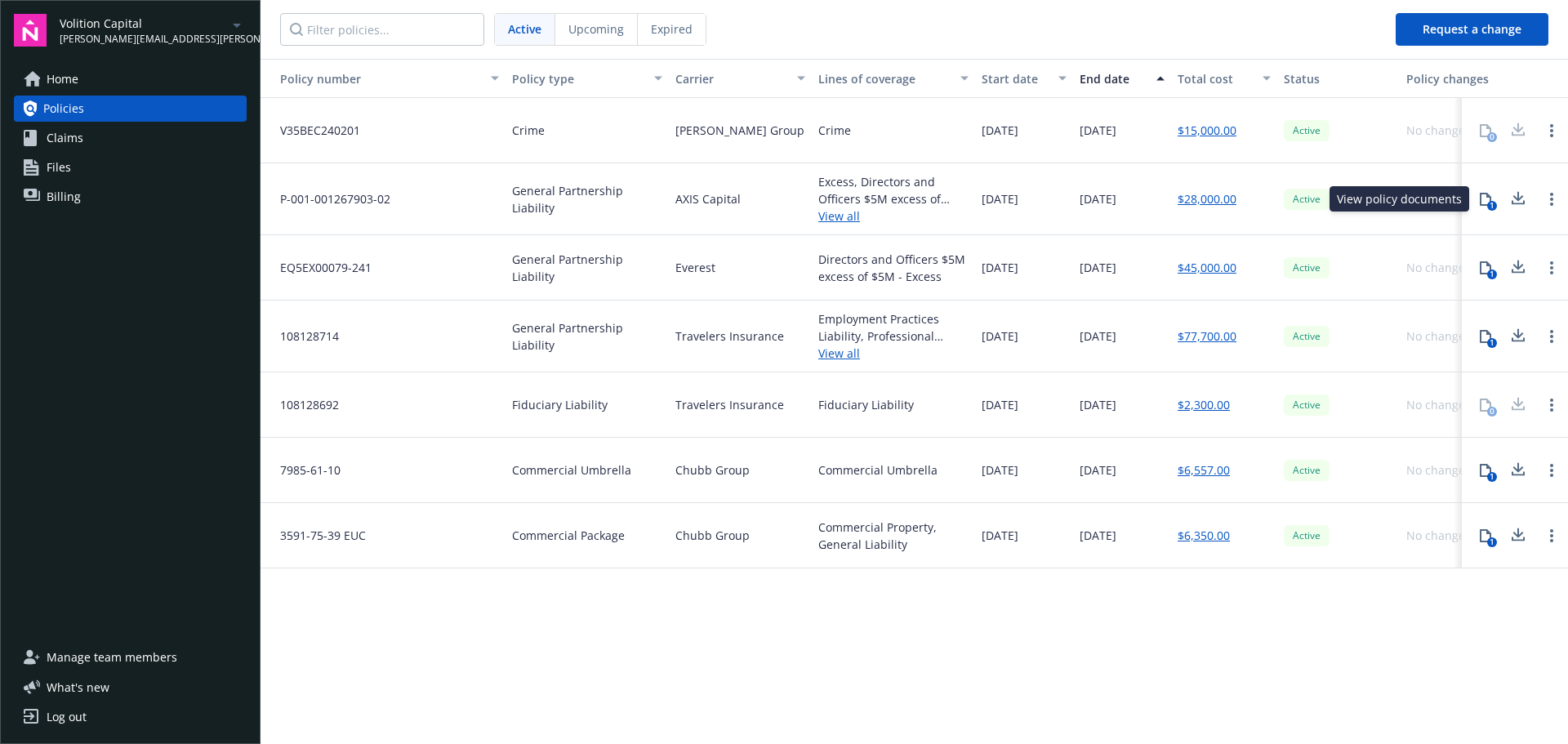
click at [1482, 208] on button "1" at bounding box center [1485, 198] width 33 height 33
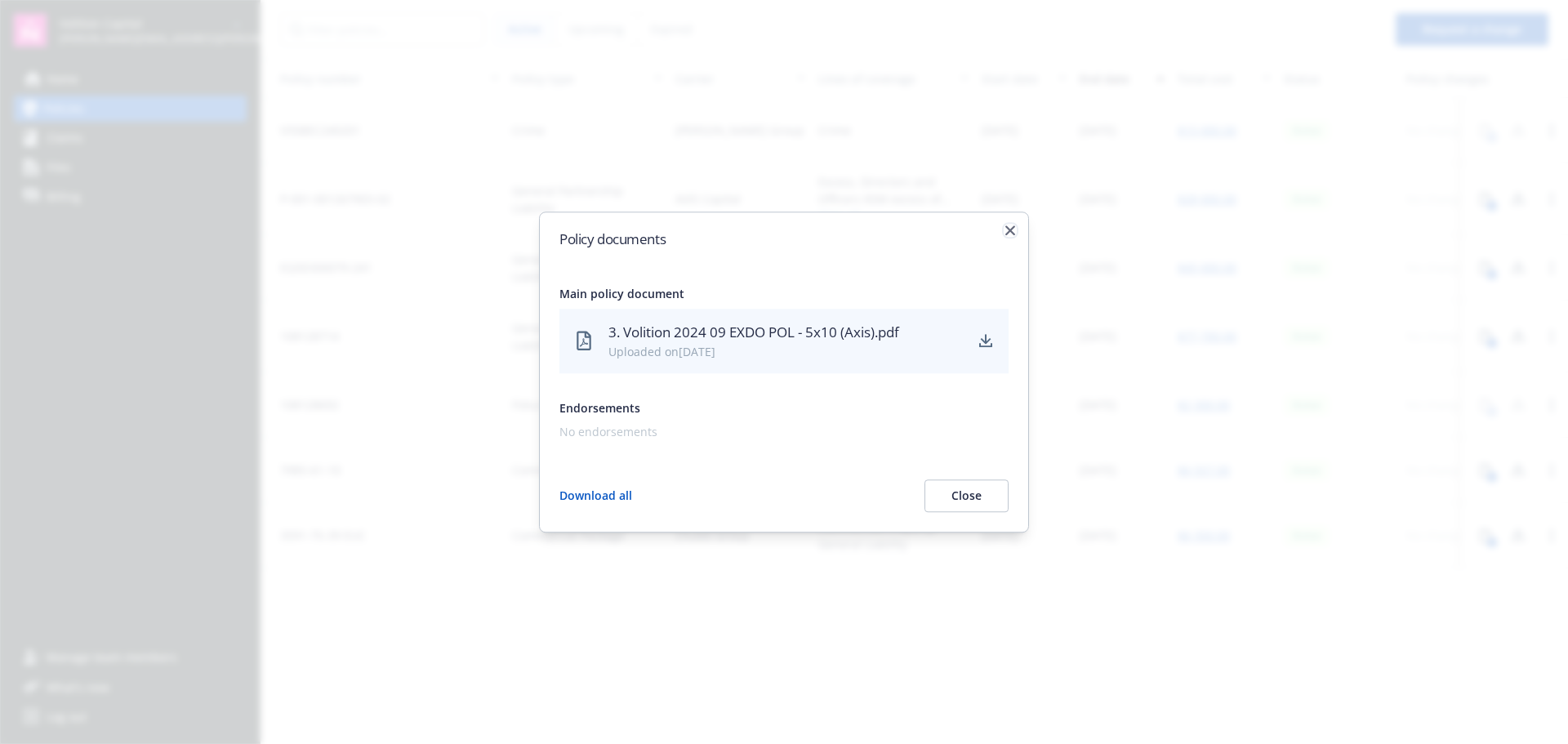
click at [1006, 232] on icon "button" at bounding box center [1010, 230] width 9 height 9
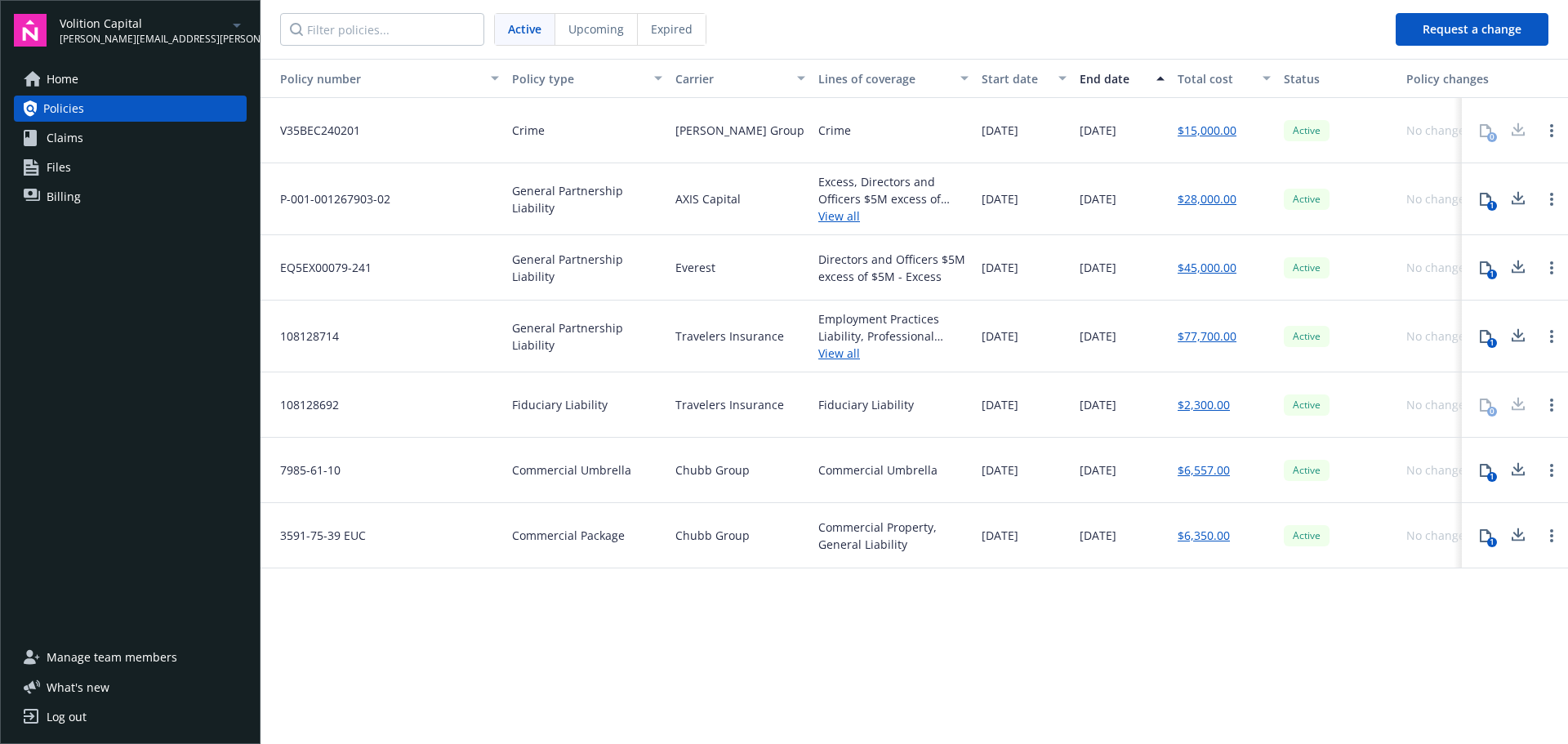
click at [182, 675] on div "Manage team members What ' s new 1 Log out" at bounding box center [130, 687] width 232 height 86
click at [184, 657] on link "Manage team members" at bounding box center [130, 657] width 232 height 26
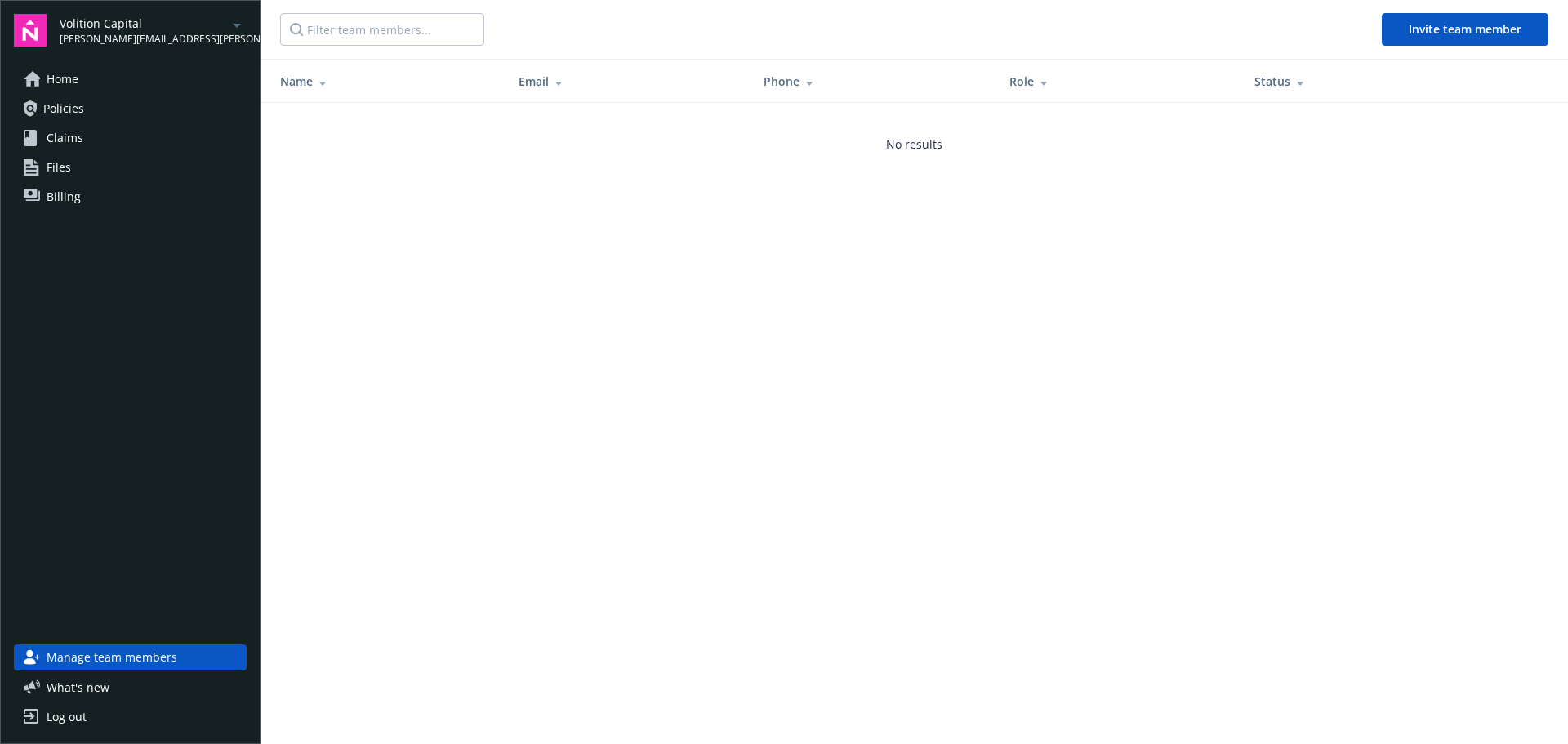
click at [63, 85] on span "Home" at bounding box center [62, 79] width 32 height 26
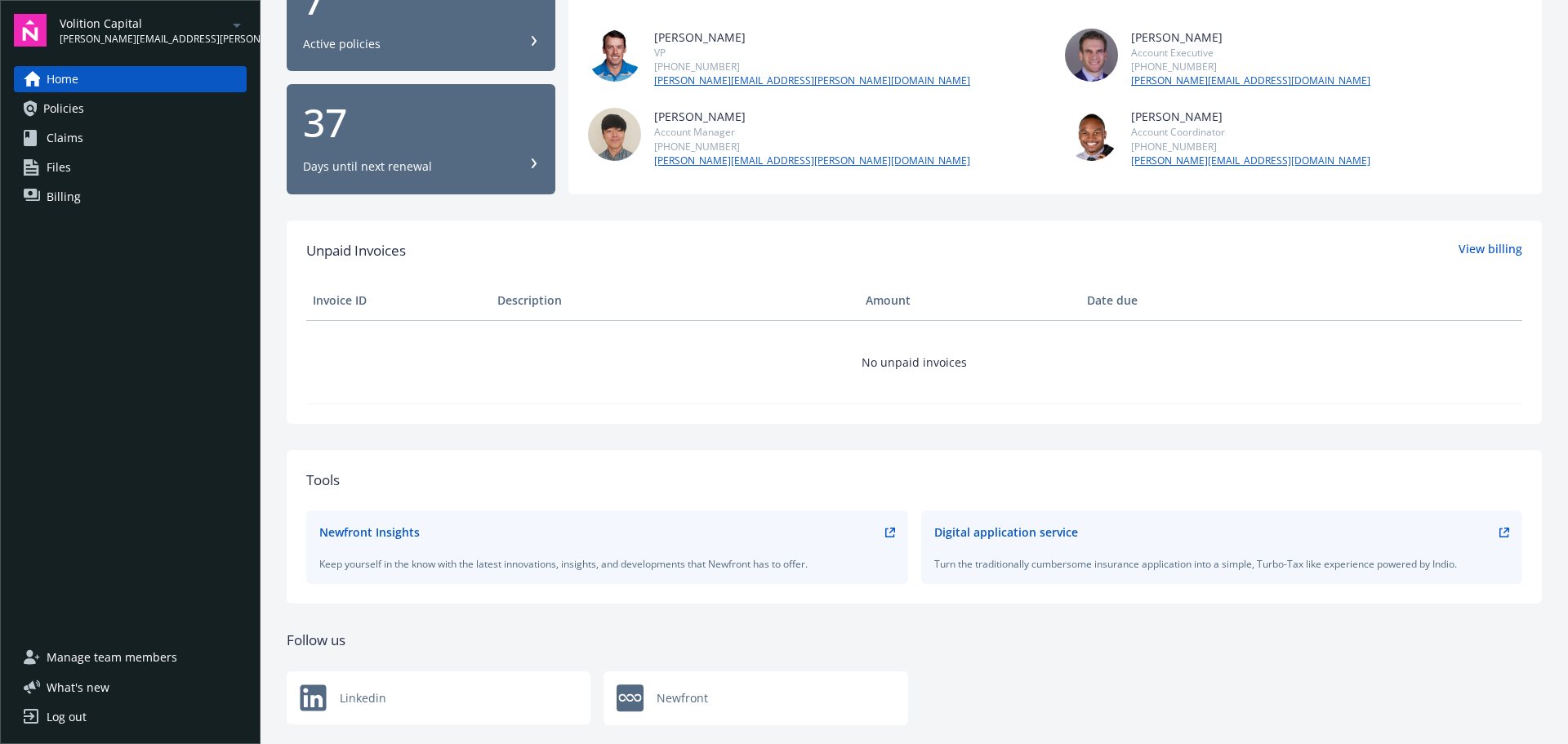
scroll to position [226, 0]
